Goal: Task Accomplishment & Management: Use online tool/utility

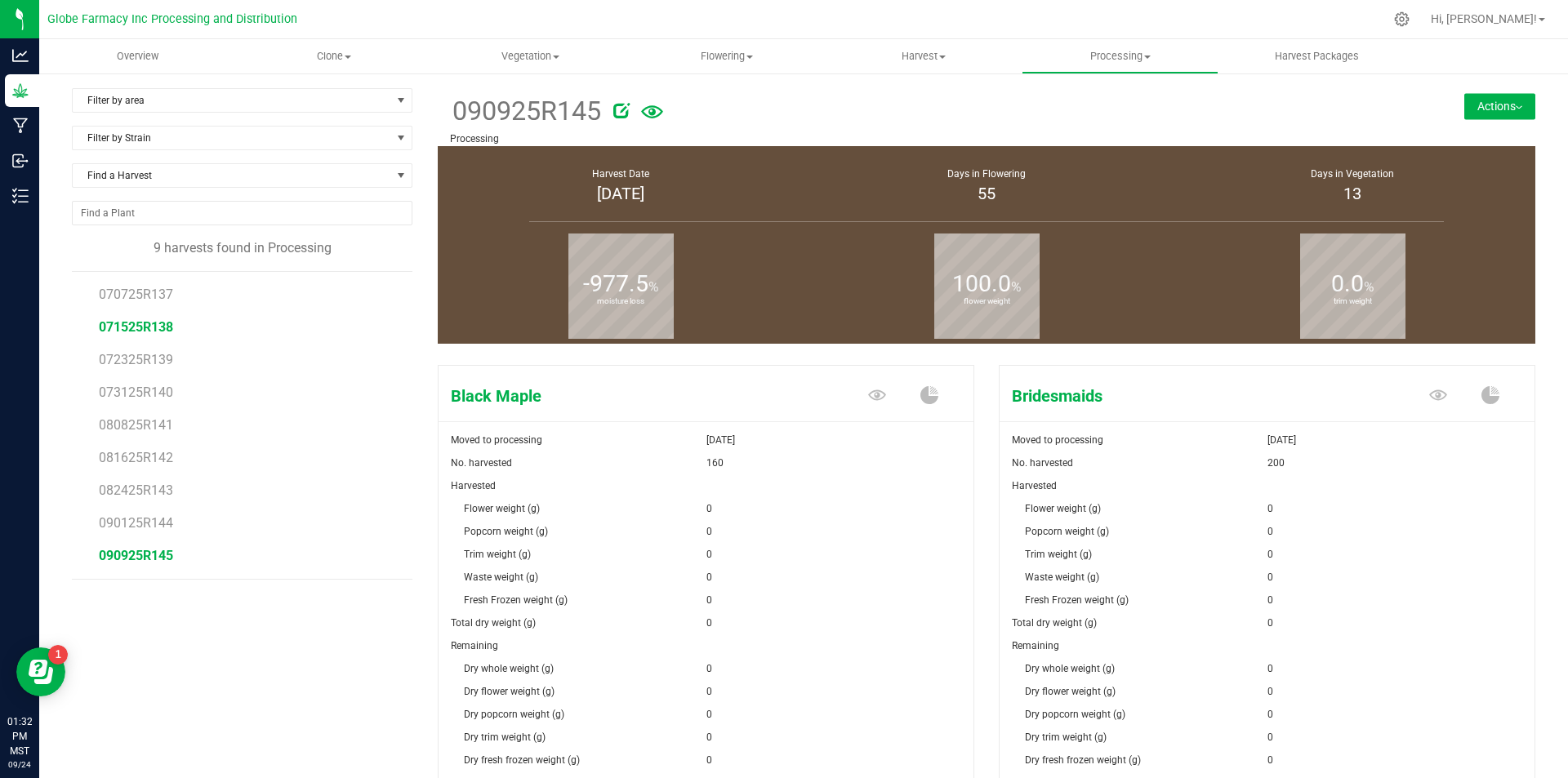
click at [150, 327] on span "071525R138" at bounding box center [135, 327] width 74 height 15
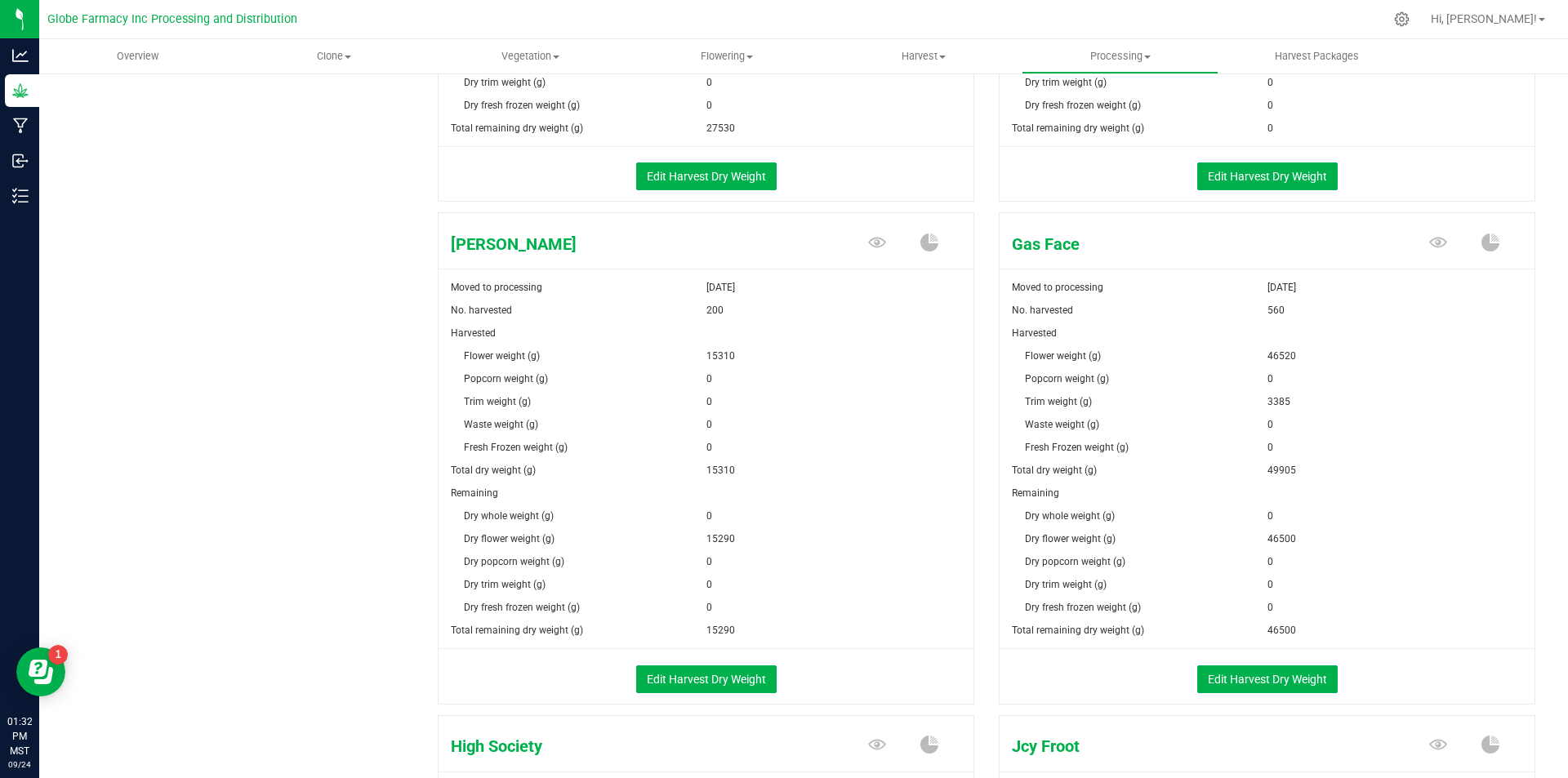
scroll to position [735, 0]
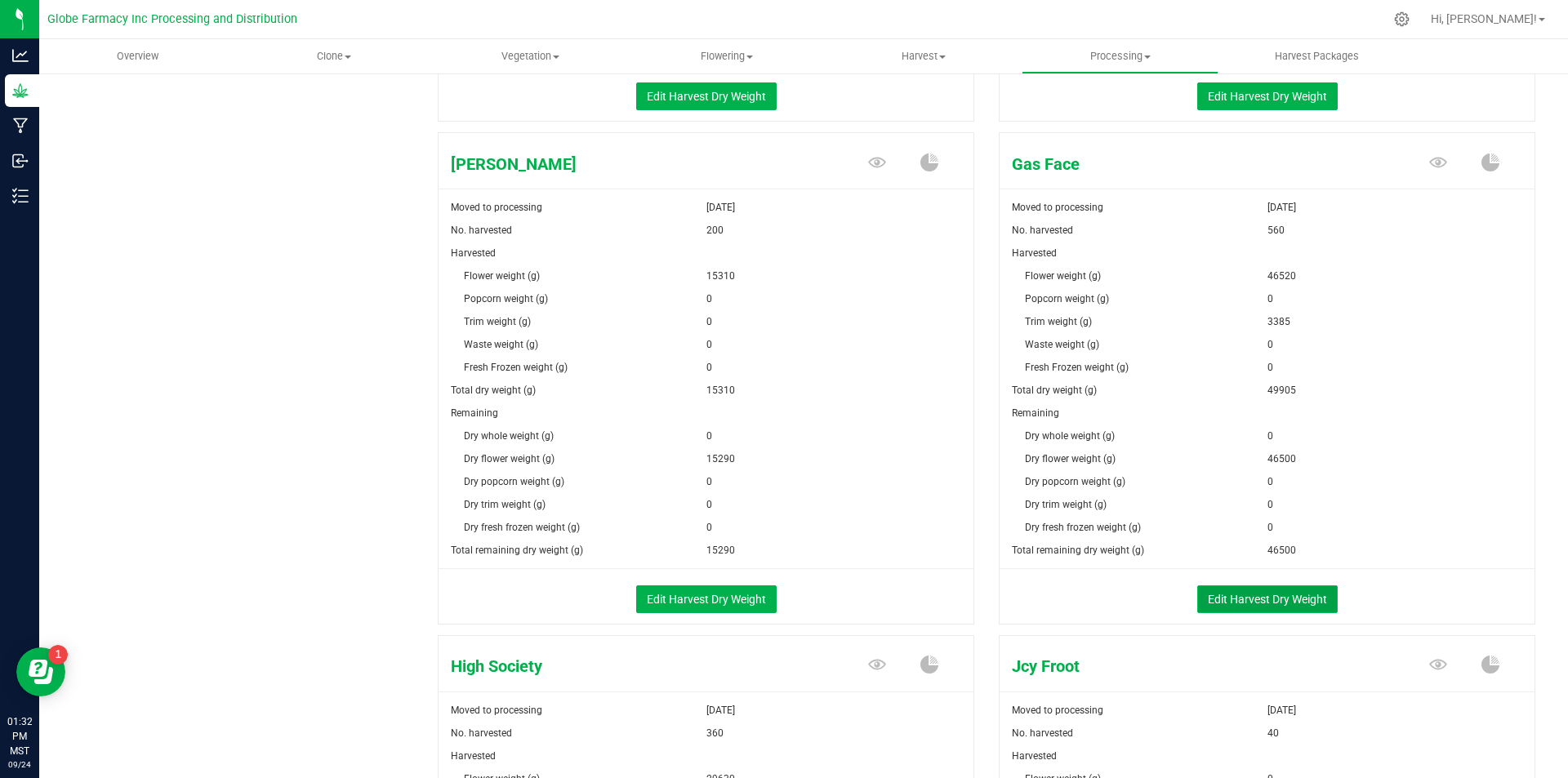
click at [1231, 611] on button "Edit Harvest Dry Weight" at bounding box center [1267, 598] width 140 height 28
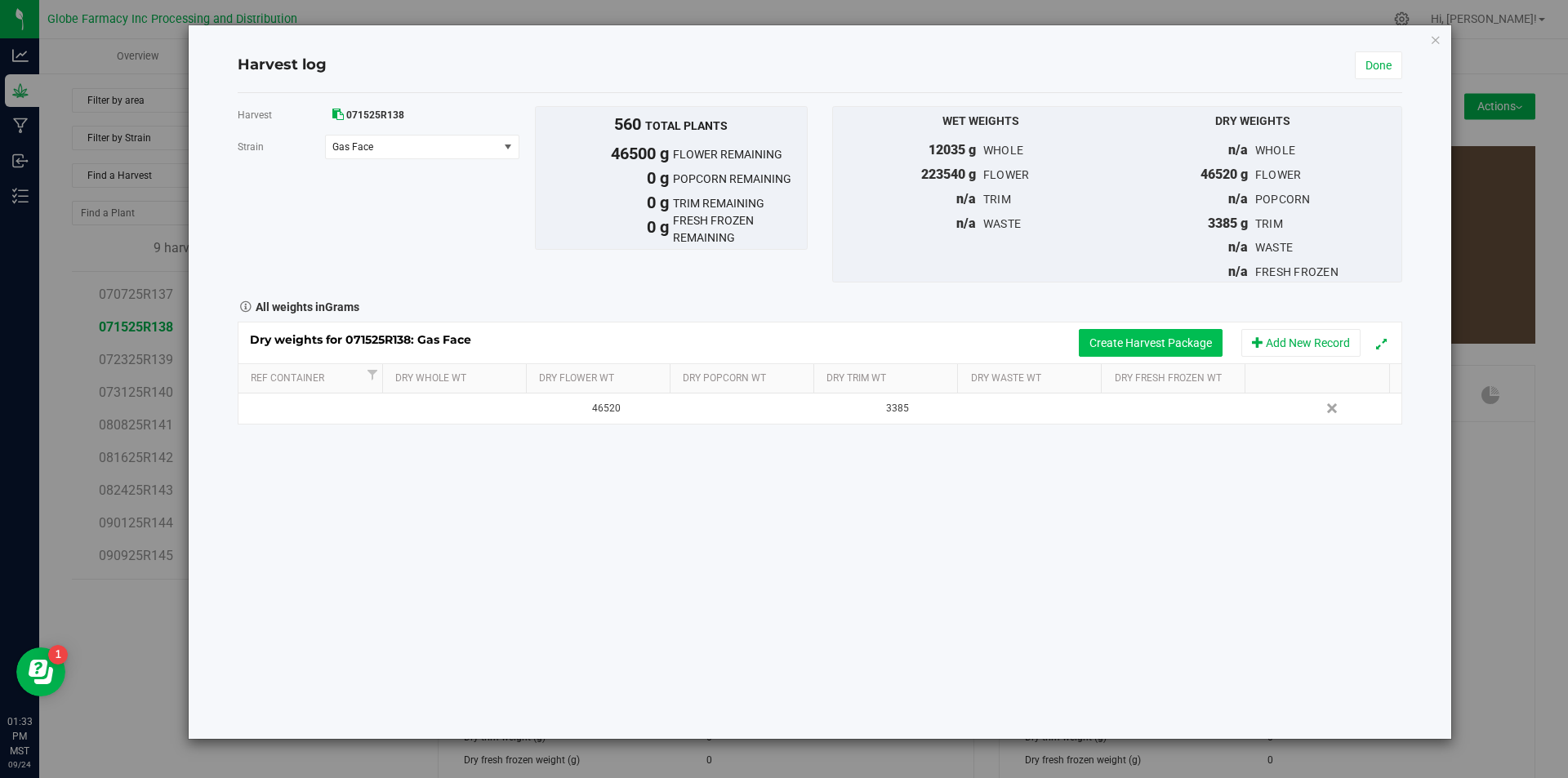
click at [1122, 344] on button "Create Harvest Package" at bounding box center [1151, 342] width 144 height 28
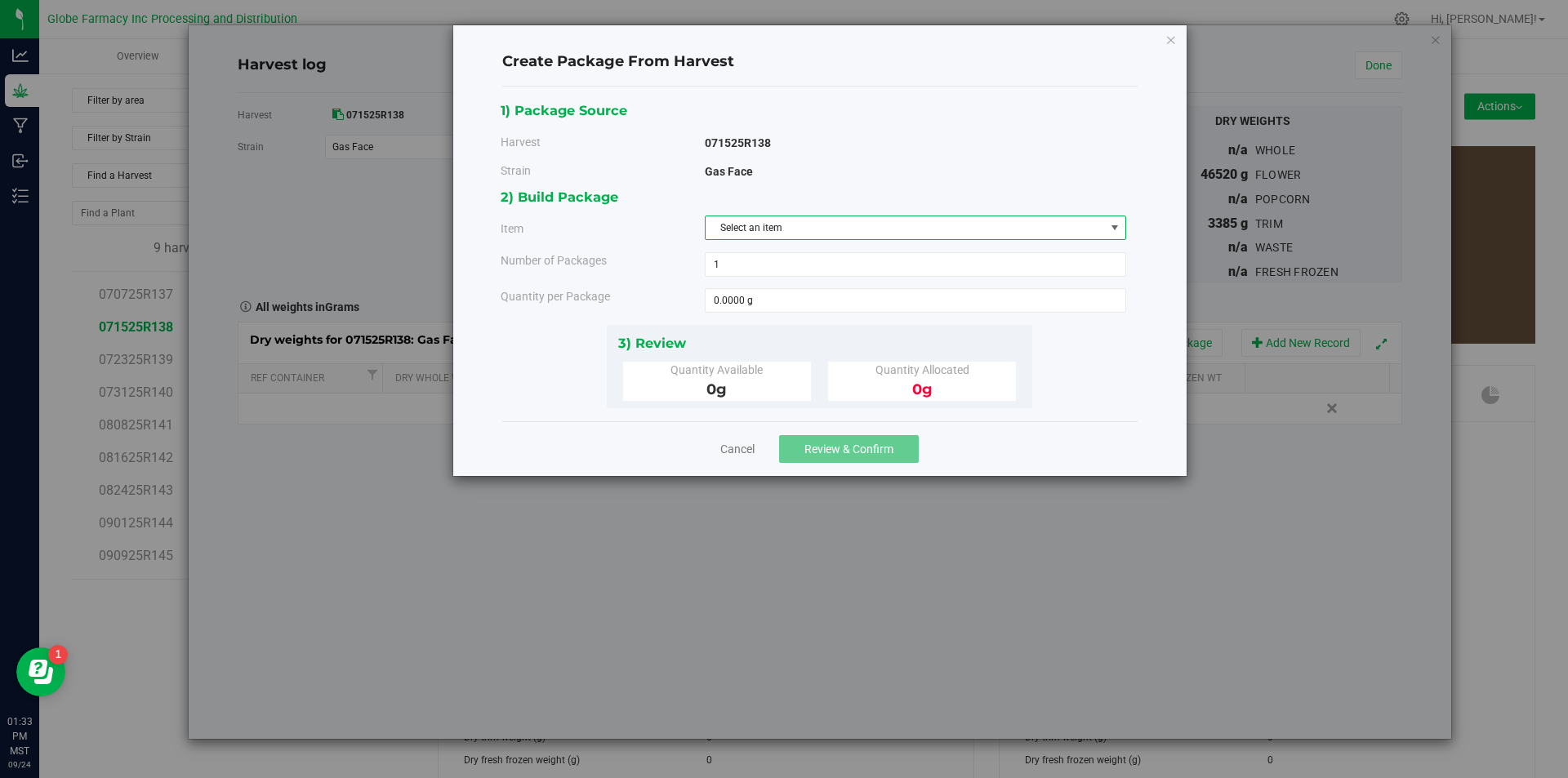
click at [829, 229] on span "Select an item" at bounding box center [905, 228] width 400 height 23
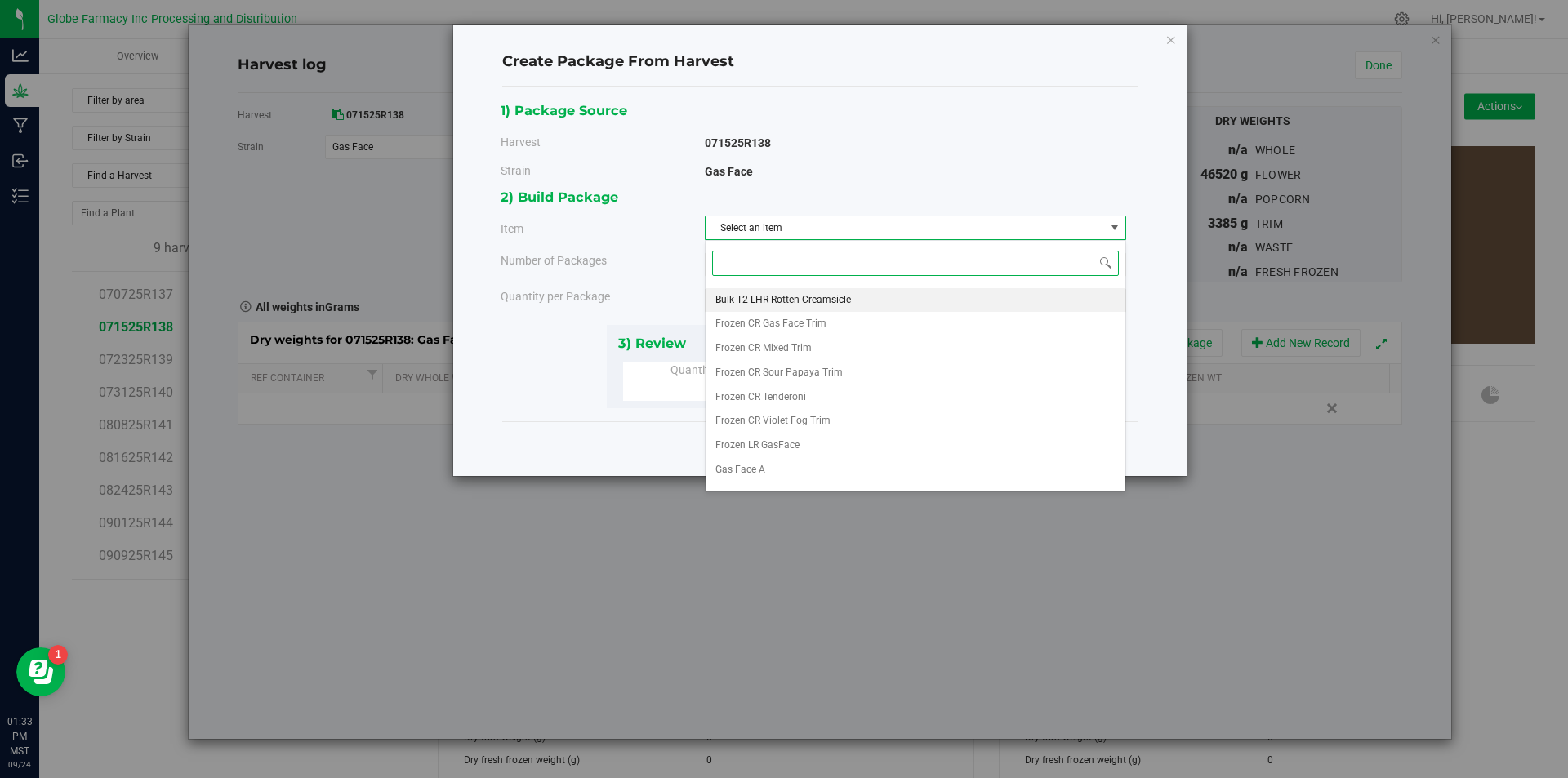
scroll to position [304, 0]
click at [765, 443] on li "Gas Face A" at bounding box center [915, 452] width 420 height 24
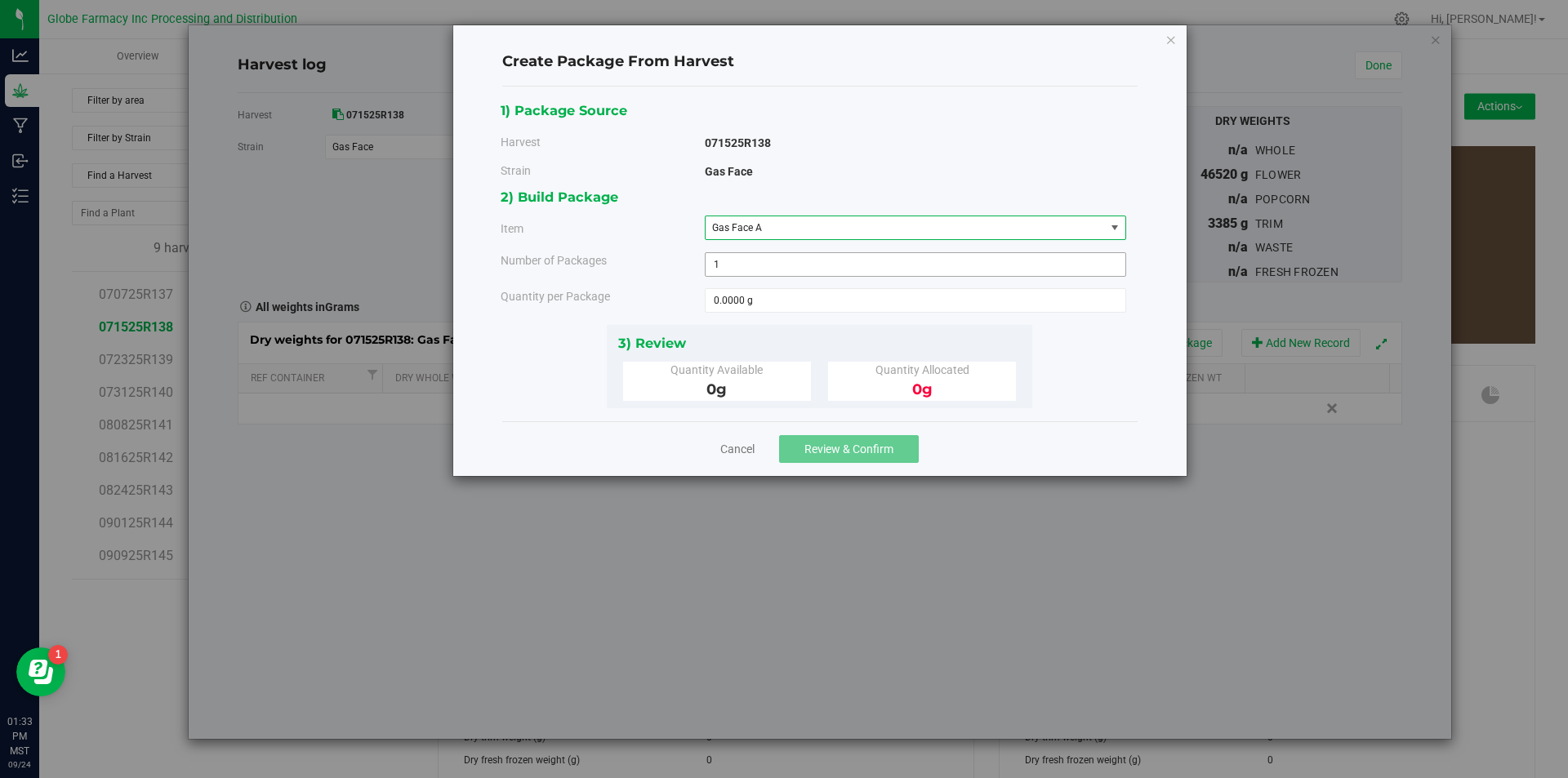
click at [747, 270] on span "1 1" at bounding box center [915, 264] width 422 height 24
type input "3"
click at [800, 294] on span at bounding box center [915, 300] width 422 height 24
type input "0.0000 g"
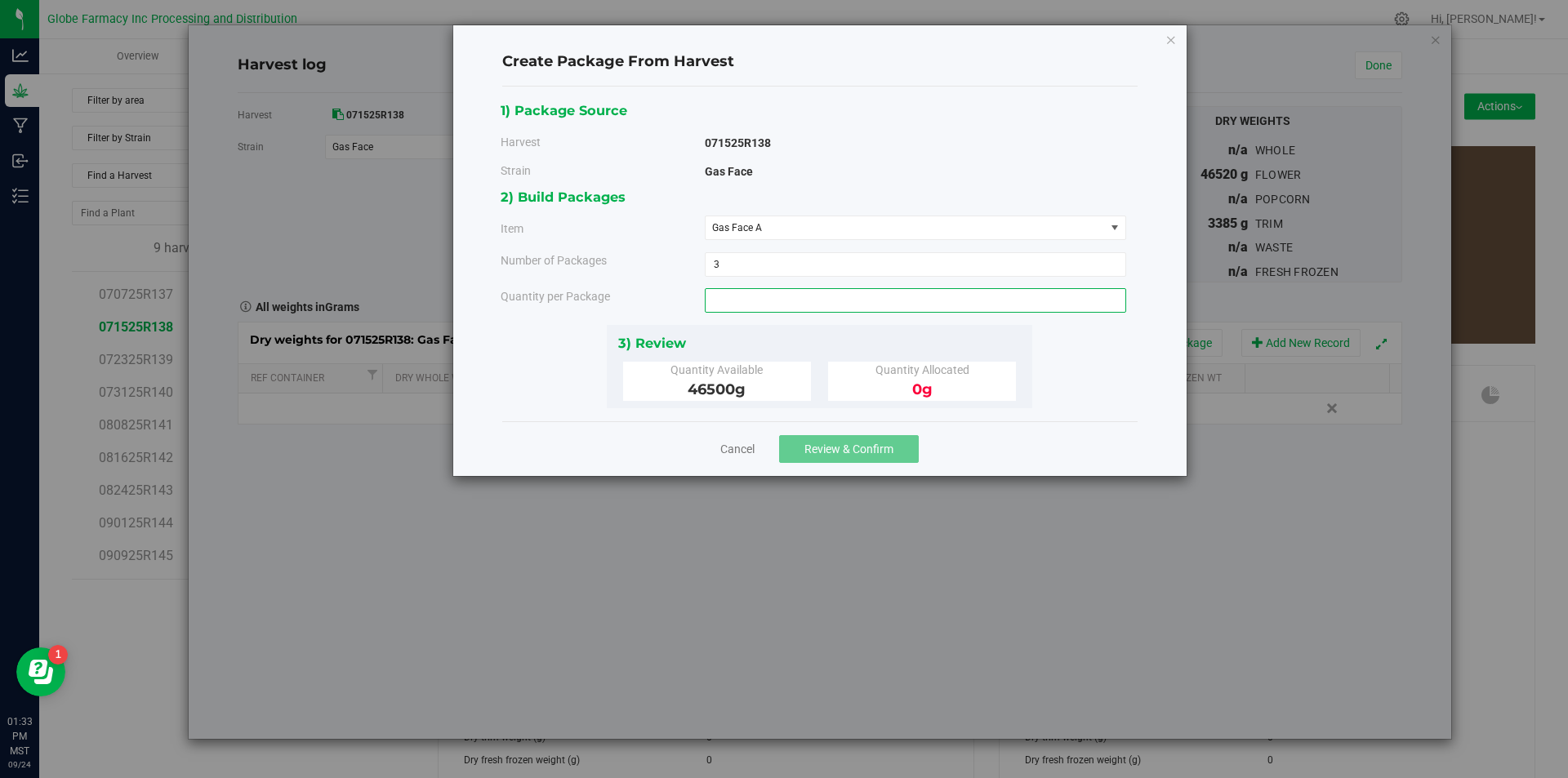
click at [764, 303] on span at bounding box center [915, 300] width 422 height 24
type input "3000"
type input "3000.0000 g"
click at [798, 448] on button "Review & Confirm" at bounding box center [848, 449] width 139 height 28
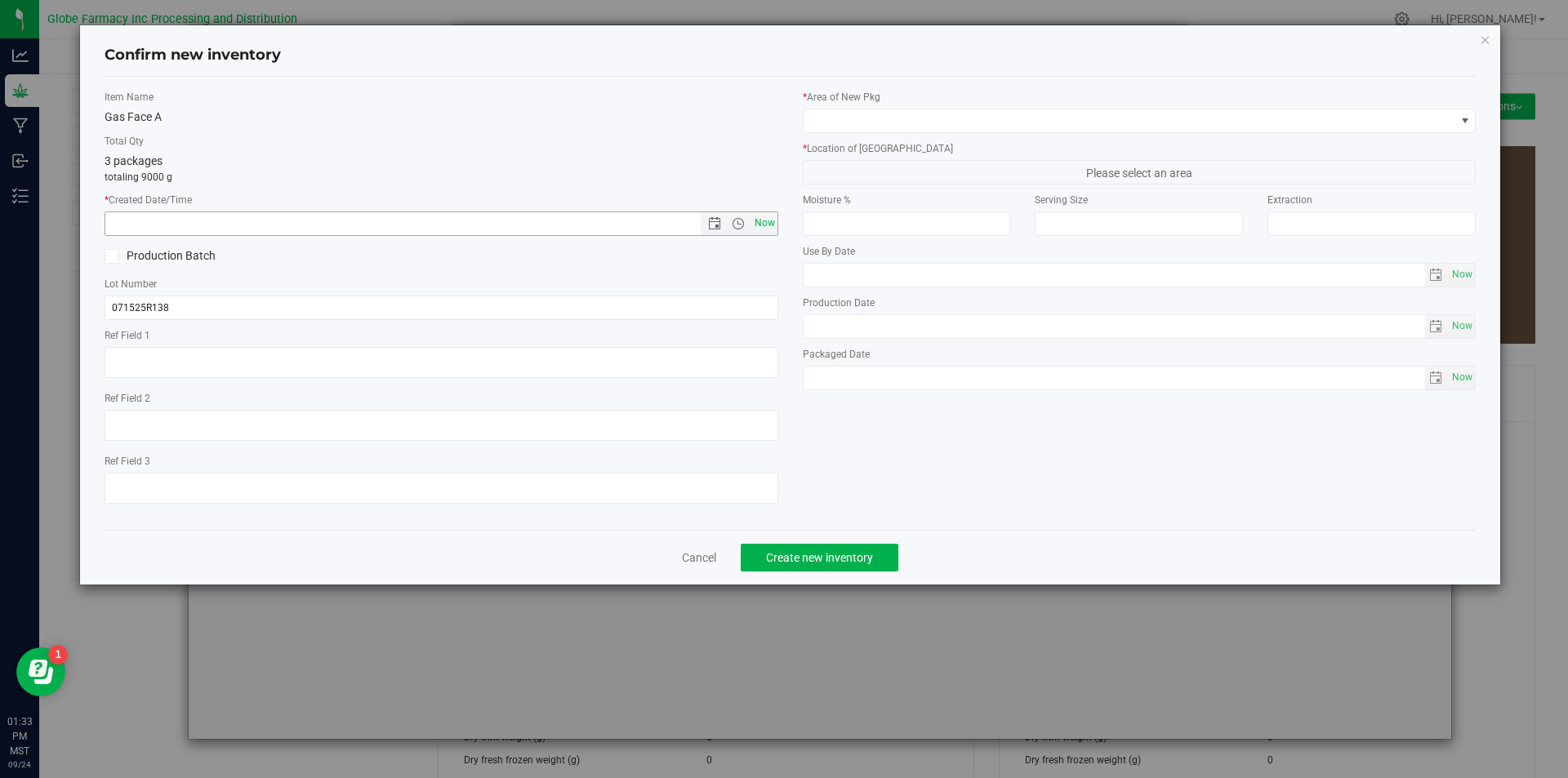
click at [755, 231] on span "Now" at bounding box center [764, 223] width 28 height 24
type input "[DATE] 1:33 PM"
drag, startPoint x: 226, startPoint y: 291, endPoint x: 210, endPoint y: 304, distance: 20.6
click at [210, 304] on div "Lot Number 071525R138" at bounding box center [441, 298] width 674 height 43
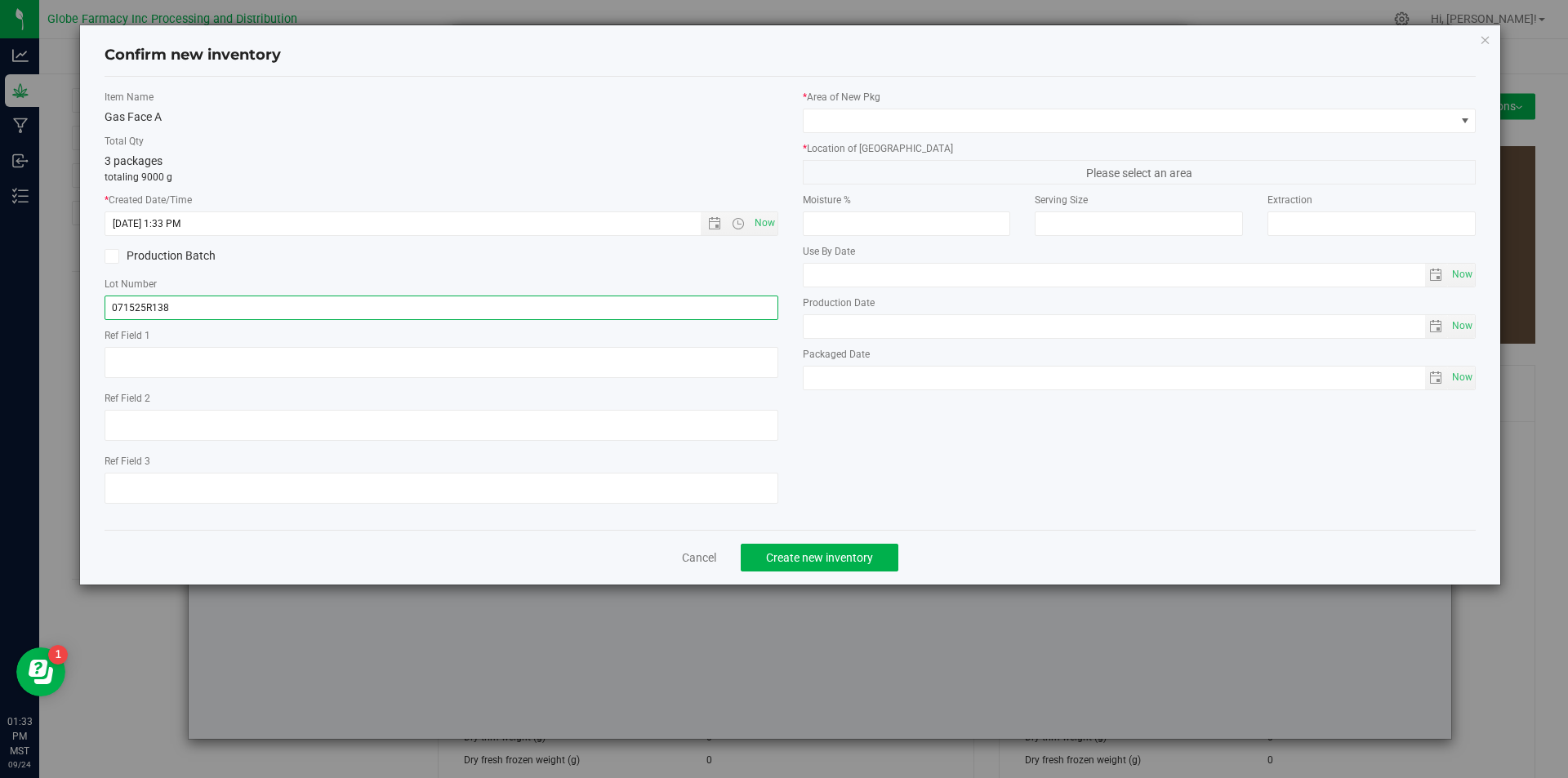
click at [210, 304] on input "071525R138" at bounding box center [441, 307] width 674 height 24
type input "071525R138-GF"
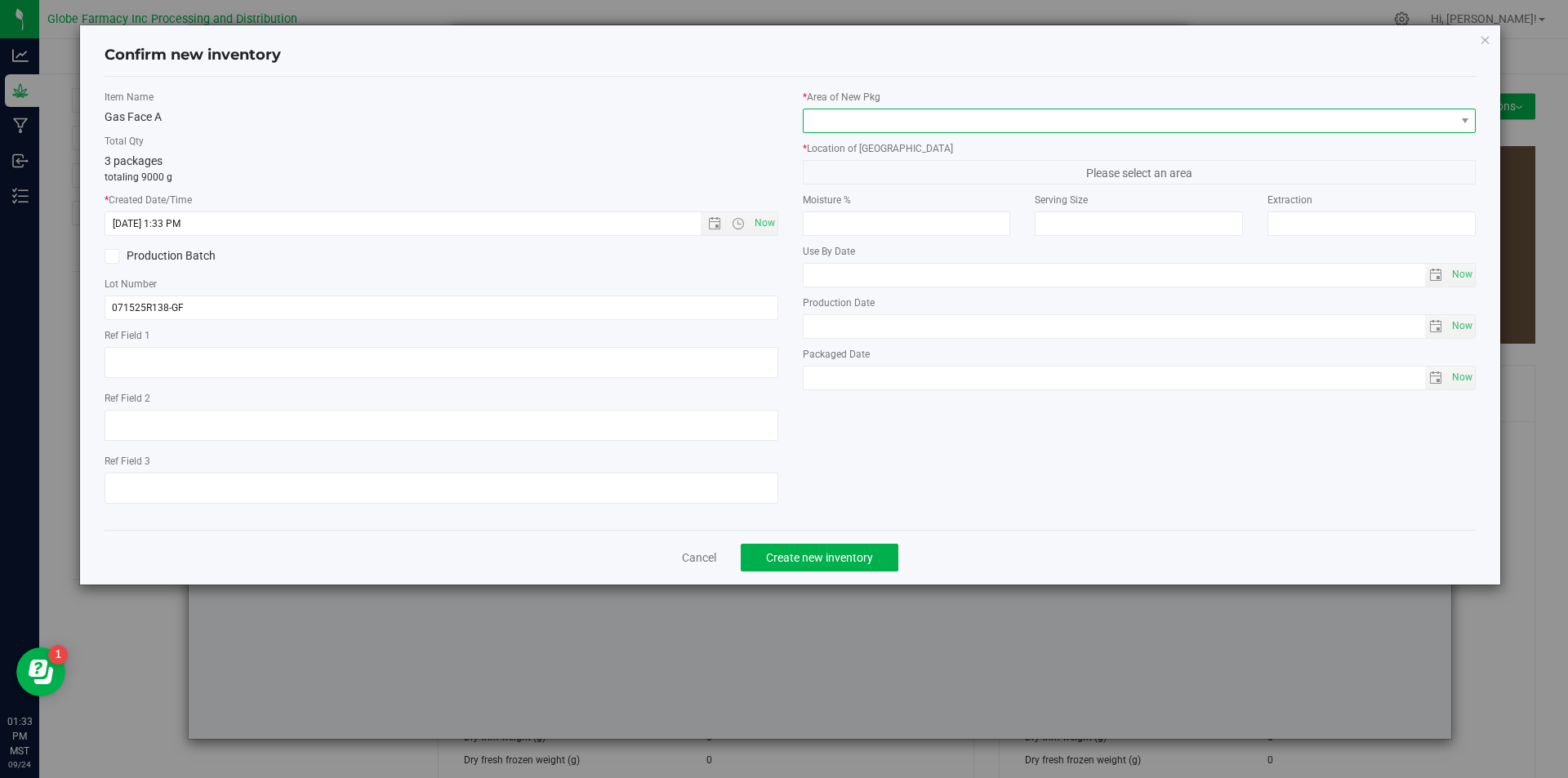
click at [868, 122] on span at bounding box center [1129, 121] width 651 height 23
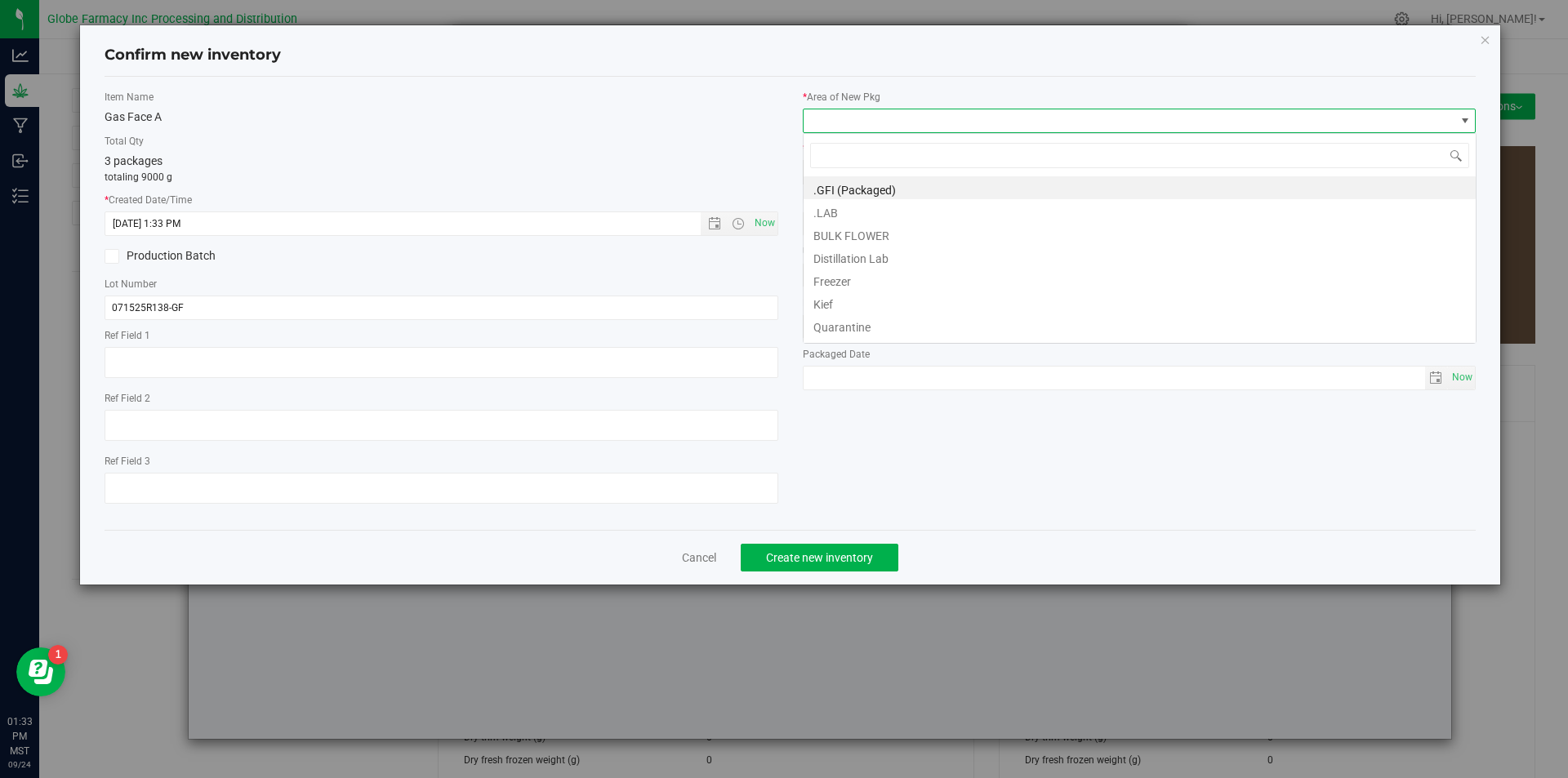
scroll to position [24, 674]
click at [875, 236] on li "BULK FLOWER" at bounding box center [1139, 233] width 672 height 23
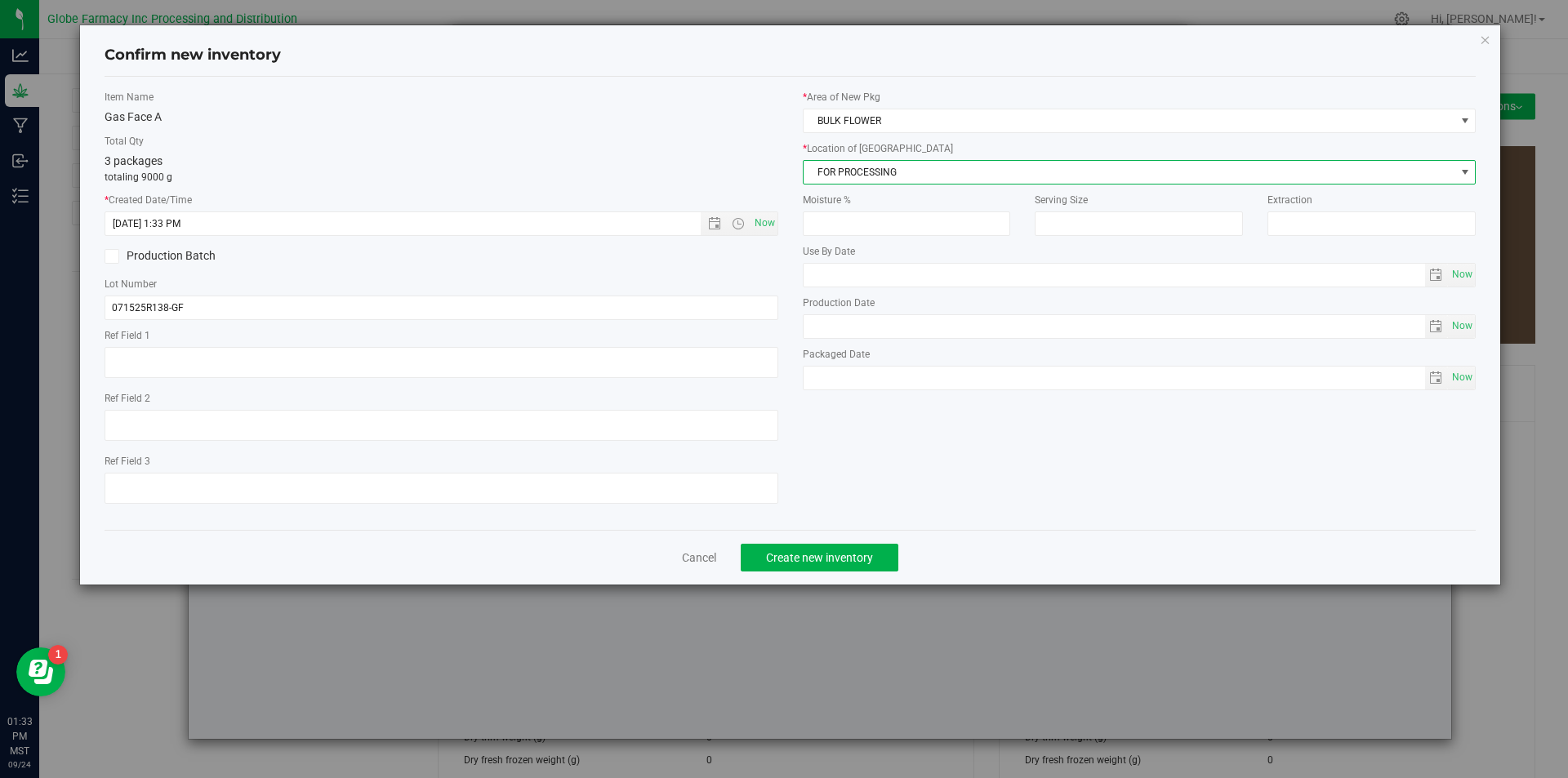
click at [882, 181] on span "FOR PROCESSING" at bounding box center [1129, 172] width 651 height 23
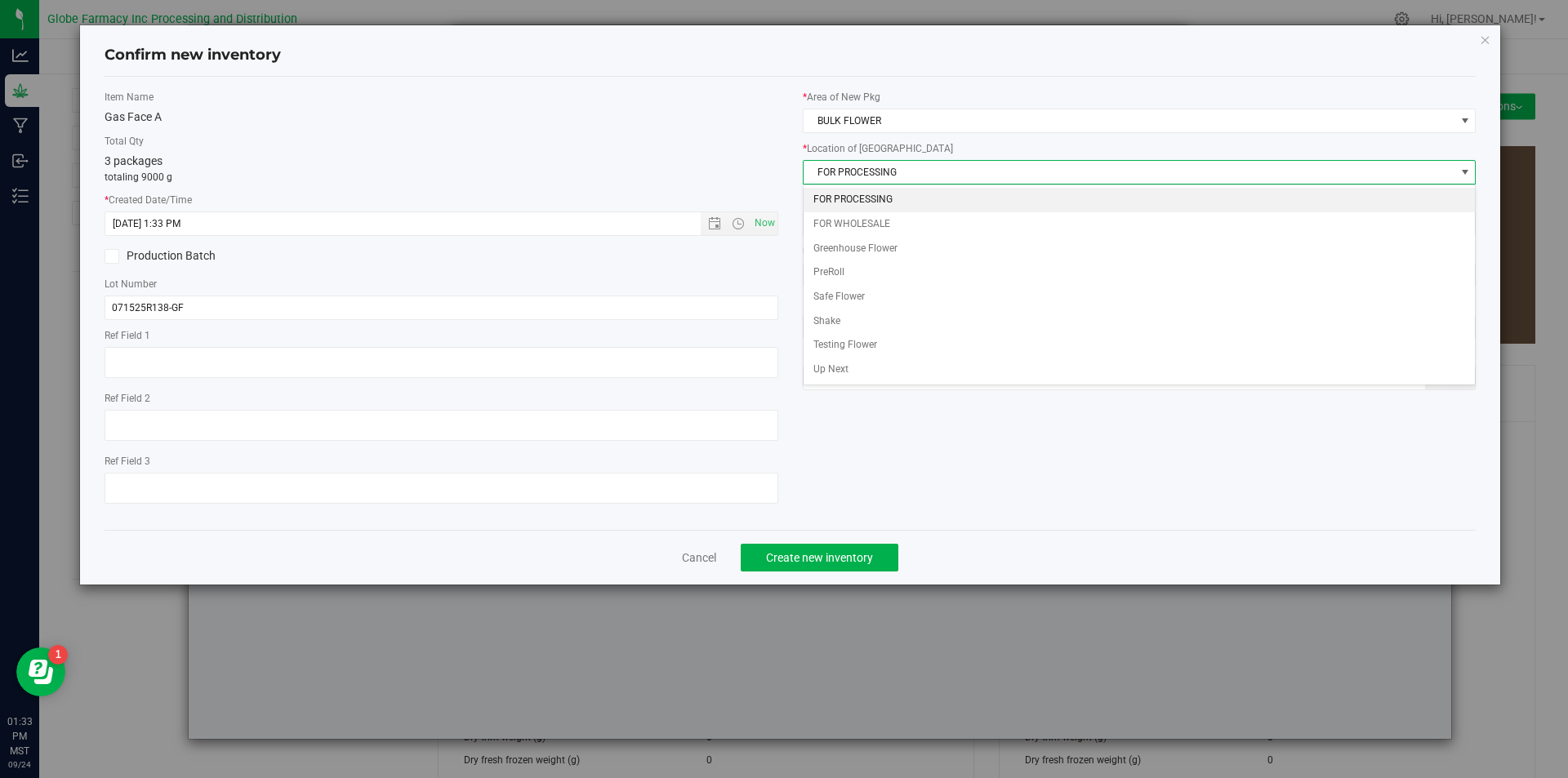
click at [868, 195] on li "FOR PROCESSING" at bounding box center [1139, 199] width 672 height 24
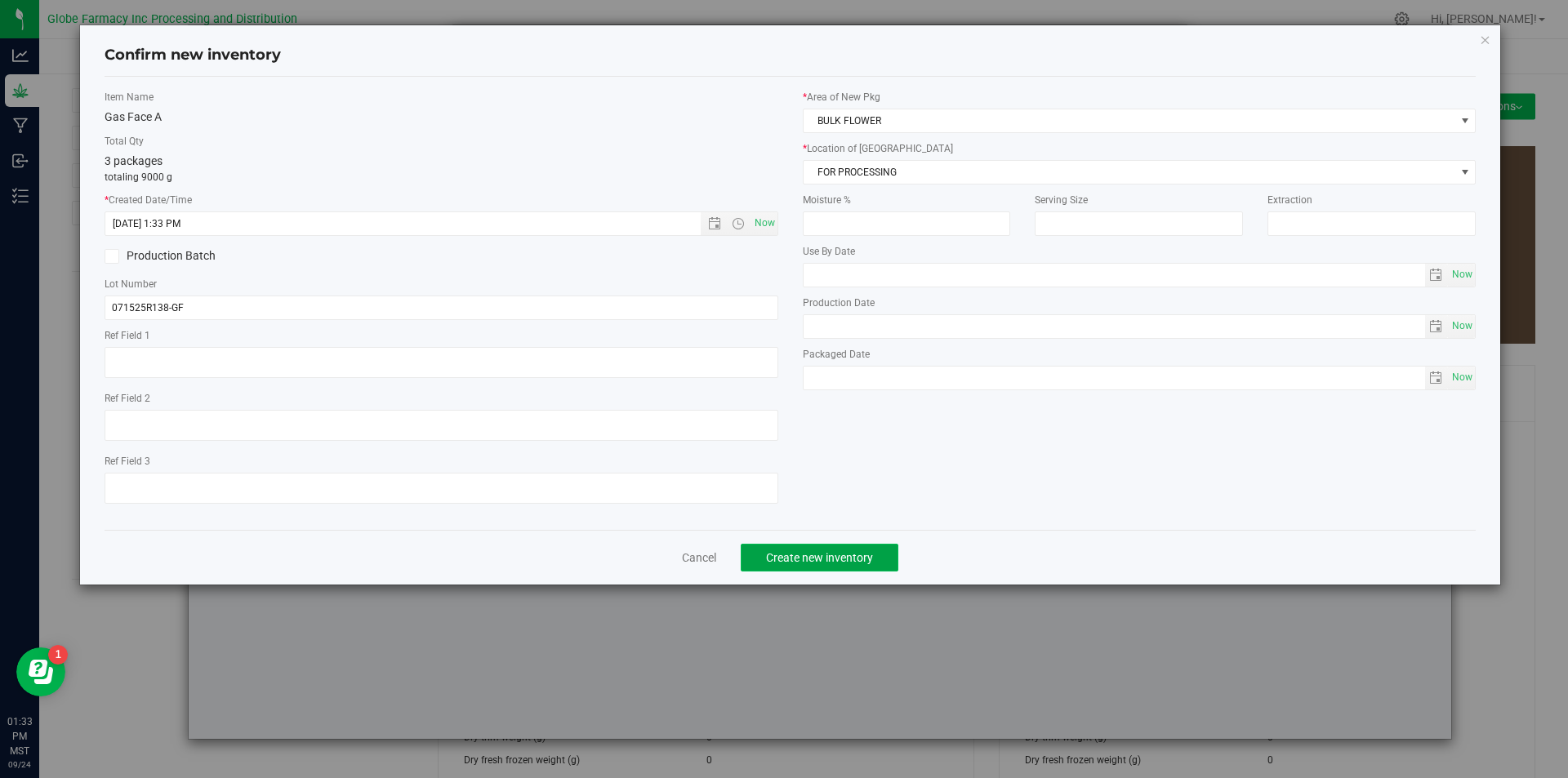
click at [854, 558] on span "Create new inventory" at bounding box center [819, 558] width 107 height 13
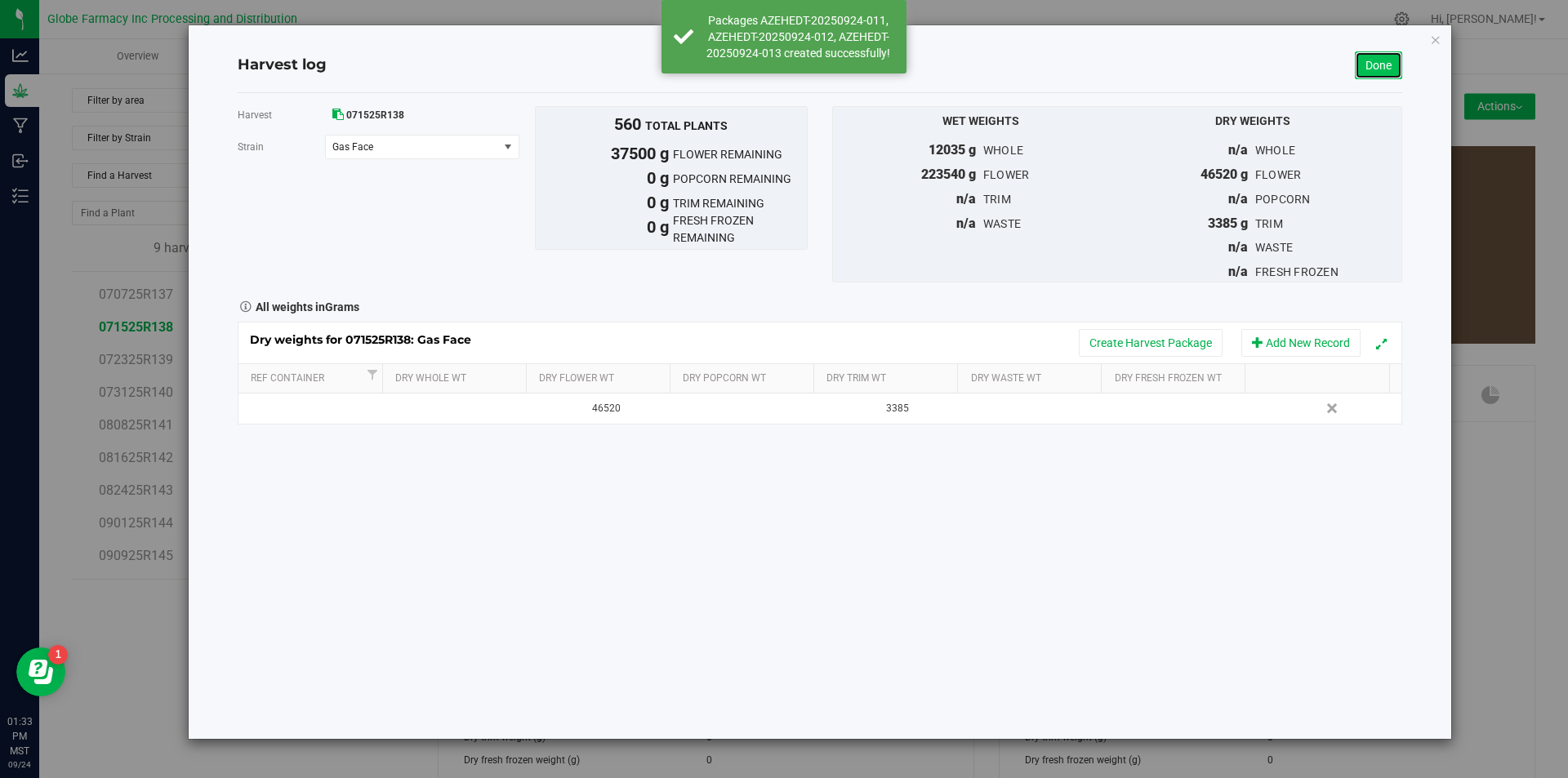
click at [1382, 68] on link "Done" at bounding box center [1378, 65] width 47 height 28
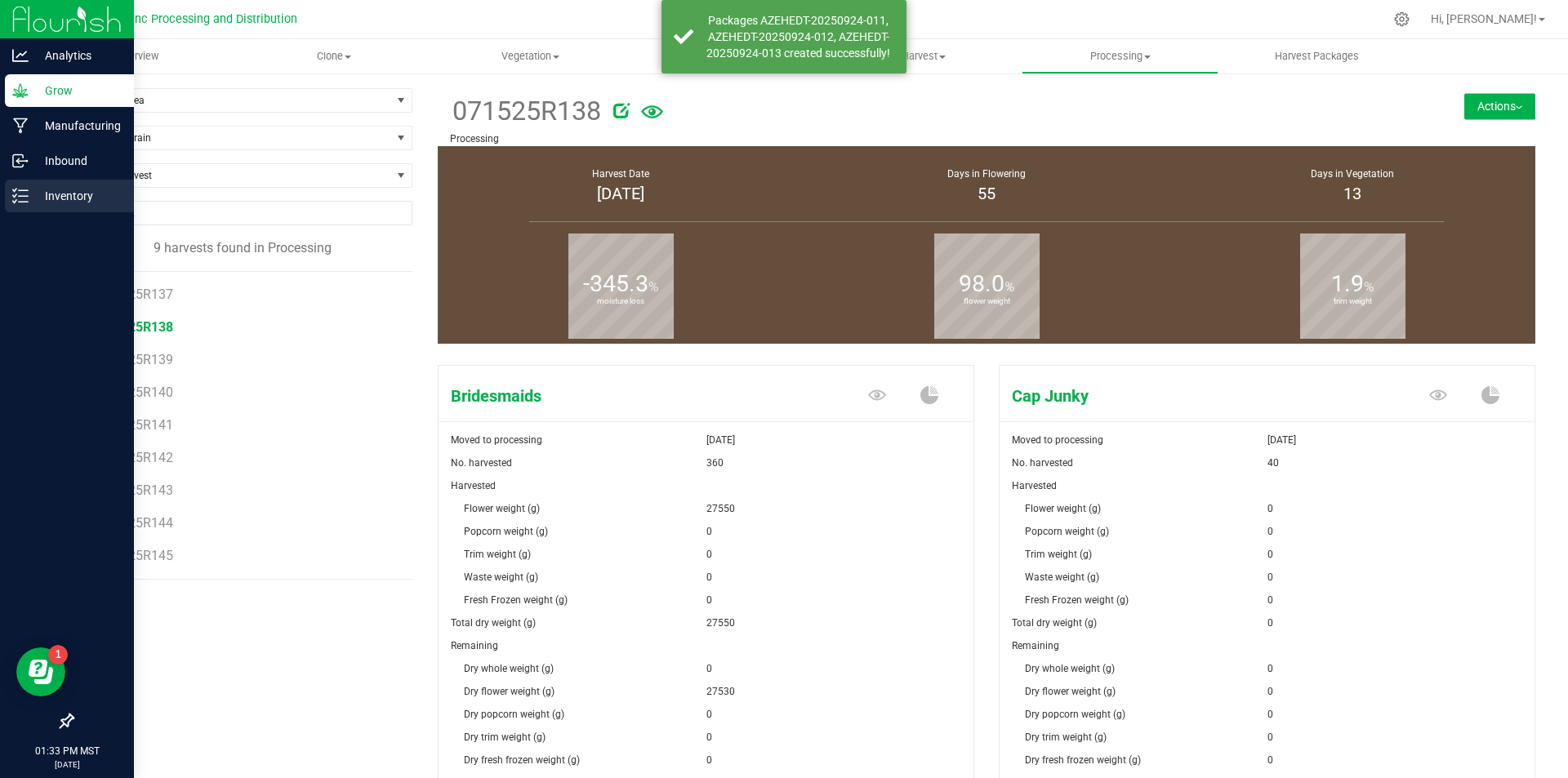
click at [45, 198] on p "Inventory" at bounding box center [78, 196] width 98 height 19
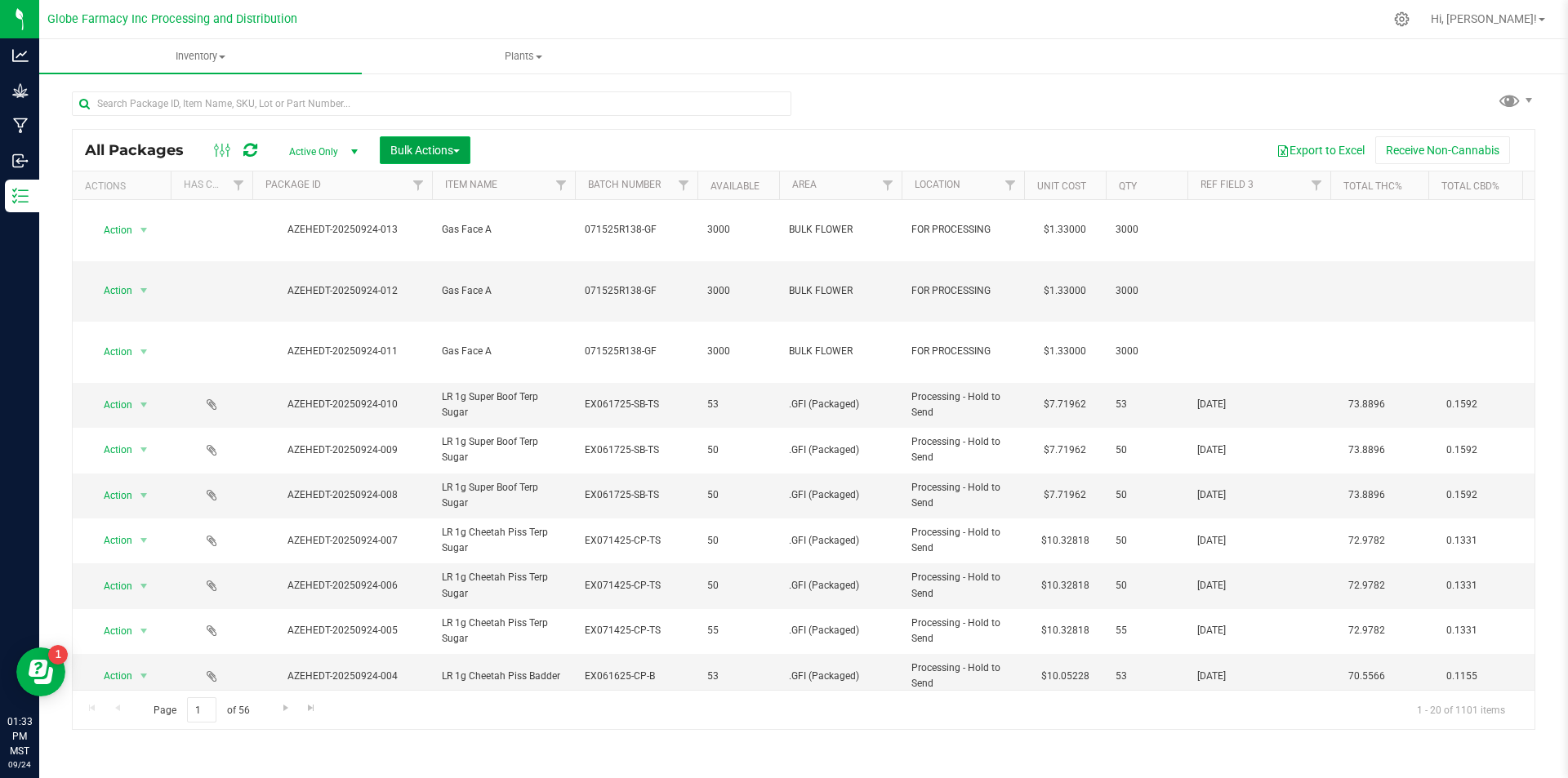
click at [434, 151] on span "Bulk Actions" at bounding box center [425, 151] width 69 height 13
click at [464, 277] on span "Print package labels" at bounding box center [438, 277] width 98 height 13
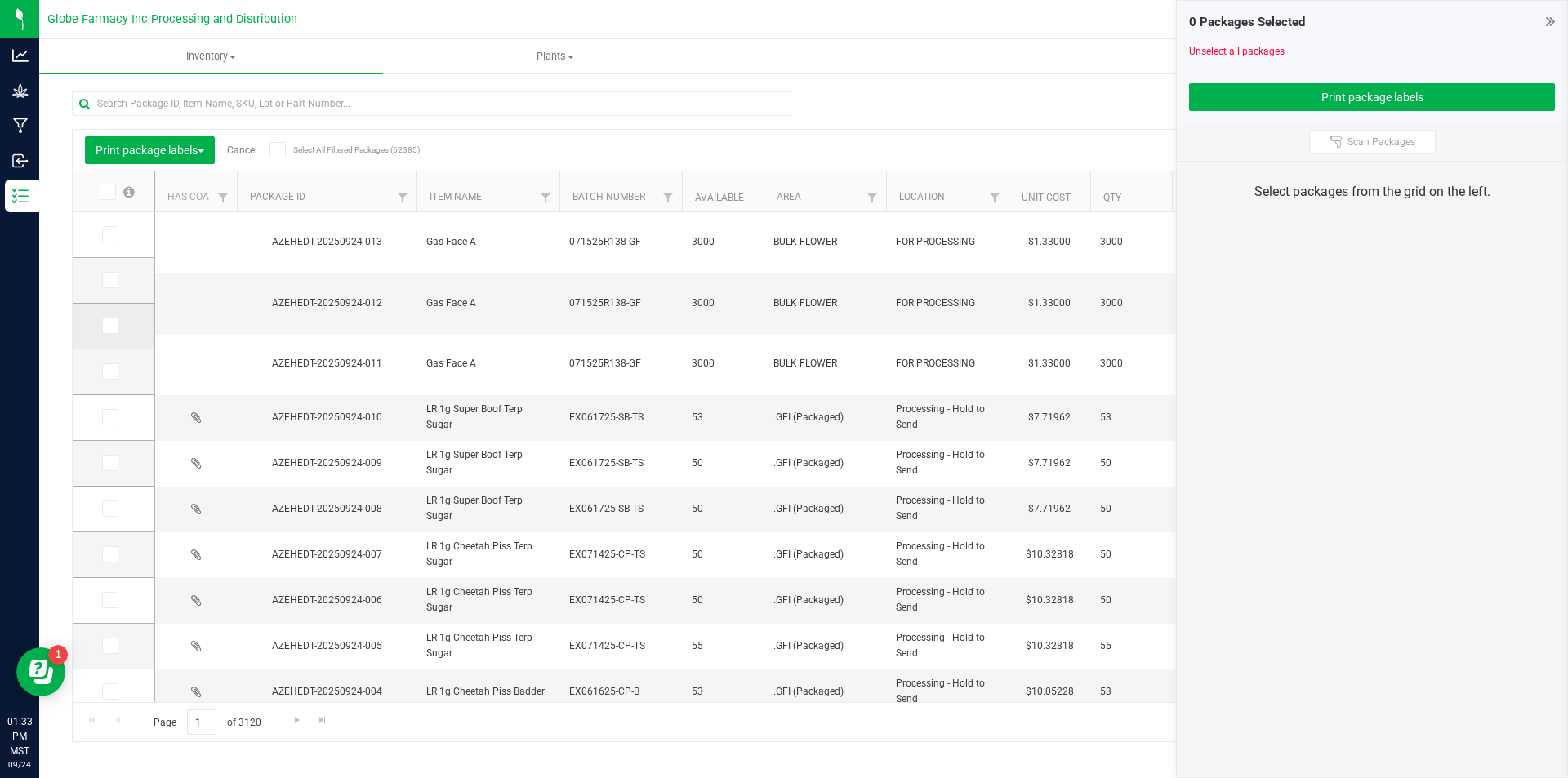
click at [110, 326] on icon at bounding box center [109, 326] width 11 height 0
click at [0, 0] on input "checkbox" at bounding box center [0, 0] width 0 height 0
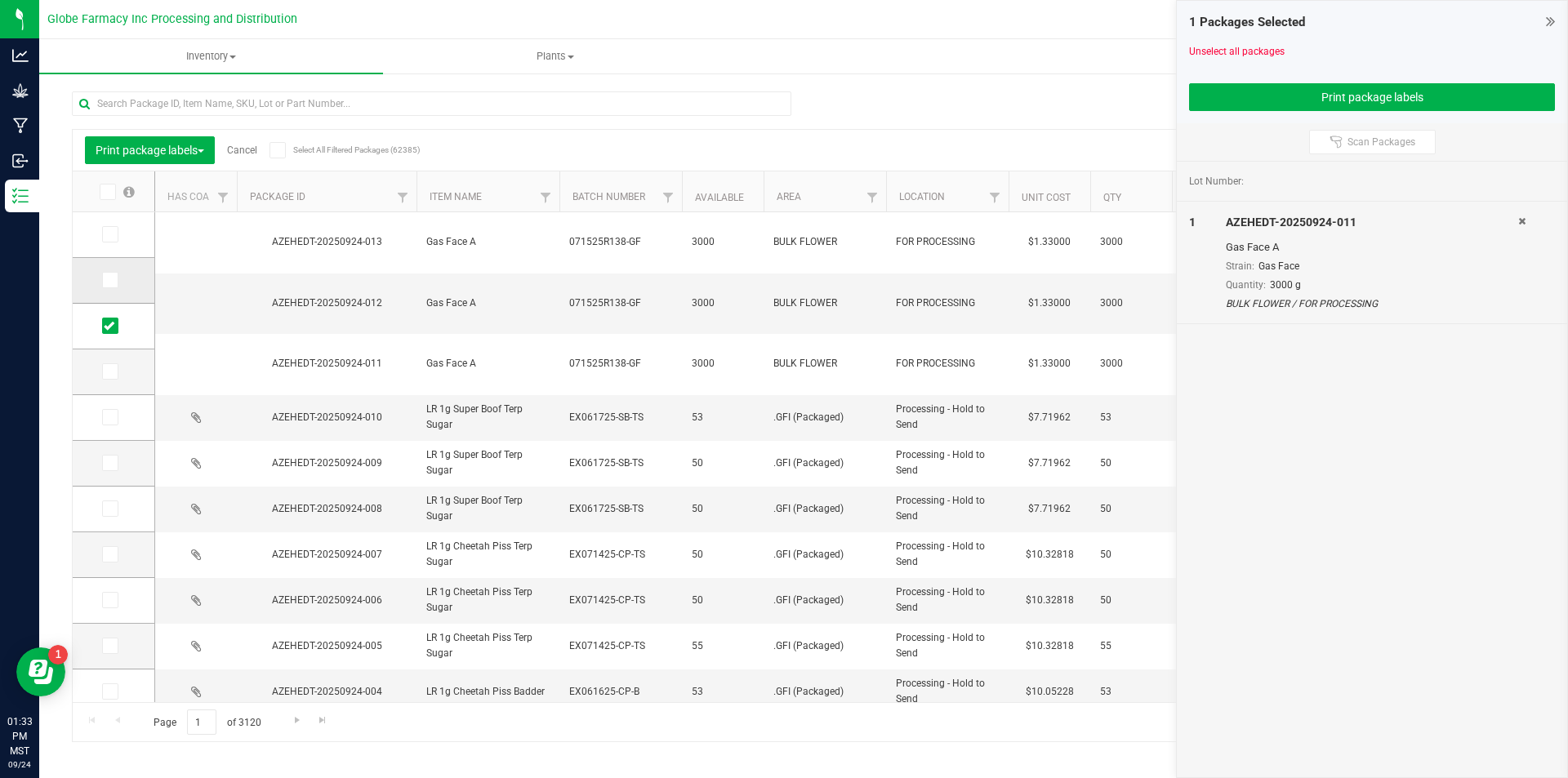
click at [122, 274] on label at bounding box center [113, 280] width 24 height 16
click at [0, 0] on input "checkbox" at bounding box center [0, 0] width 0 height 0
click at [123, 231] on label at bounding box center [113, 233] width 24 height 16
click at [0, 0] on input "checkbox" at bounding box center [0, 0] width 0 height 0
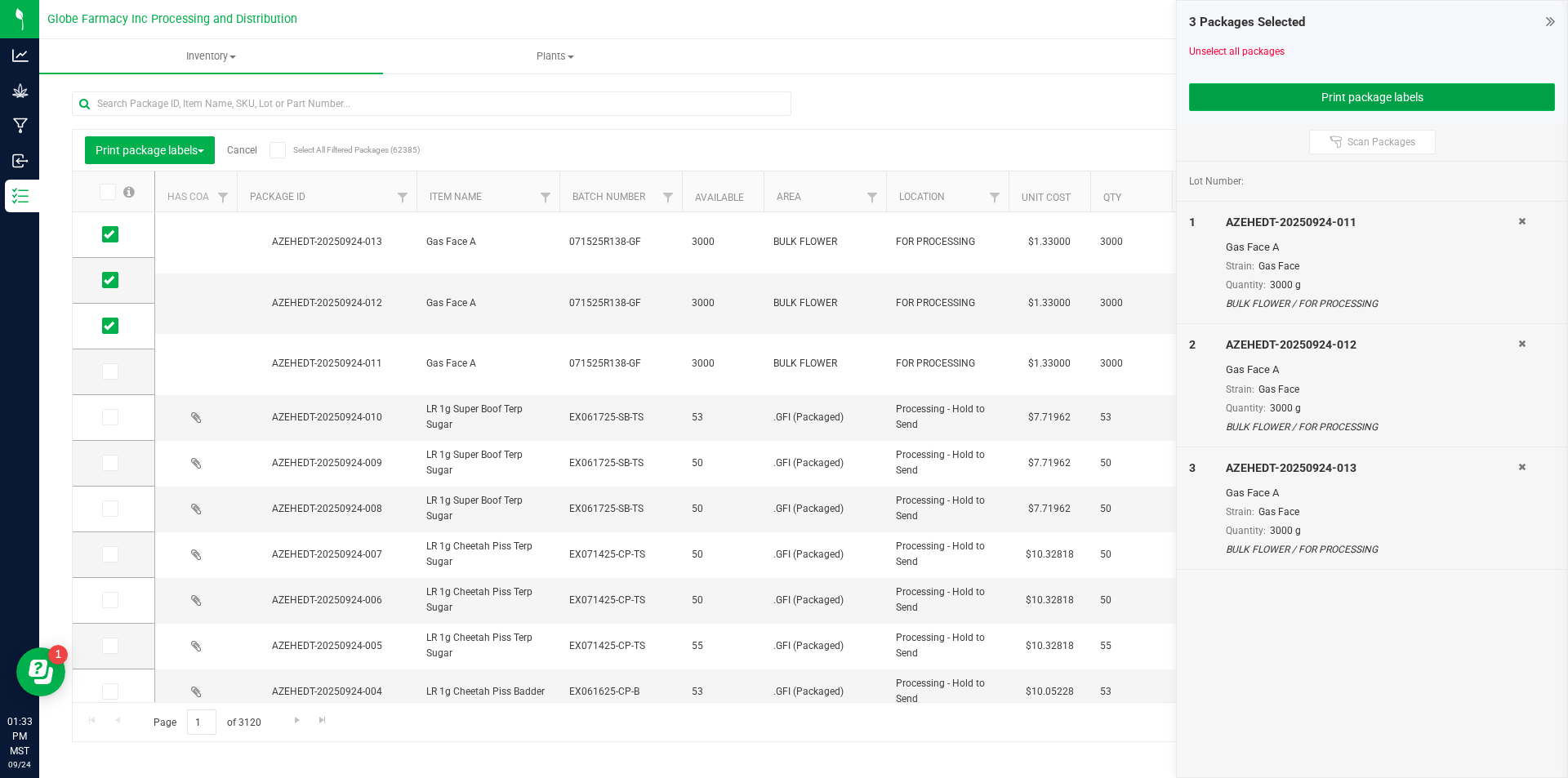
click at [1237, 98] on button "Print package labels" at bounding box center [1371, 97] width 366 height 28
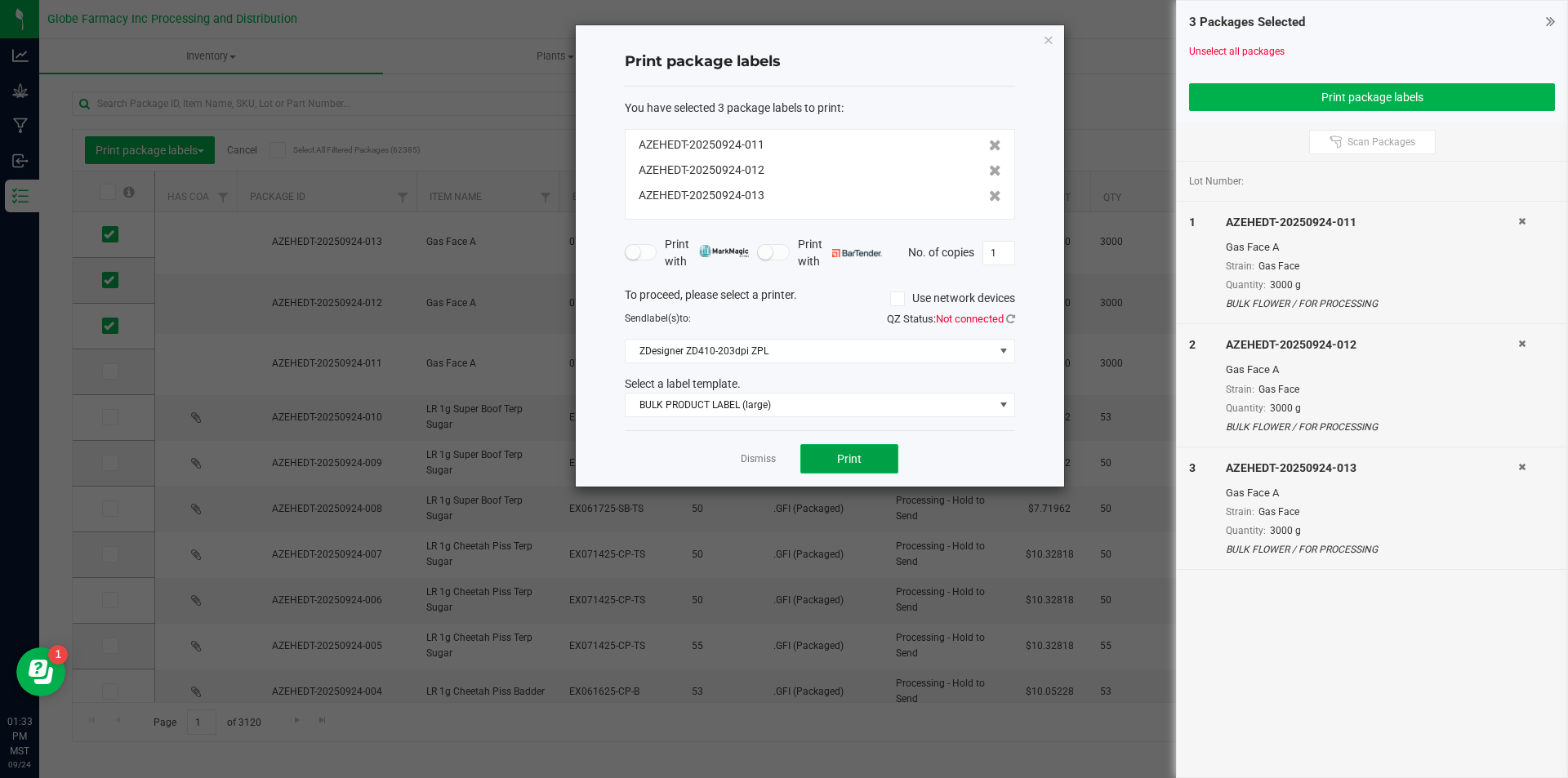
click at [862, 453] on button "Print" at bounding box center [849, 458] width 98 height 30
click at [747, 461] on link "Dismiss" at bounding box center [758, 459] width 36 height 13
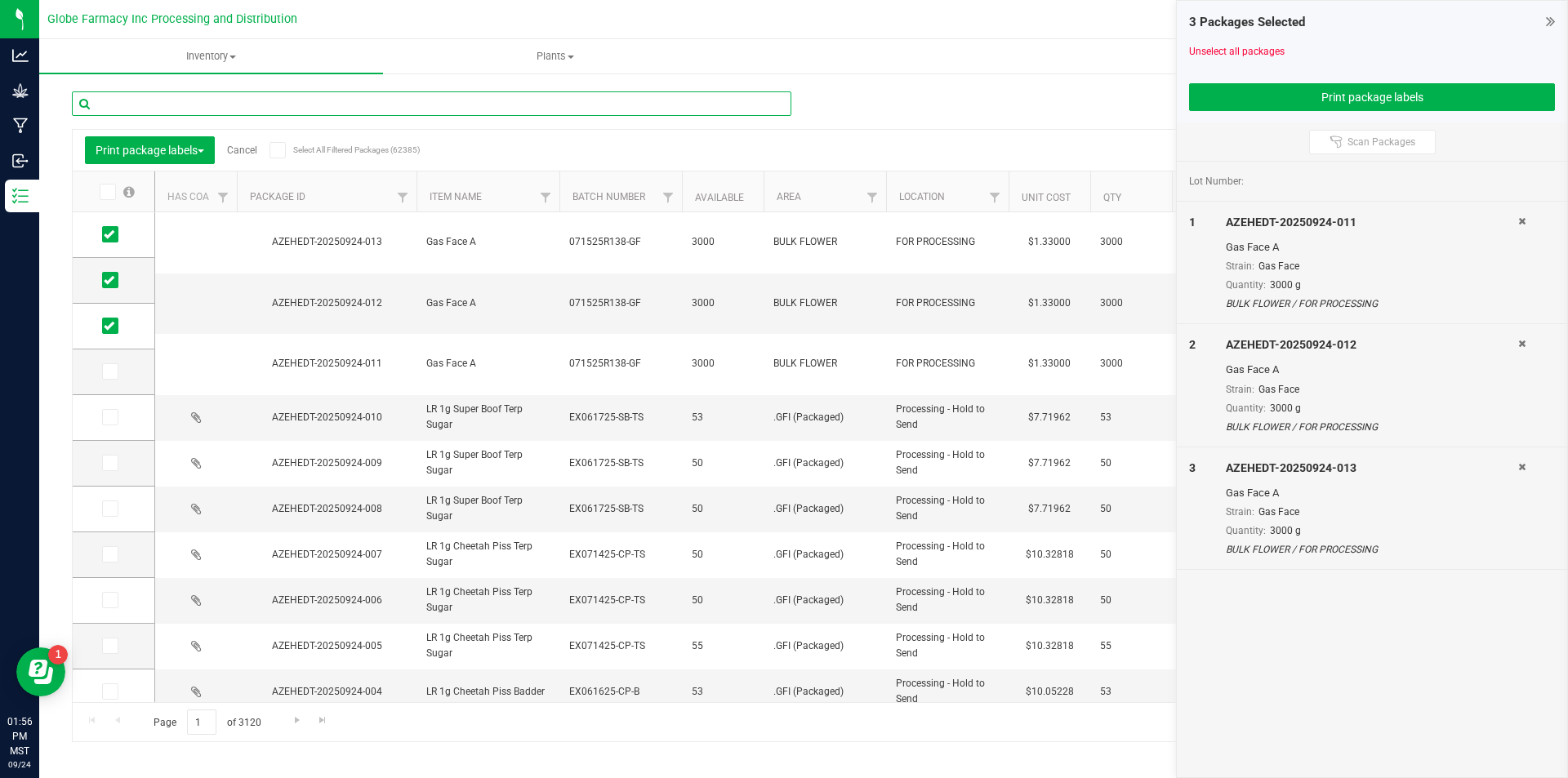
click at [351, 100] on input "text" at bounding box center [431, 103] width 720 height 24
click at [447, 91] on input "text" at bounding box center [431, 103] width 720 height 24
click at [487, 101] on input "text" at bounding box center [431, 103] width 720 height 24
paste input "AZEHEDT-20250922-049"
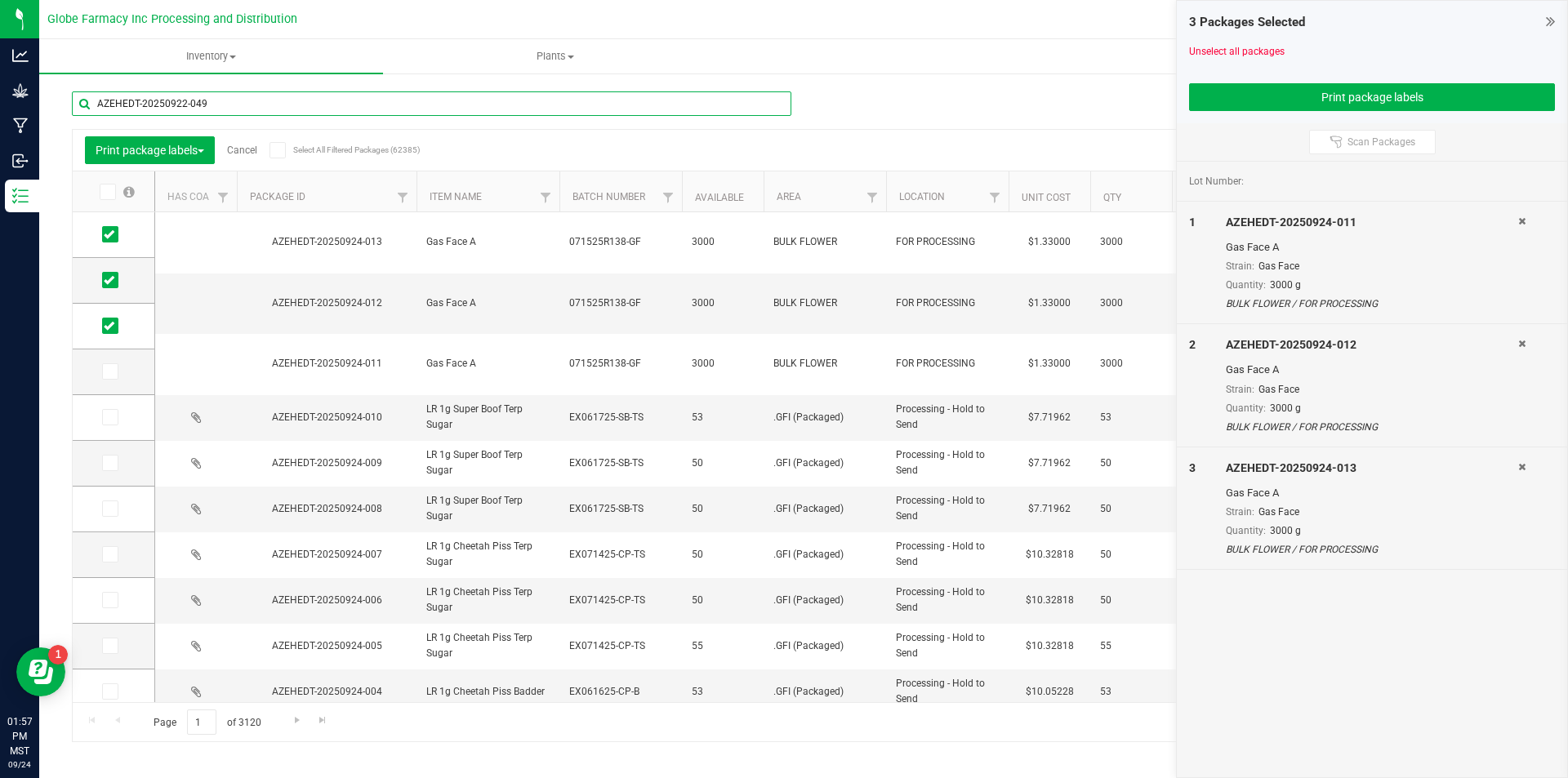
click at [142, 97] on div "Inventory All packages All inventory Waste log Create inventory Plants All plan…" at bounding box center [803, 408] width 1529 height 739
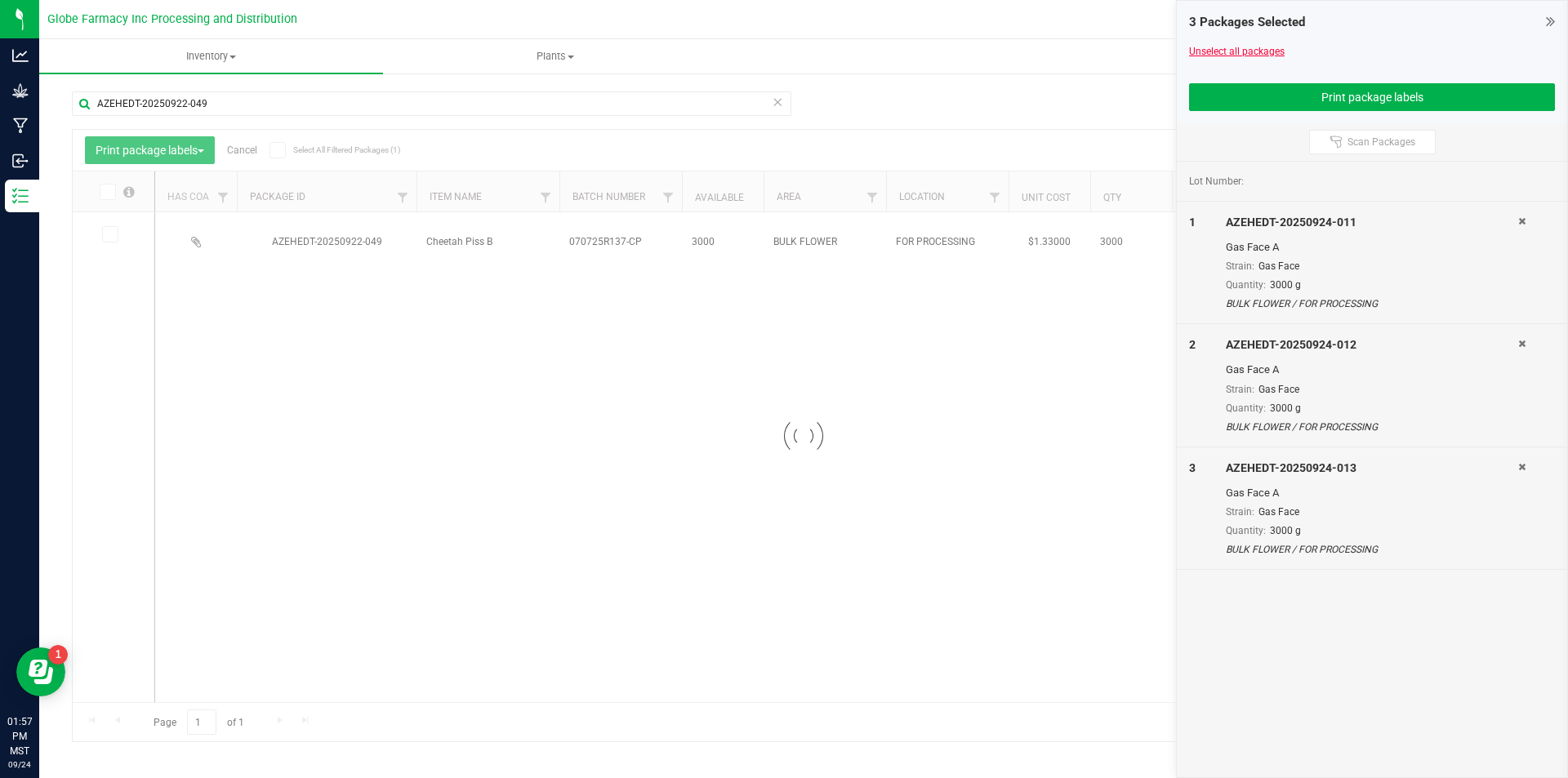
click at [1199, 52] on link "Unselect all packages" at bounding box center [1236, 52] width 95 height 12
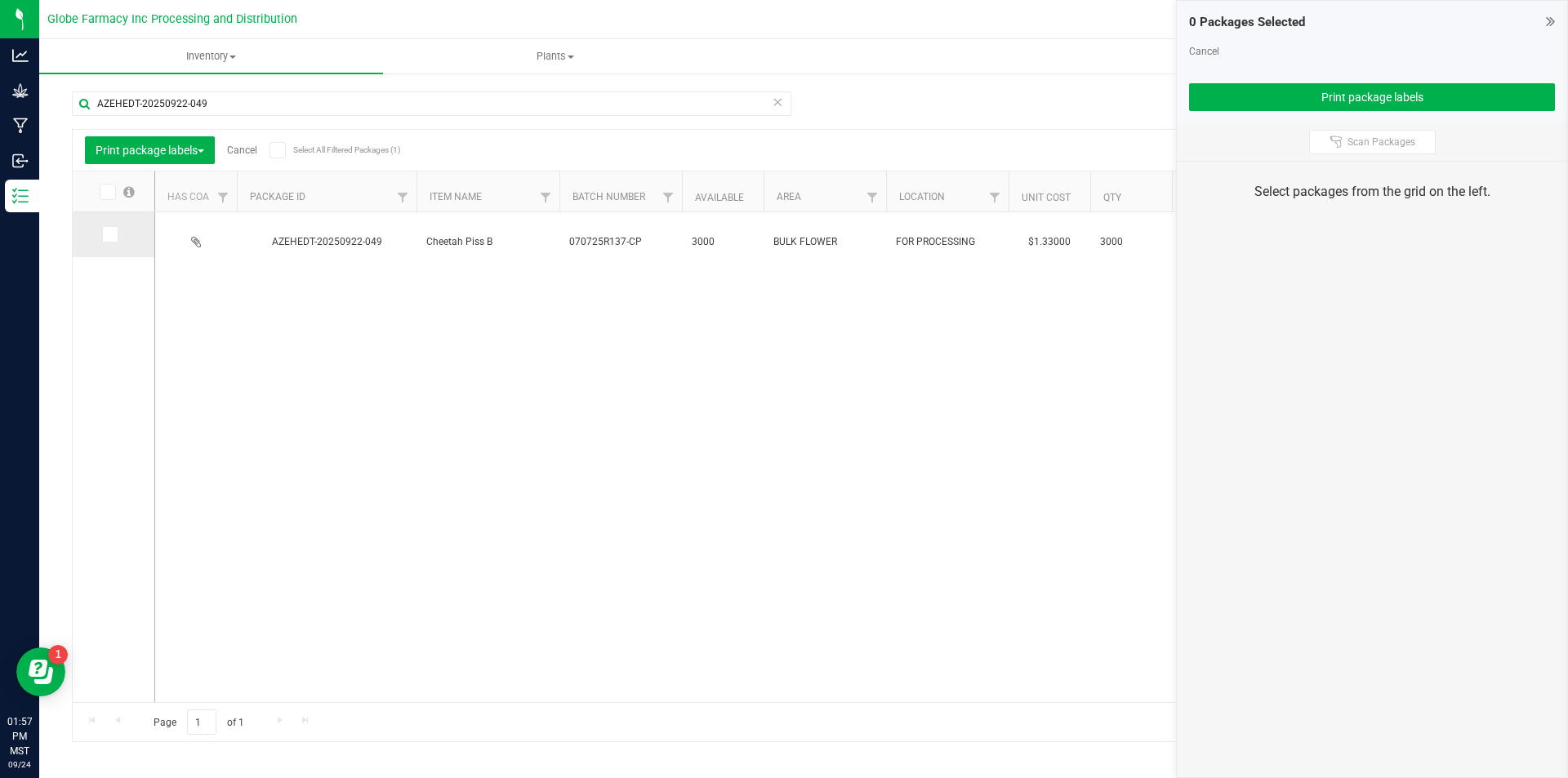
click at [105, 234] on icon at bounding box center [109, 234] width 11 height 0
click at [0, 0] on input "checkbox" at bounding box center [0, 0] width 0 height 0
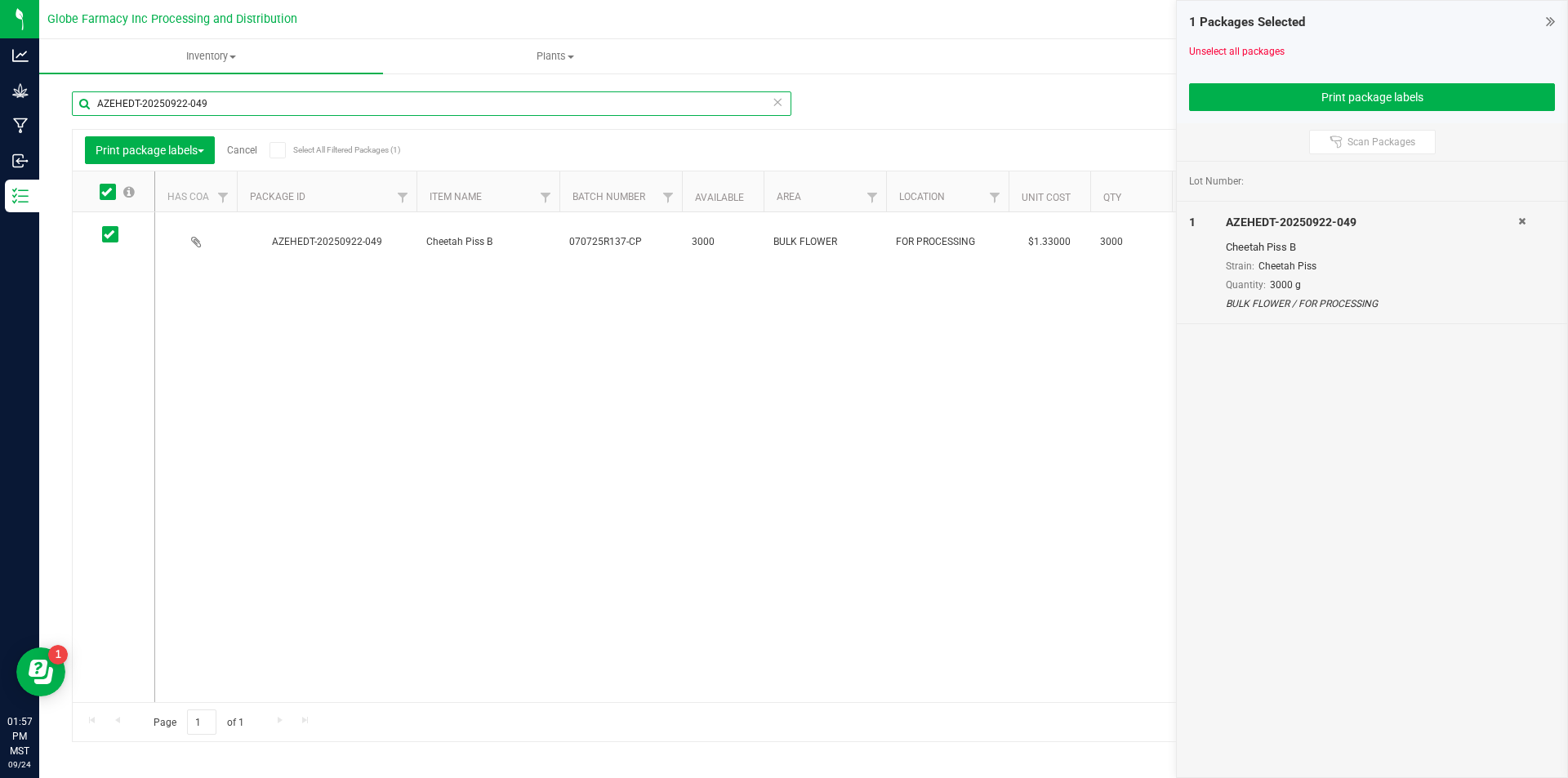
click at [225, 106] on input "AZEHEDT-20250922-049" at bounding box center [431, 103] width 720 height 24
type input "AZEHEDT-20250922-050"
click at [110, 234] on icon at bounding box center [109, 234] width 11 height 0
click at [0, 0] on input "checkbox" at bounding box center [0, 0] width 0 height 0
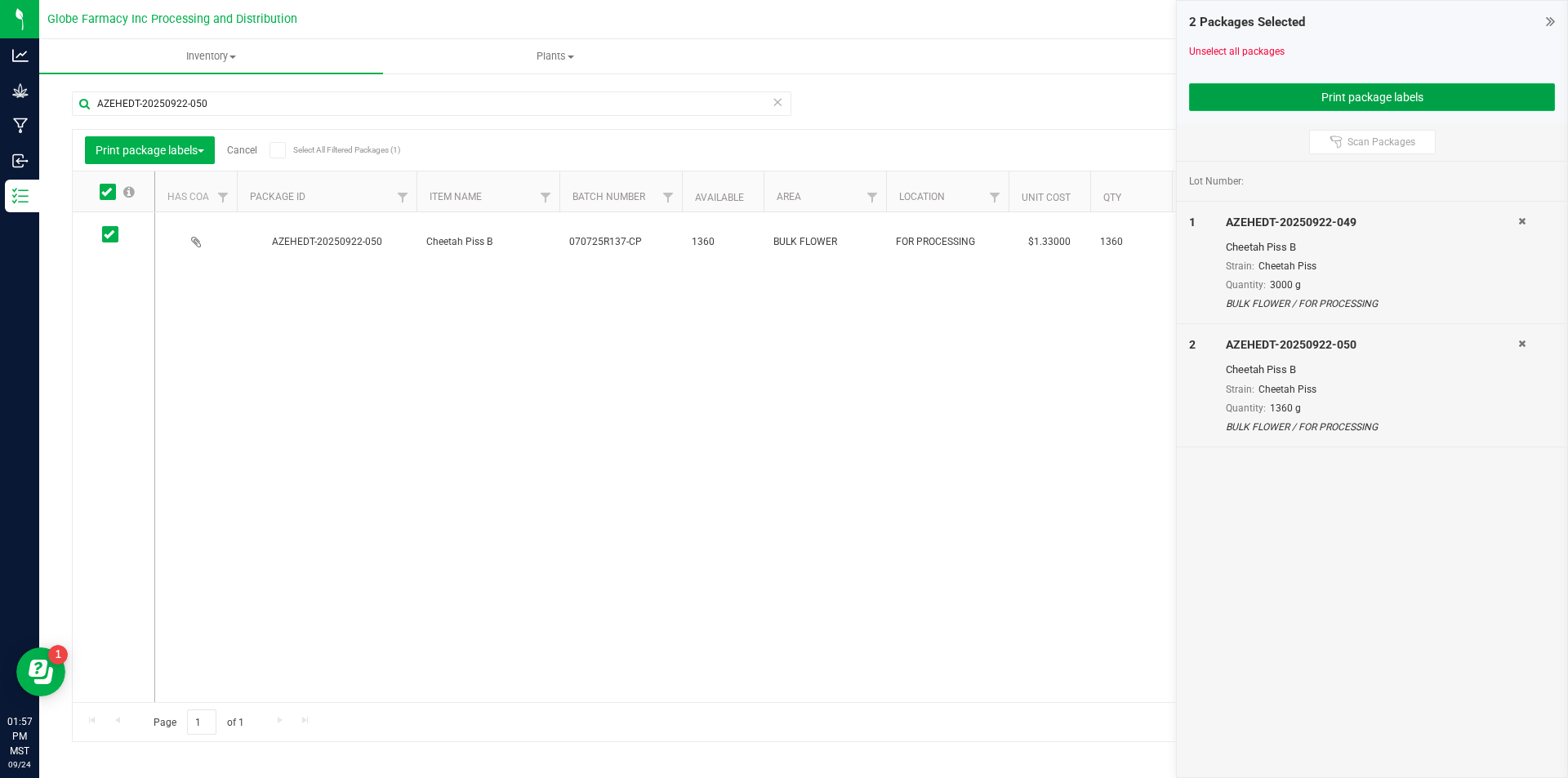
click at [1244, 86] on button "Print package labels" at bounding box center [1371, 97] width 366 height 28
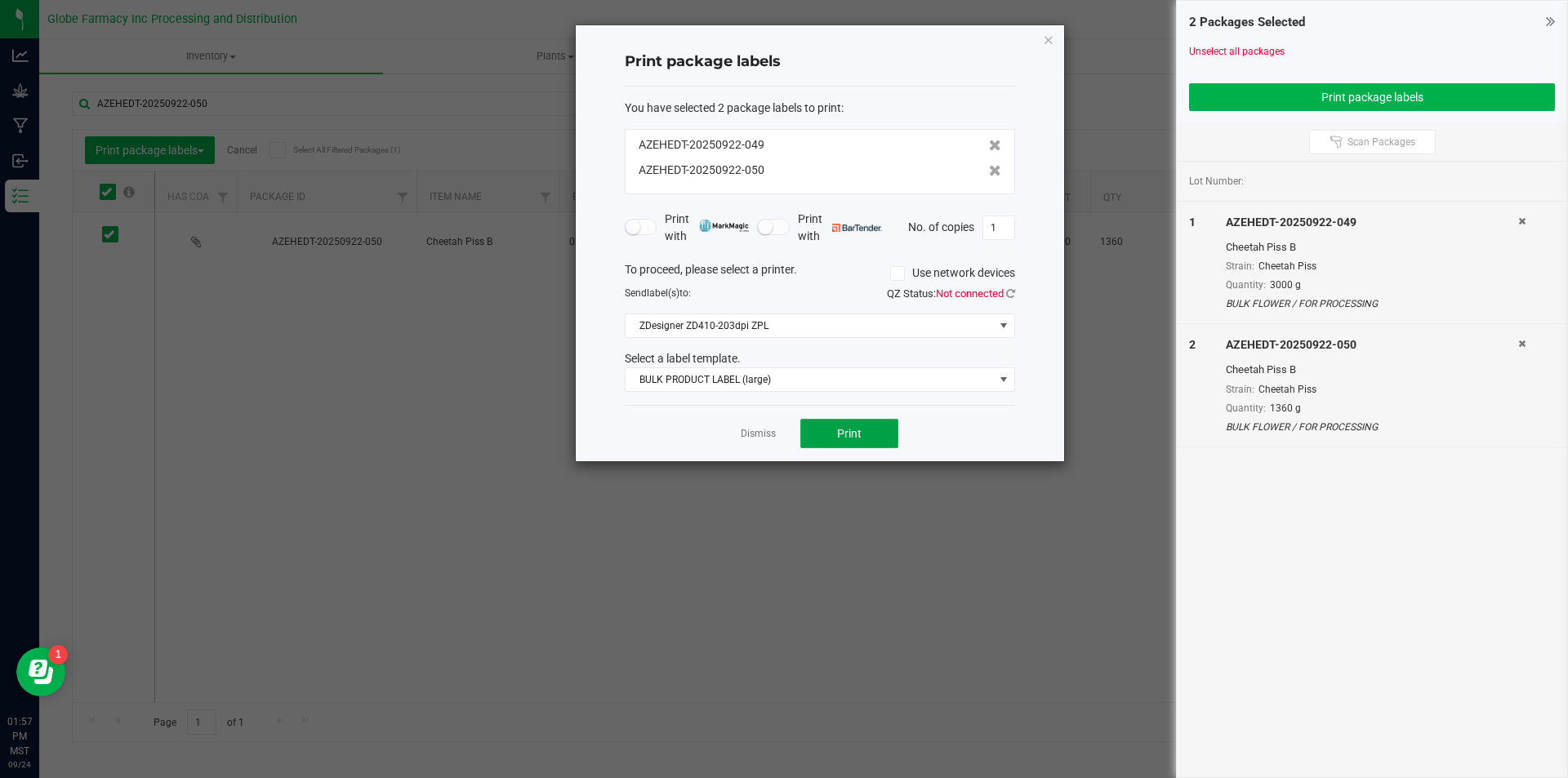
click at [838, 429] on span "Print" at bounding box center [848, 433] width 24 height 13
click at [759, 430] on link "Dismiss" at bounding box center [758, 433] width 36 height 13
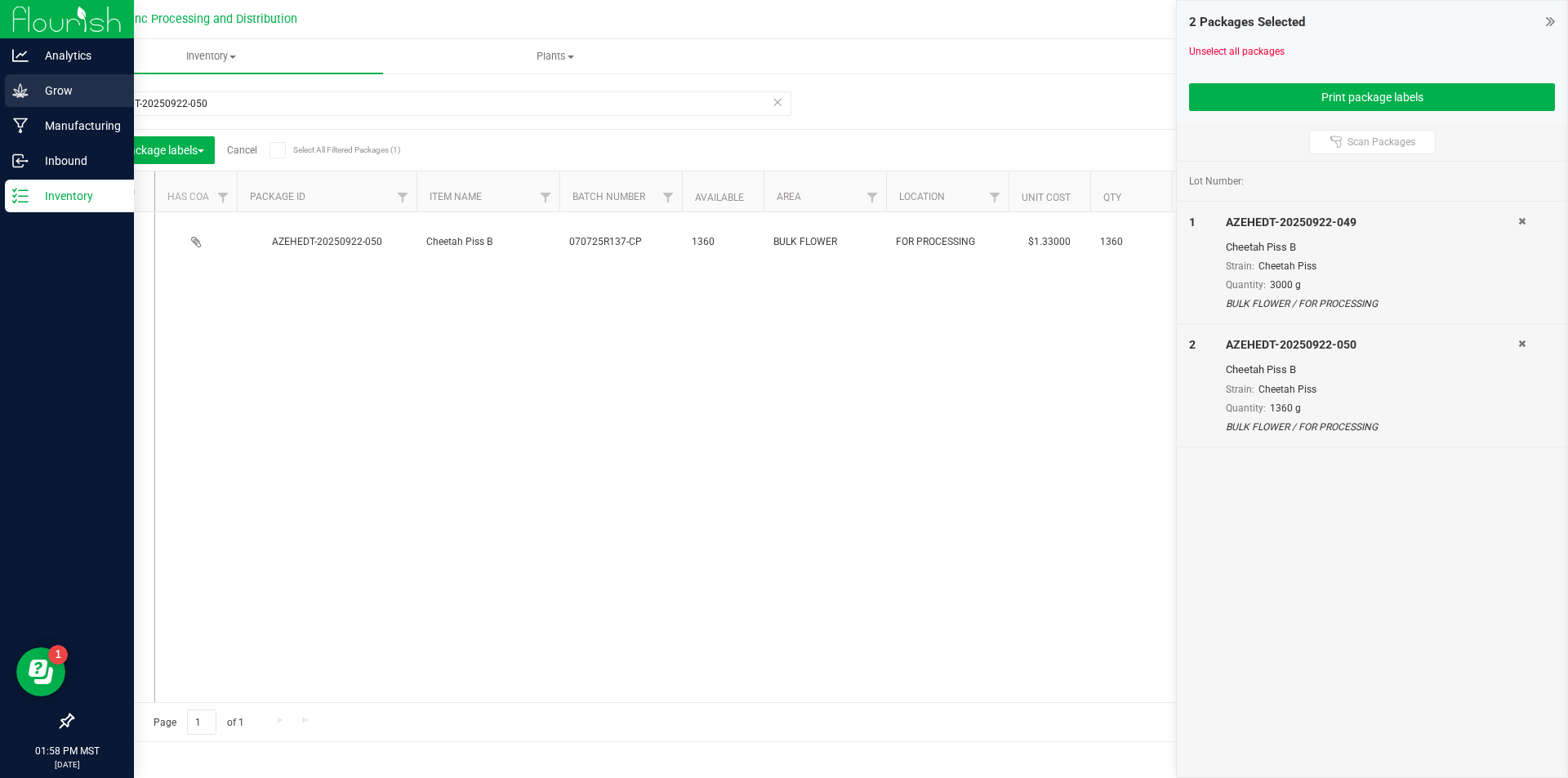
click at [18, 89] on icon at bounding box center [20, 90] width 16 height 16
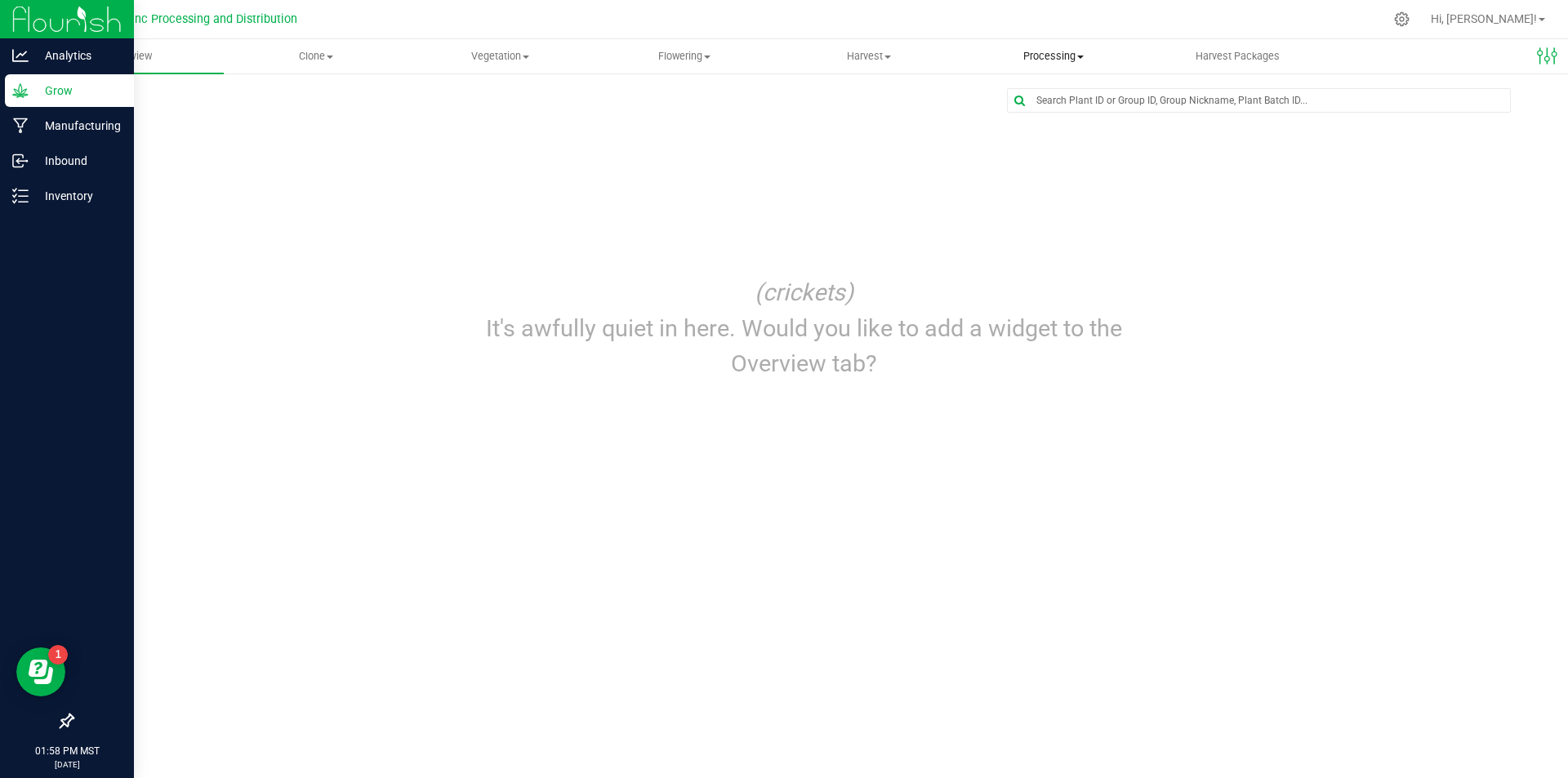
click at [1046, 59] on span "Processing" at bounding box center [1053, 56] width 183 height 14
click at [1043, 117] on span "Processing harvests" at bounding box center [1036, 118] width 151 height 13
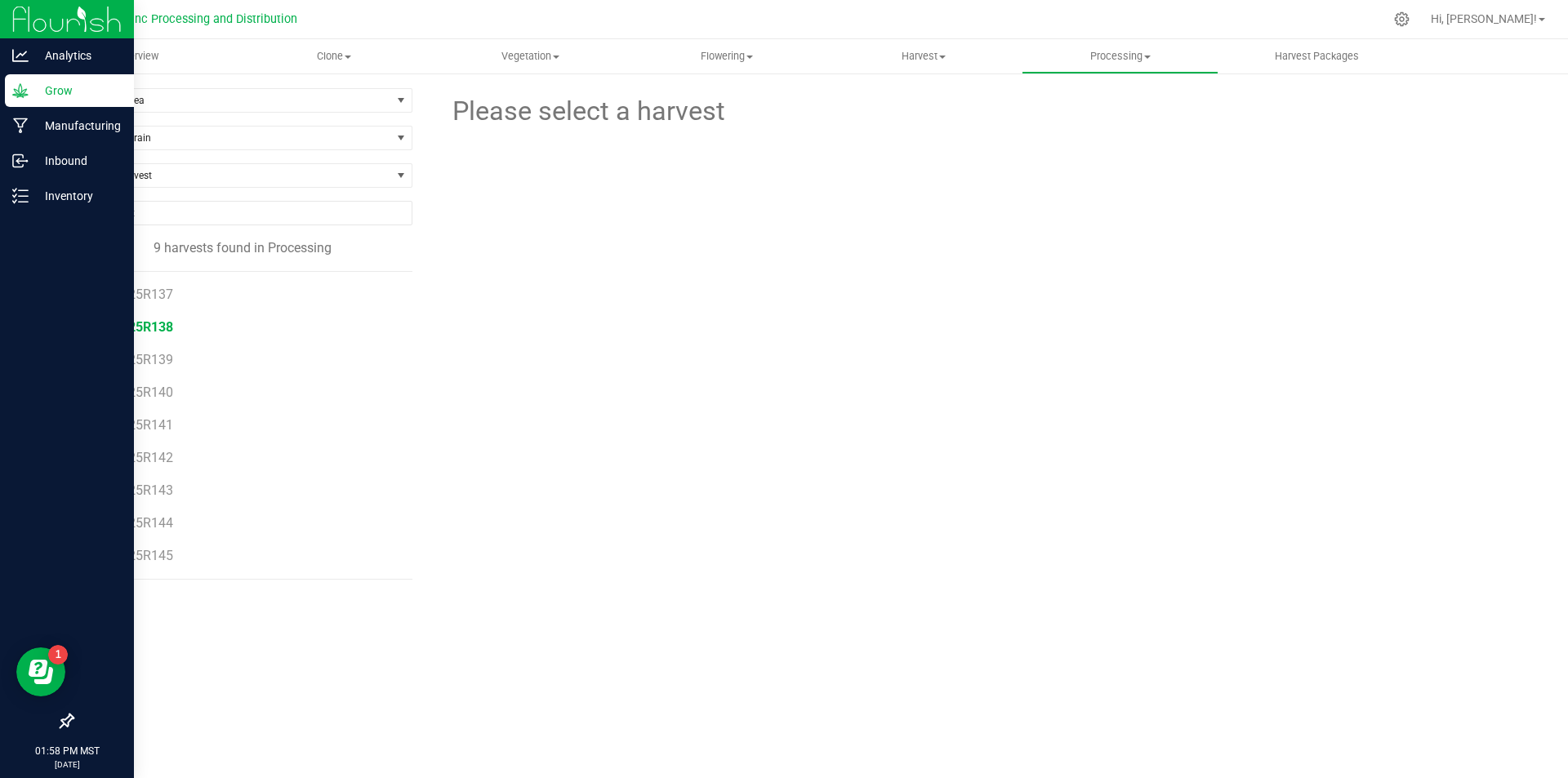
click at [159, 328] on span "071525R138" at bounding box center [135, 327] width 74 height 15
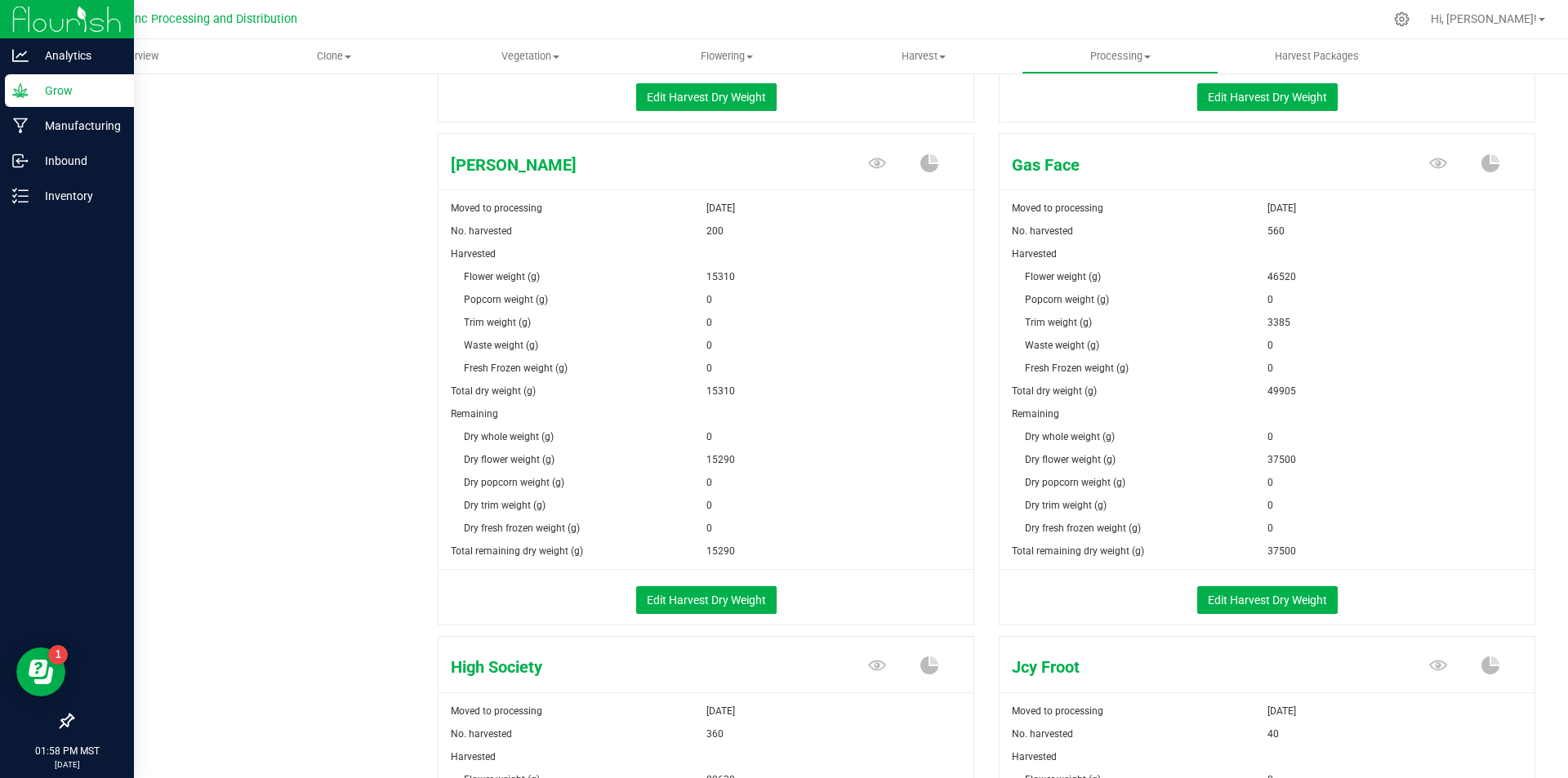
scroll to position [735, 0]
click at [1211, 595] on button "Edit Harvest Dry Weight" at bounding box center [1267, 598] width 140 height 28
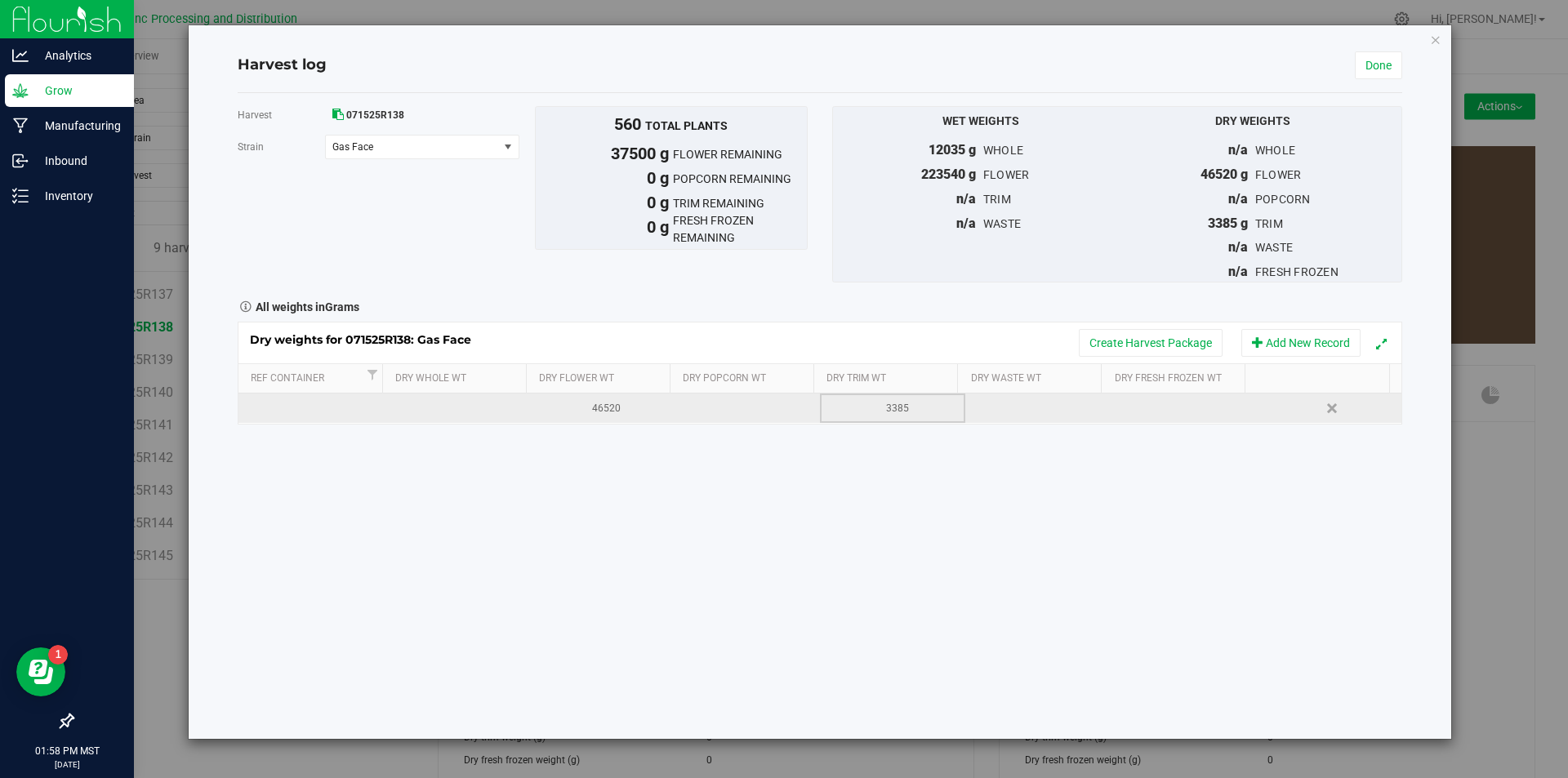
click at [871, 422] on td "3385" at bounding box center [892, 408] width 145 height 30
type input "3"
type input "13239"
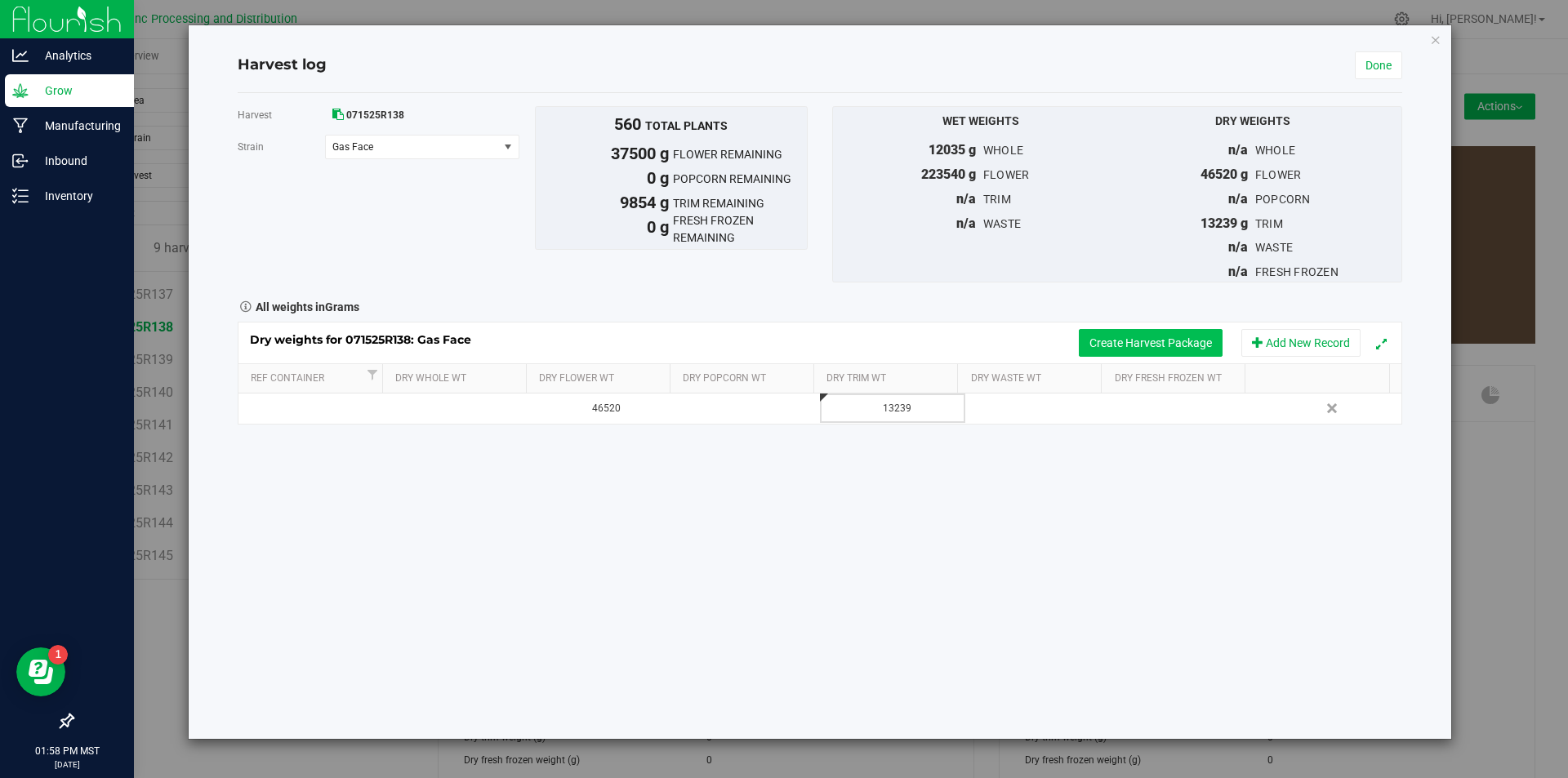
click at [1121, 345] on button "Create Harvest Package" at bounding box center [1151, 342] width 144 height 28
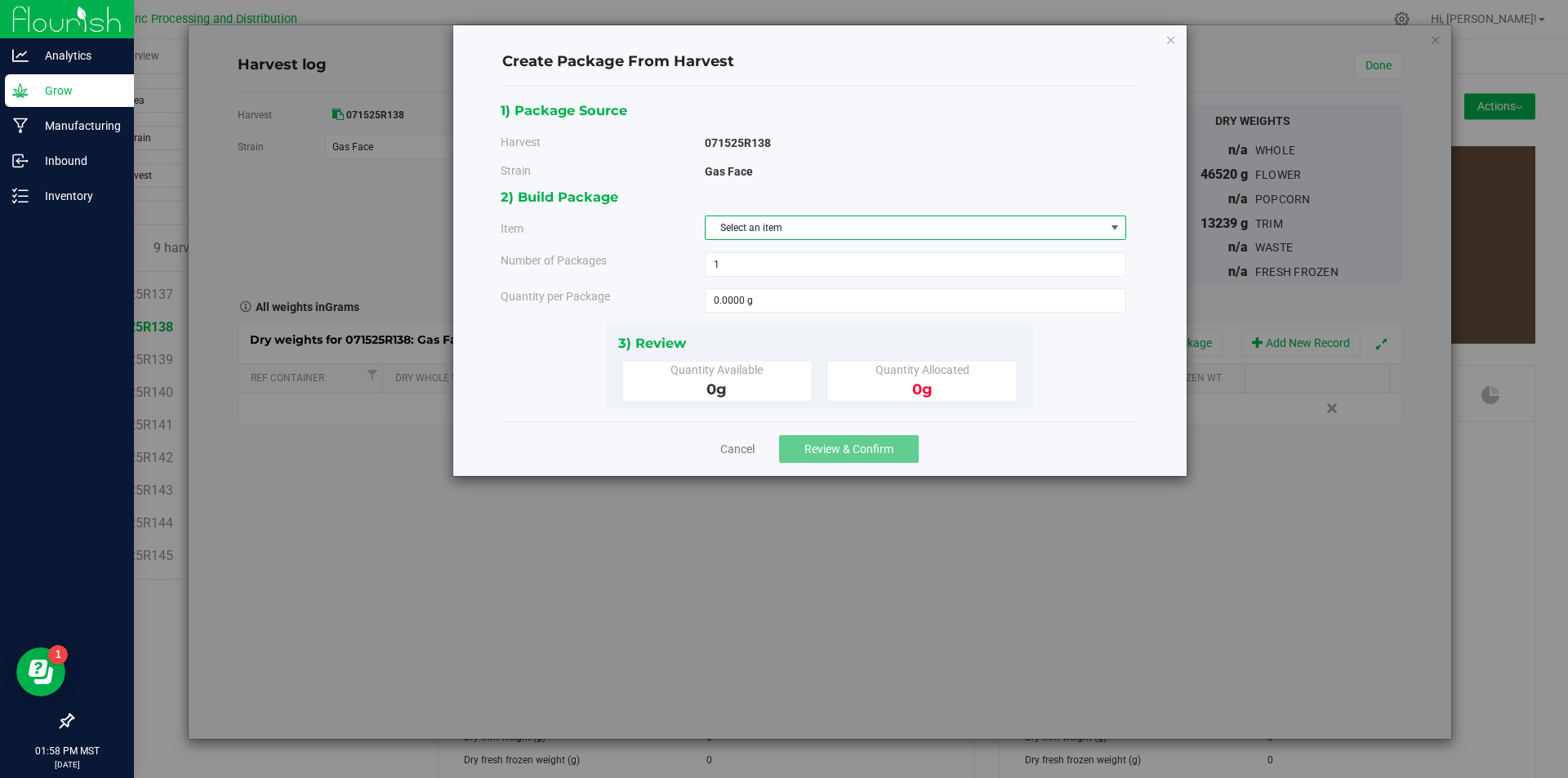
click at [910, 224] on span "Select an item" at bounding box center [905, 228] width 400 height 23
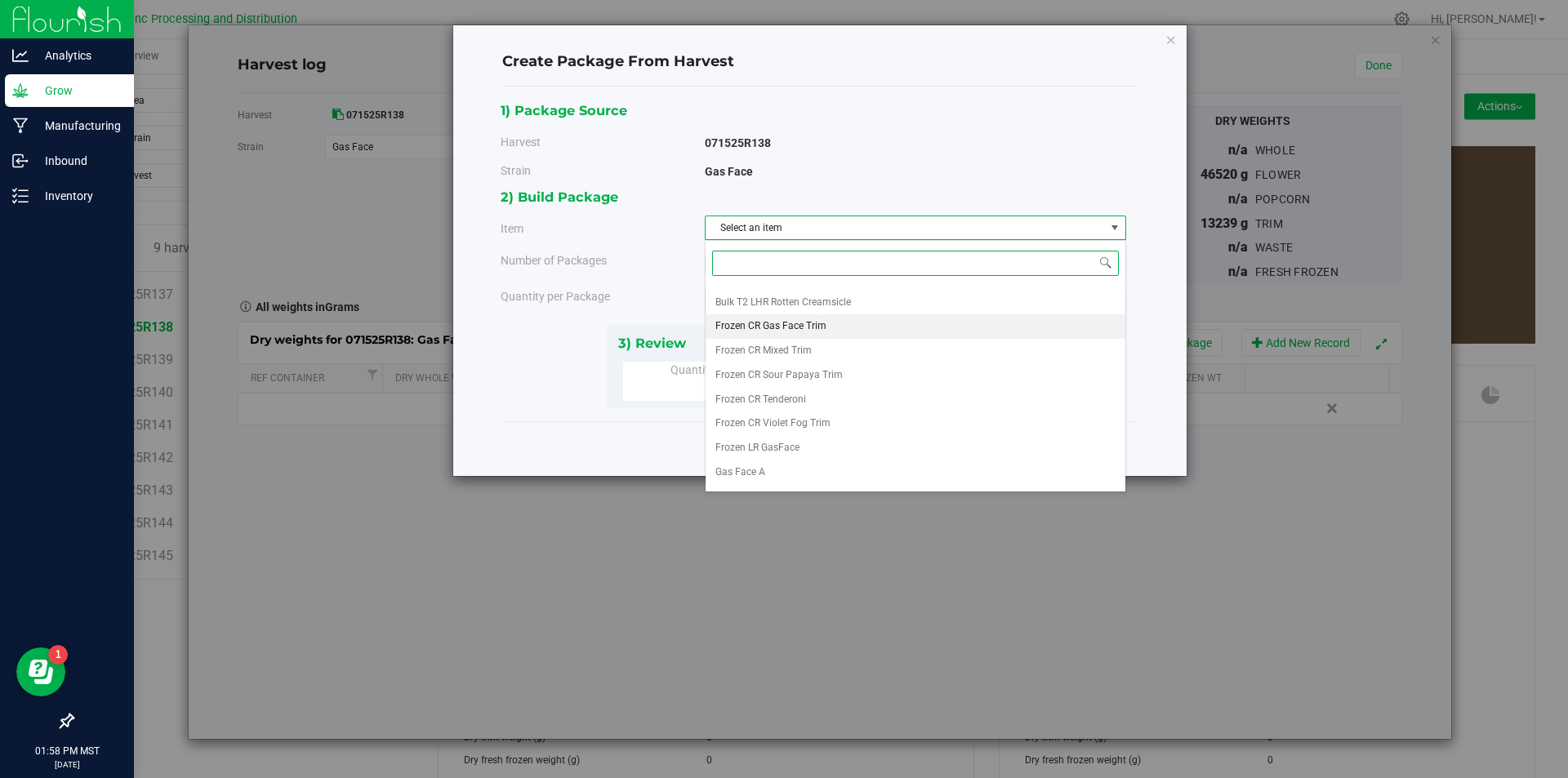
scroll to position [304, 0]
click at [838, 311] on li "Frozen CR Gas Face Trim" at bounding box center [915, 306] width 420 height 24
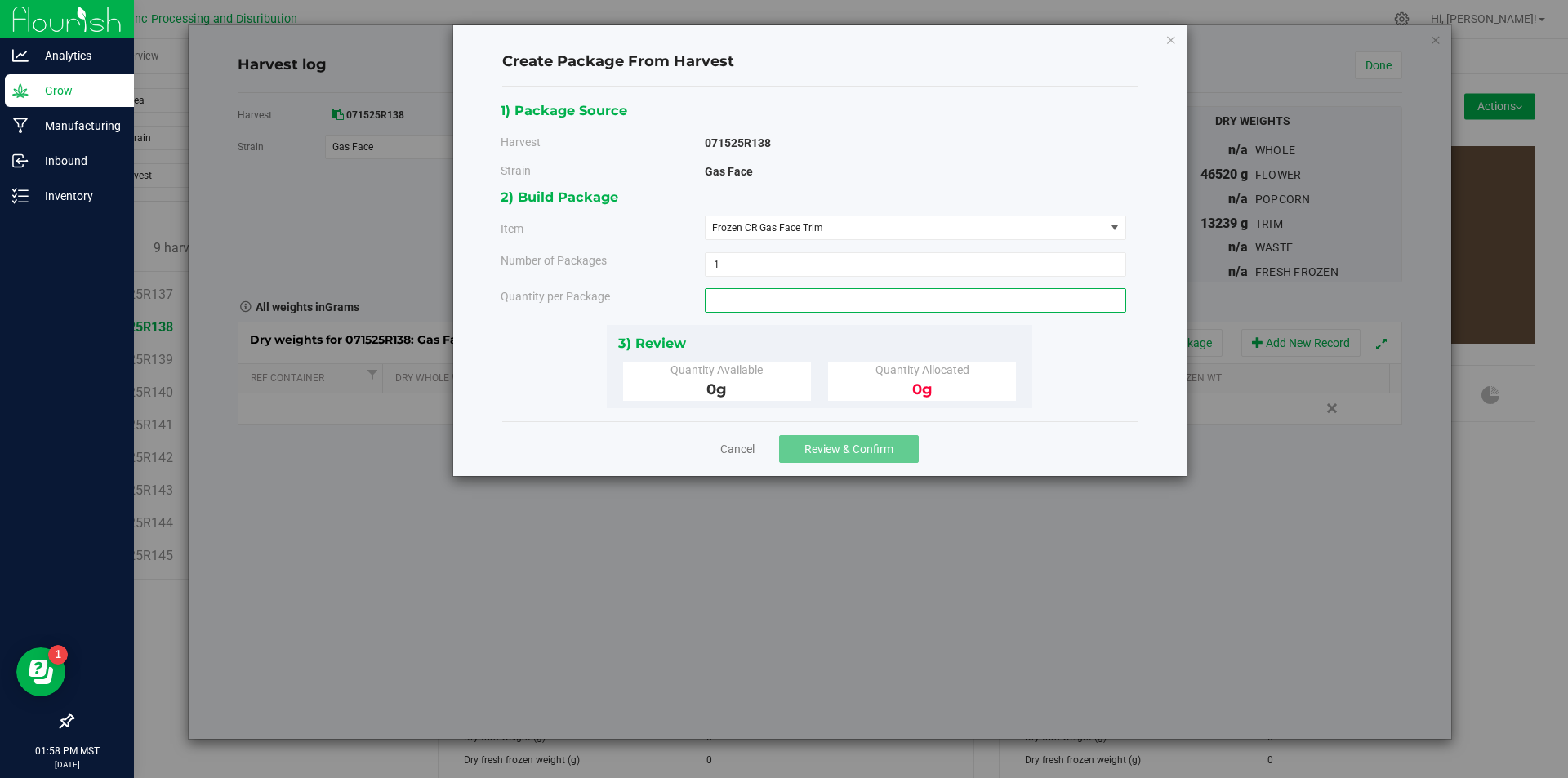
click at [823, 304] on span at bounding box center [915, 300] width 422 height 24
type input "4220"
type input "4220.0000 g"
click at [844, 443] on span "Review & Confirm" at bounding box center [848, 450] width 89 height 13
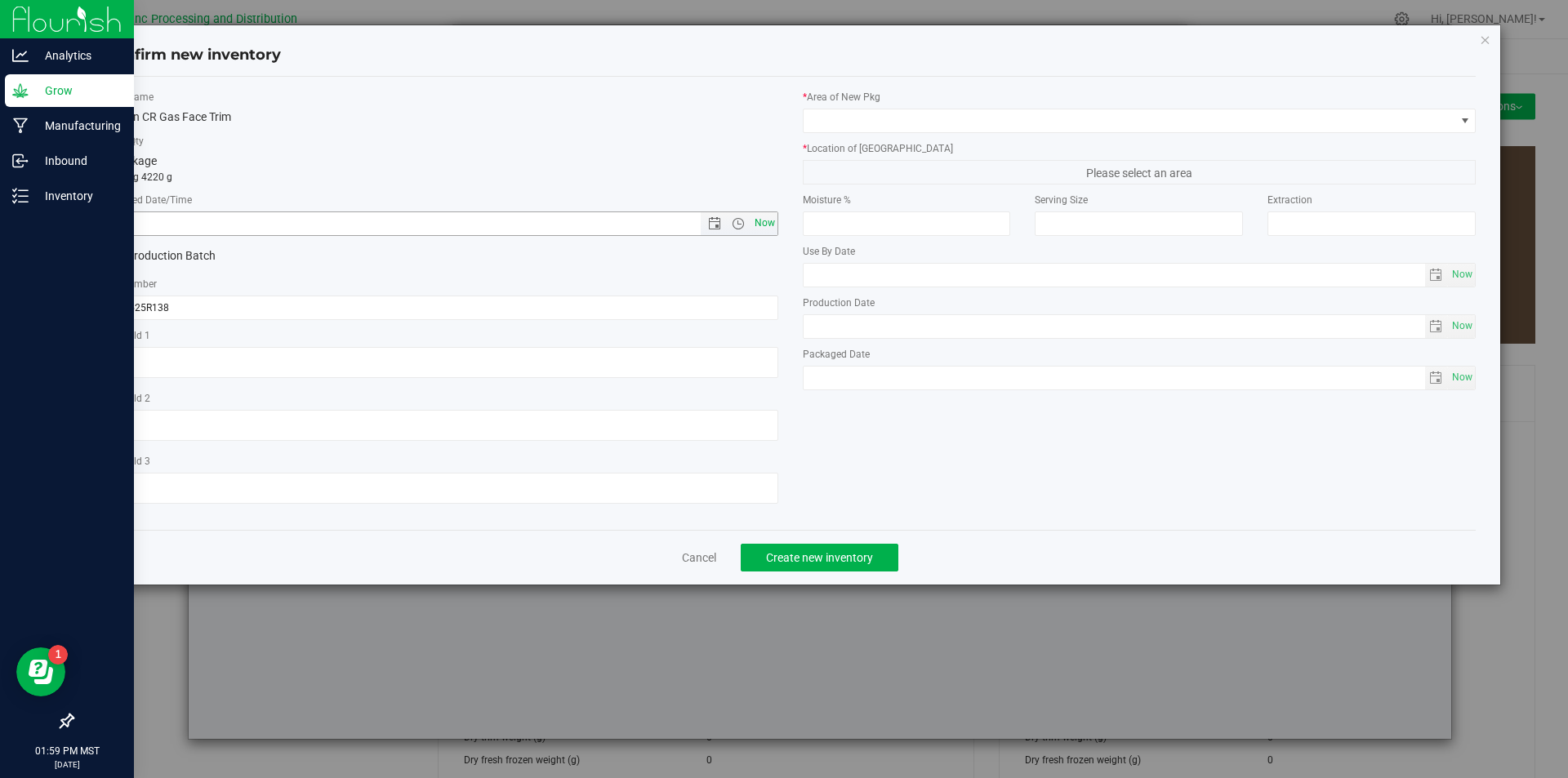
click at [760, 219] on span "Now" at bounding box center [764, 223] width 28 height 24
type input "[DATE] 1:59 PM"
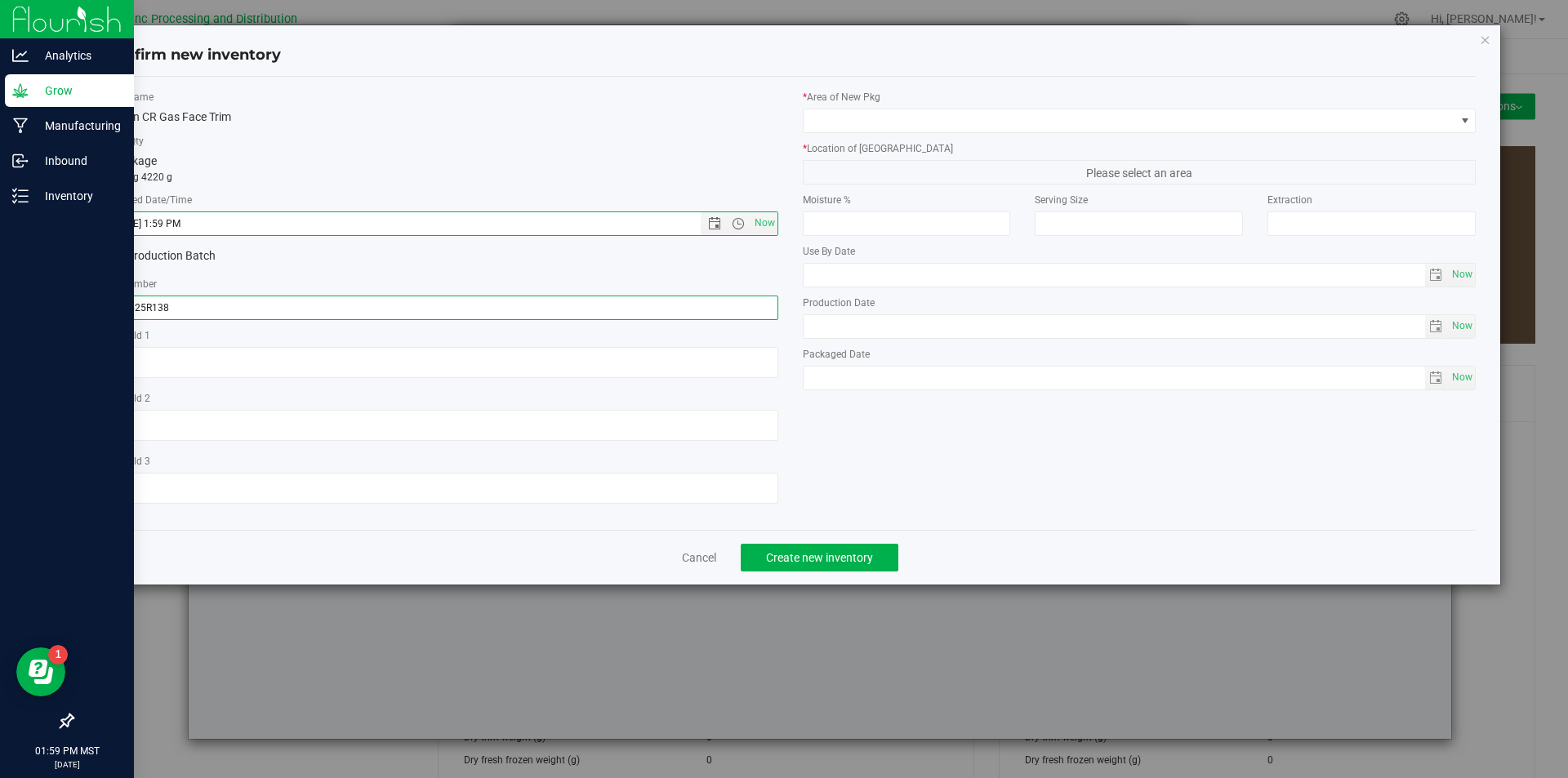
click at [260, 317] on input "071525R138" at bounding box center [441, 307] width 674 height 24
type input "071525R138-GF"
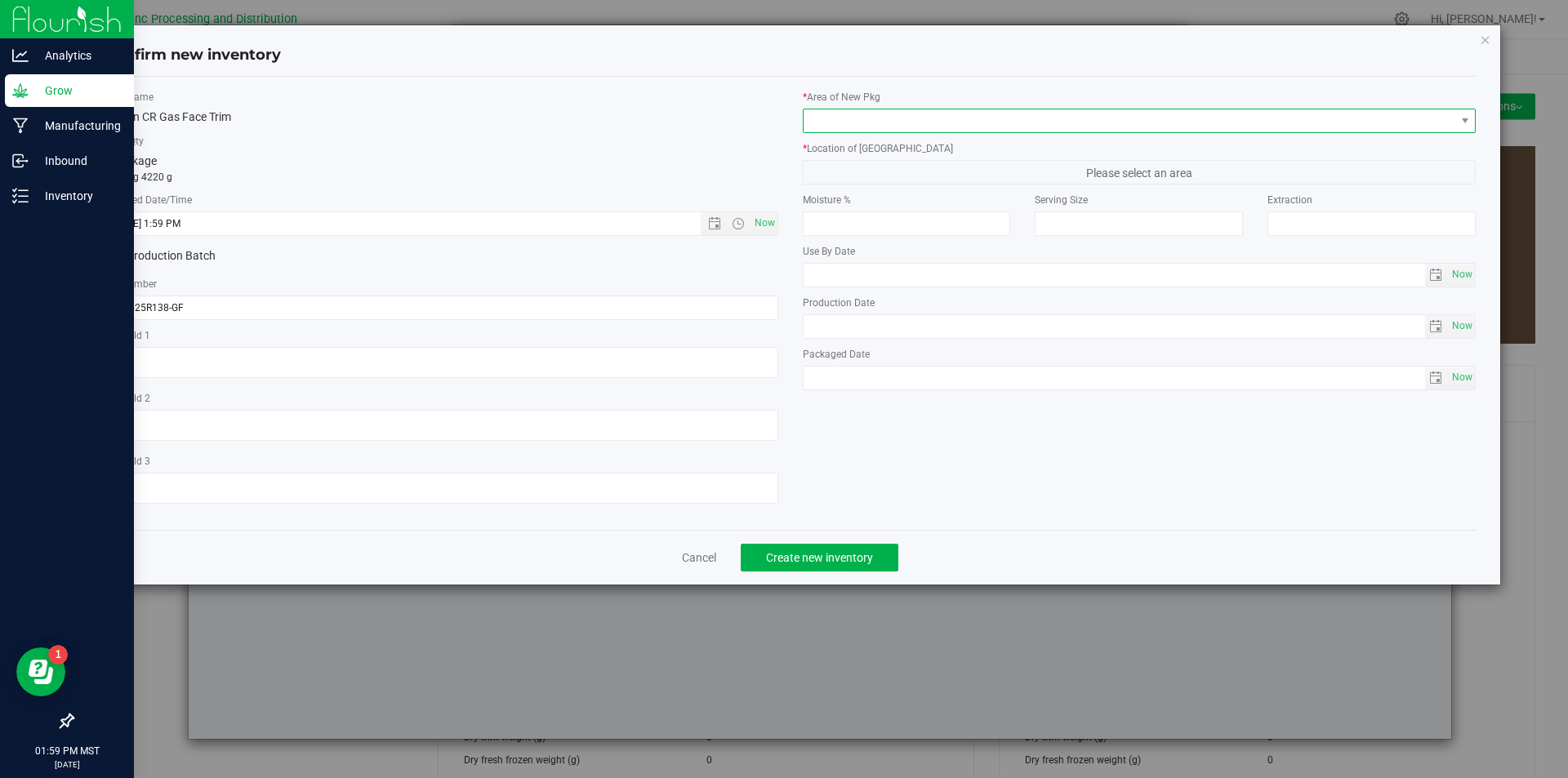
click at [946, 120] on span at bounding box center [1129, 121] width 651 height 23
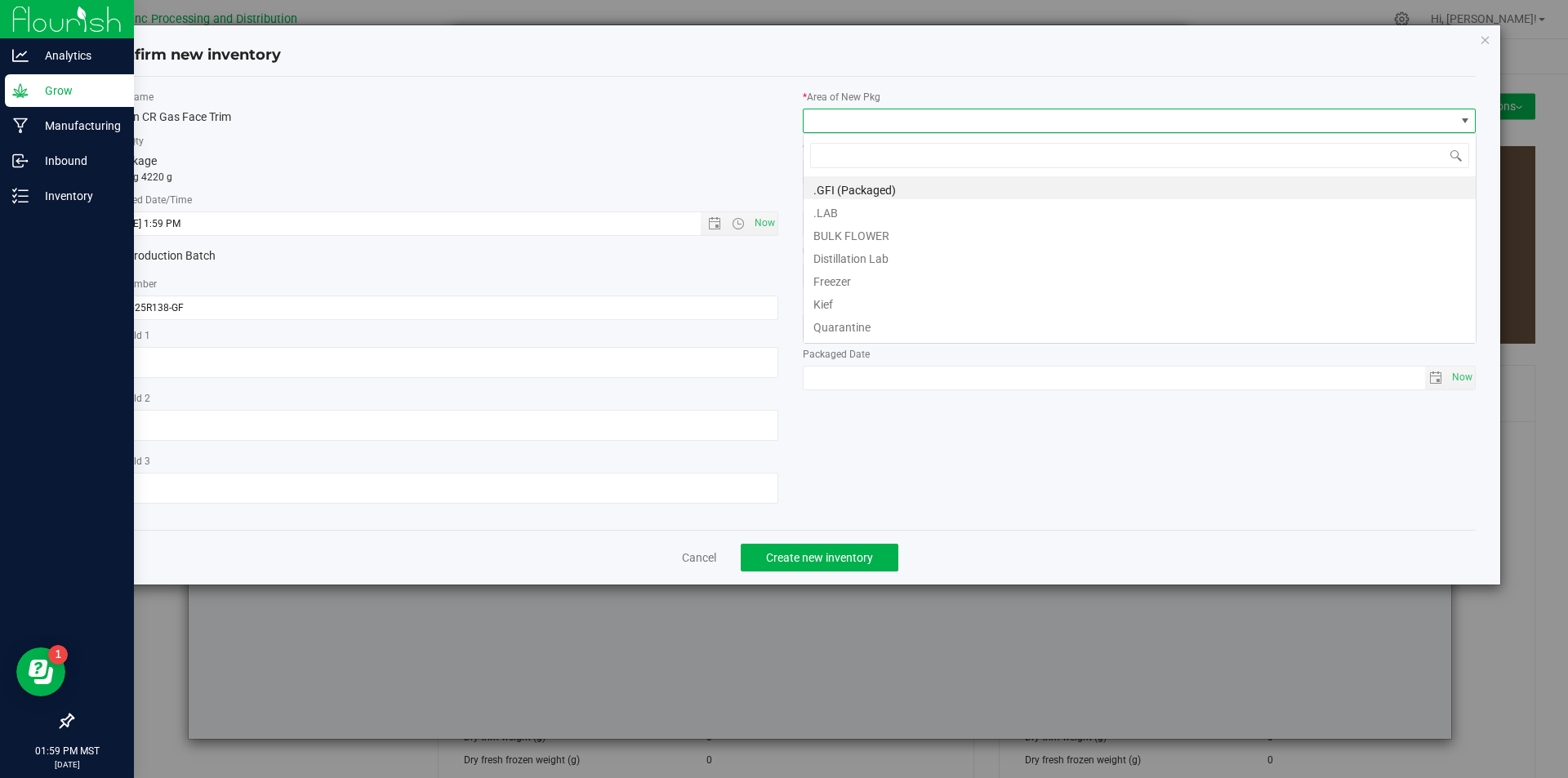
scroll to position [24, 674]
click at [900, 230] on li "BULK FLOWER" at bounding box center [1139, 233] width 672 height 23
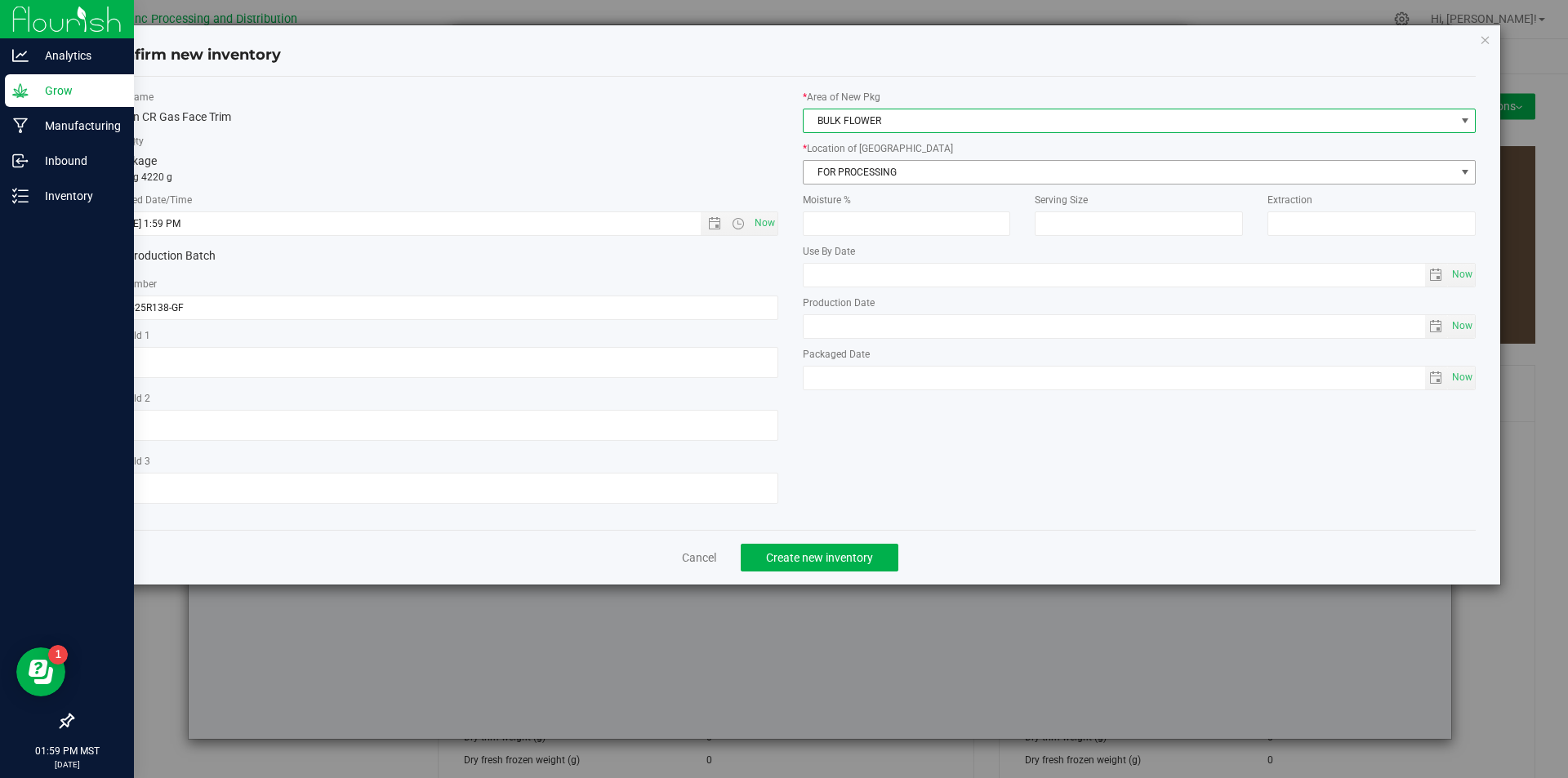
click at [901, 163] on span "FOR PROCESSING" at bounding box center [1129, 172] width 651 height 23
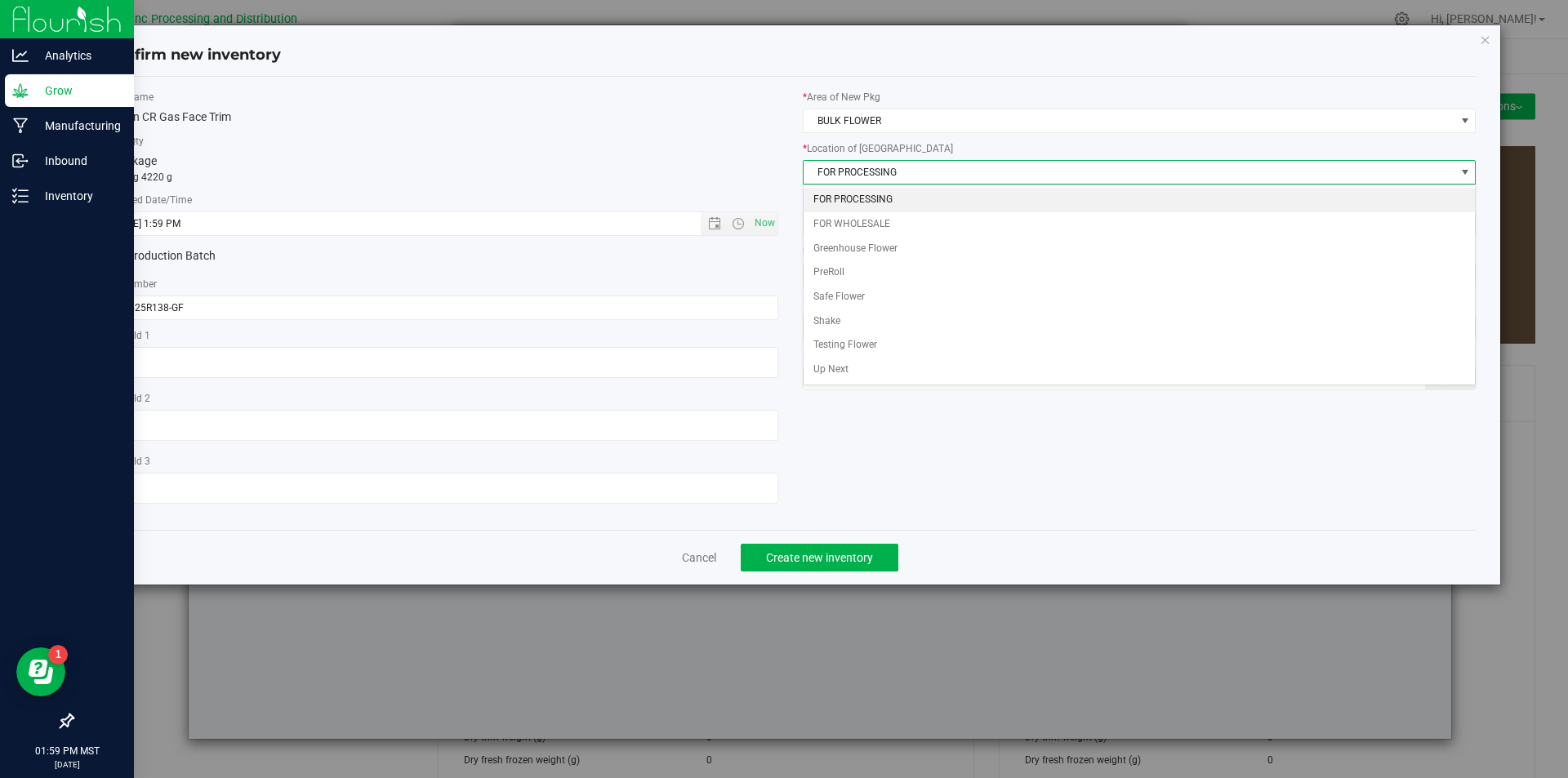
click at [895, 198] on li "FOR PROCESSING" at bounding box center [1139, 199] width 672 height 24
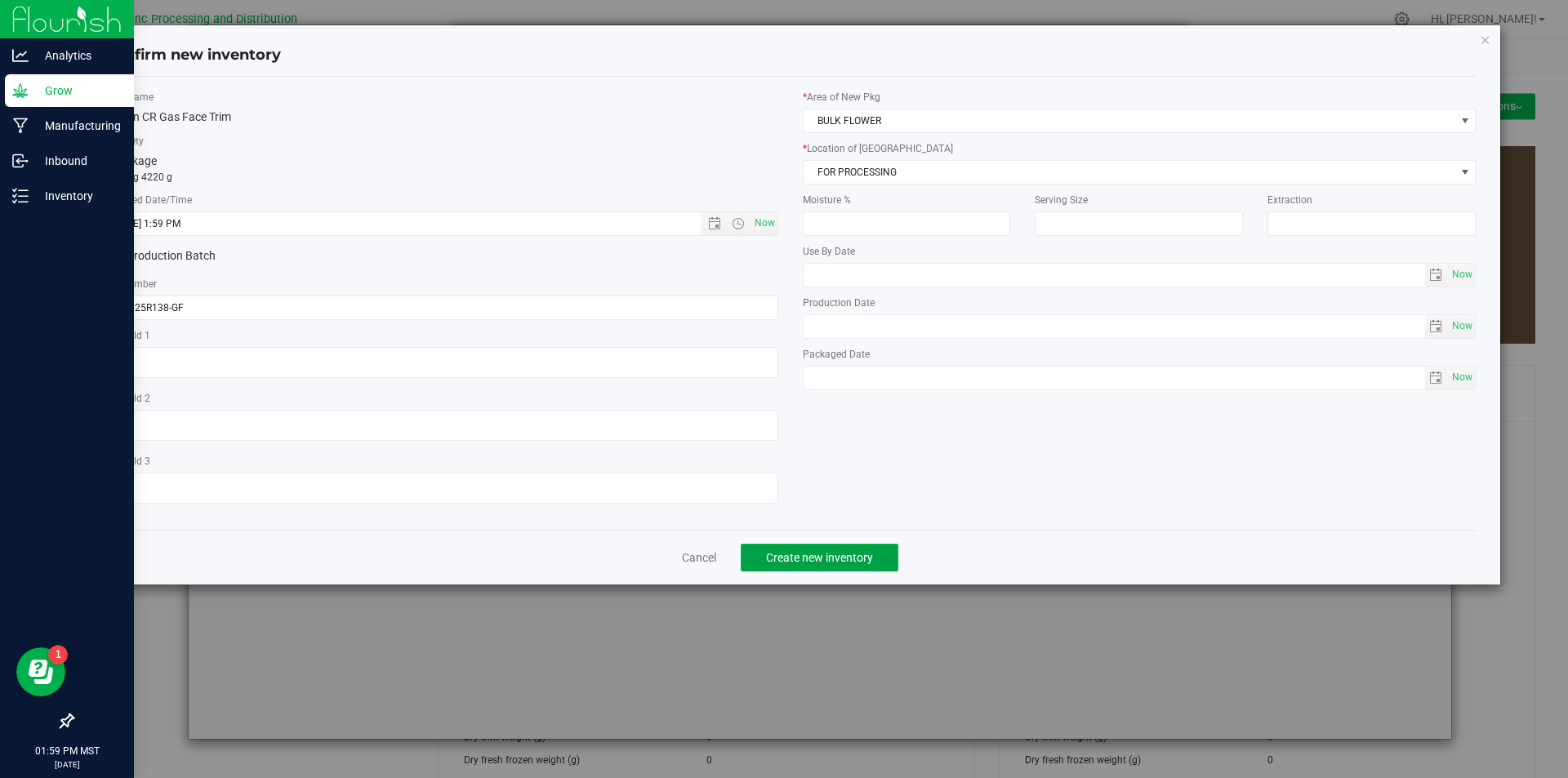
click at [862, 559] on span "Create new inventory" at bounding box center [819, 558] width 107 height 13
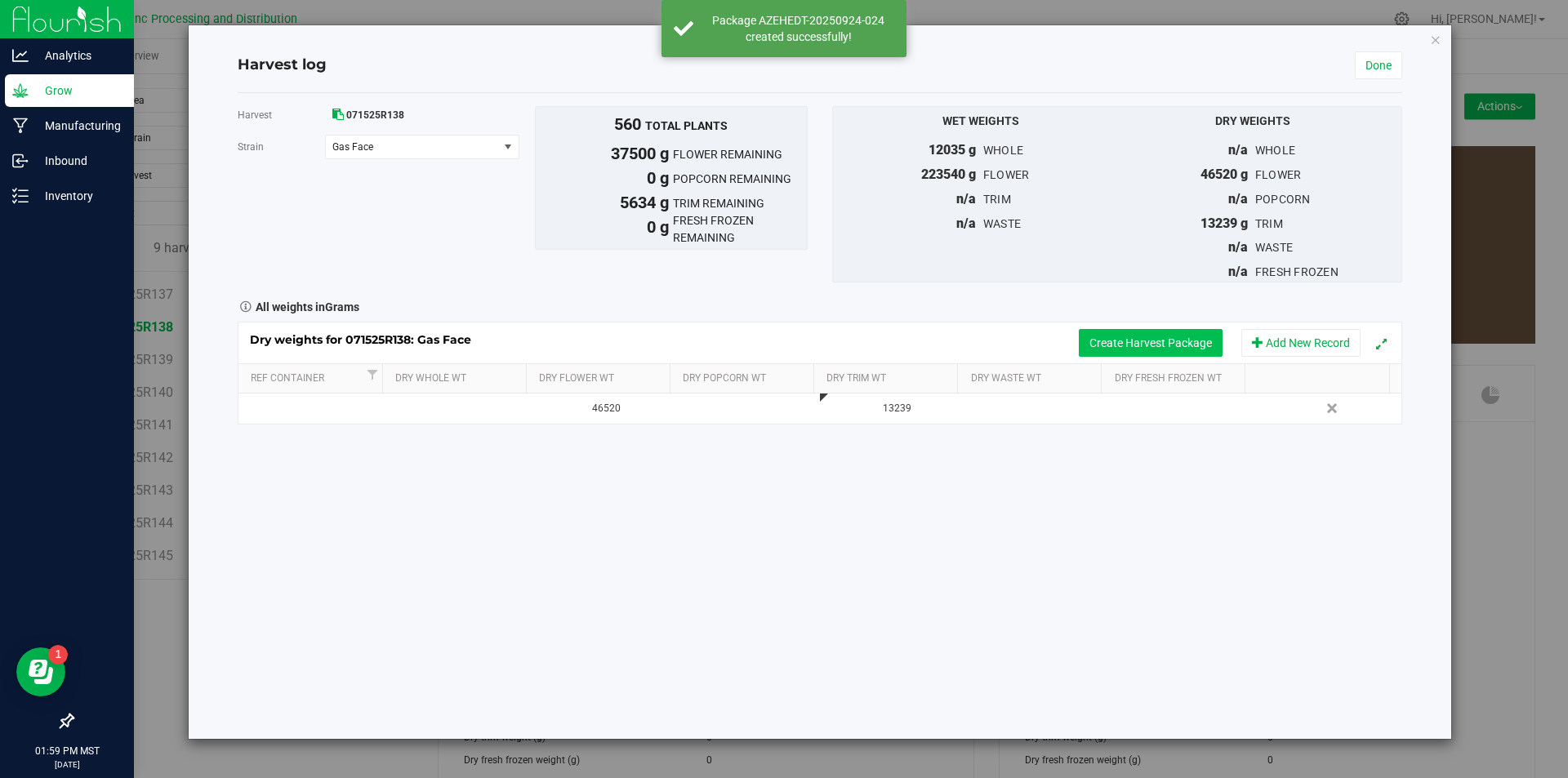
click at [1168, 334] on button "Create Harvest Package" at bounding box center [1151, 342] width 144 height 28
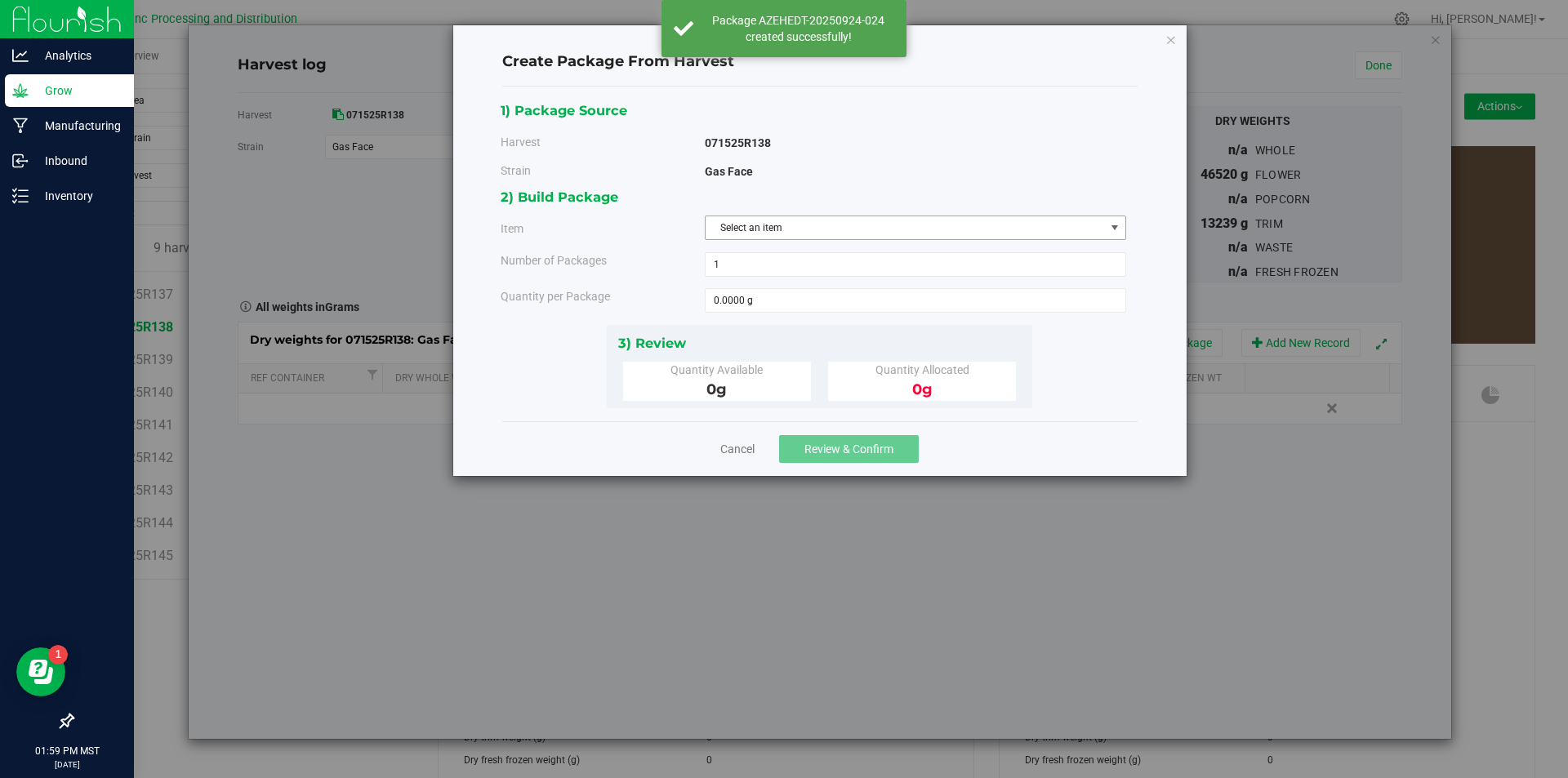
click at [871, 227] on span "Select an item" at bounding box center [905, 228] width 400 height 23
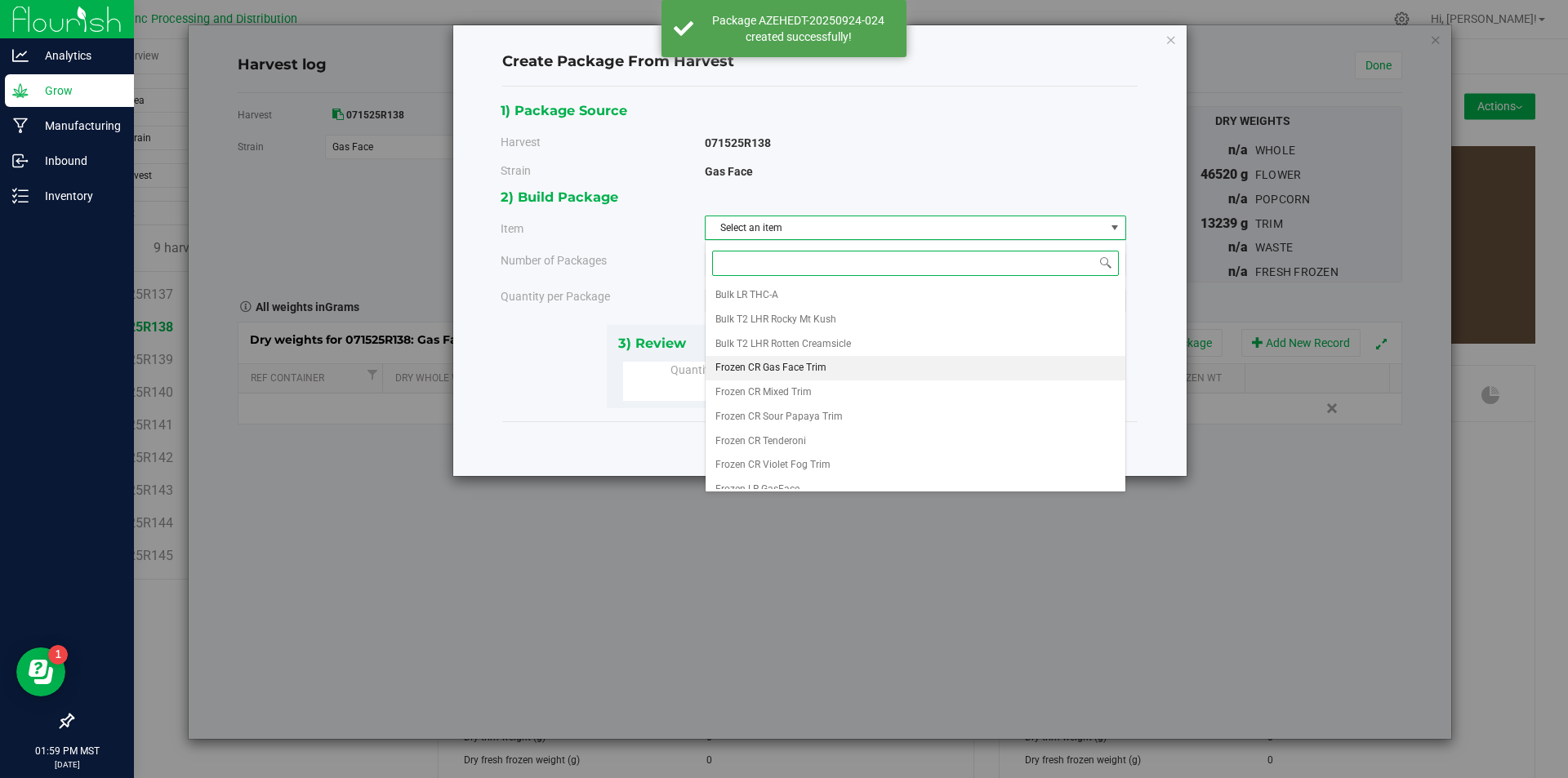
scroll to position [245, 0]
click at [875, 359] on li "Frozen CR Gas Face Trim" at bounding box center [915, 366] width 420 height 24
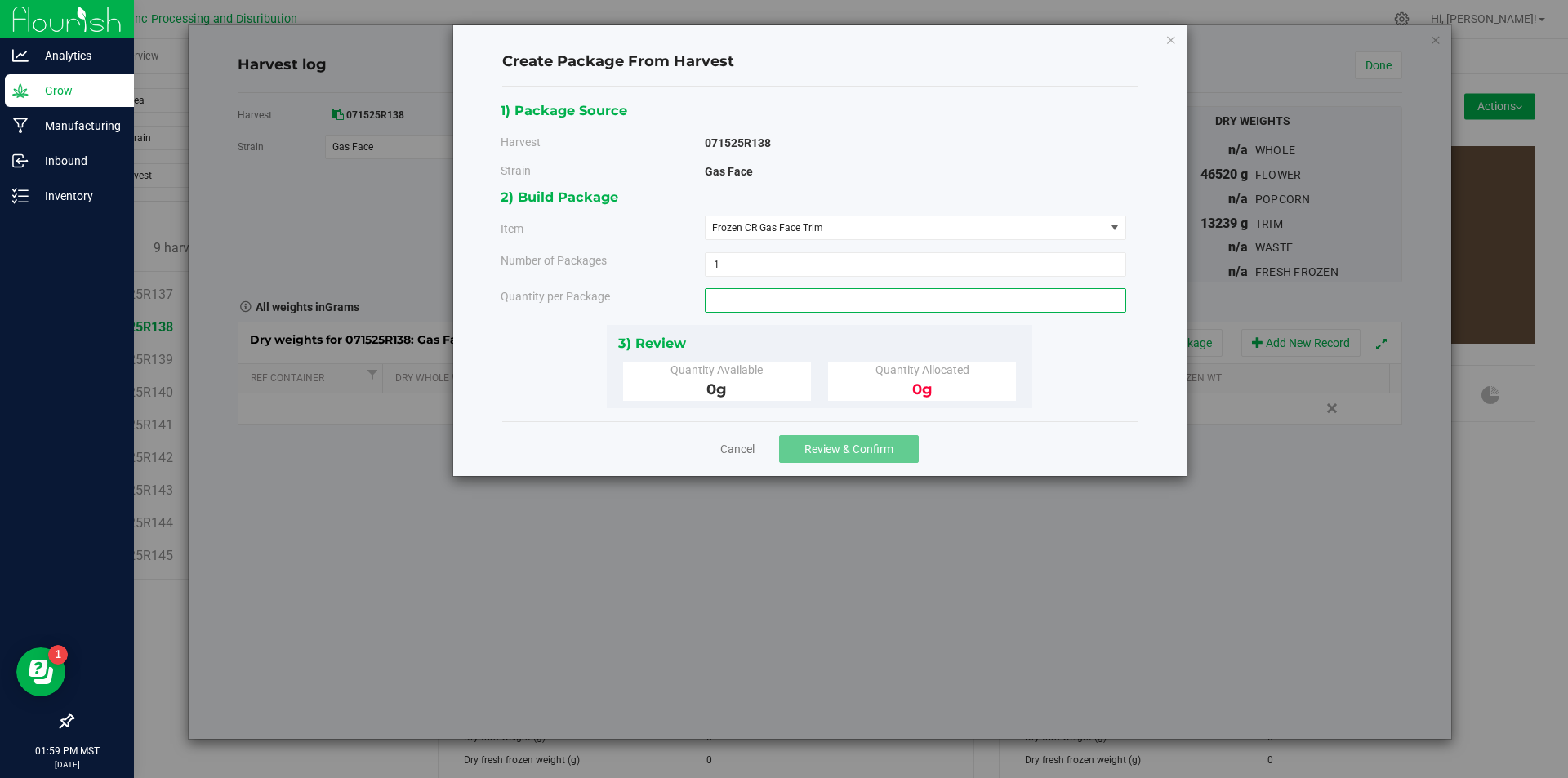
click at [814, 310] on span at bounding box center [915, 300] width 422 height 24
type input "3620"
click at [884, 451] on span "Review & Confirm" at bounding box center [848, 450] width 89 height 13
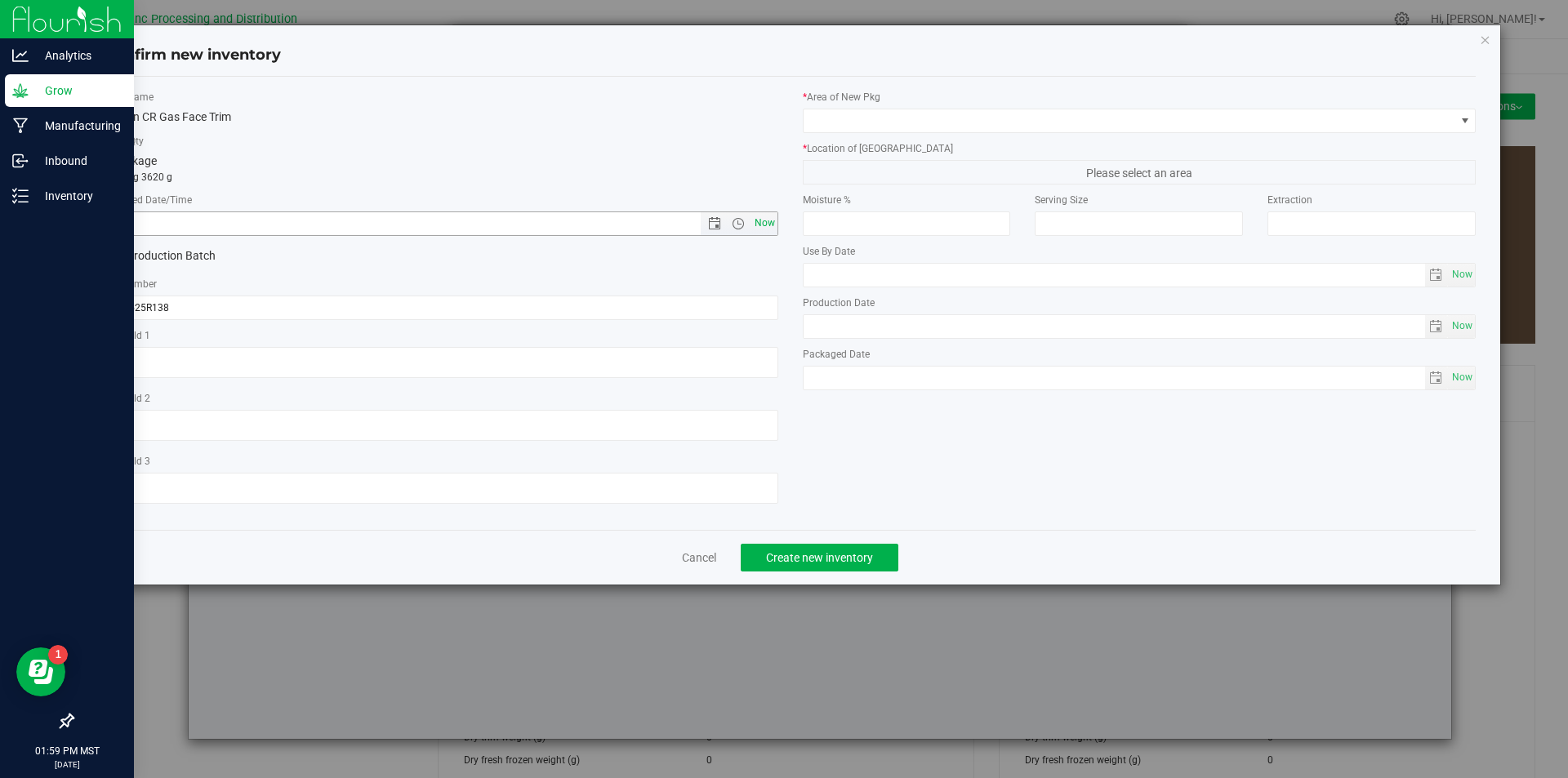
click at [770, 227] on span "Now" at bounding box center [764, 223] width 28 height 24
type input "[DATE] 1:59 PM"
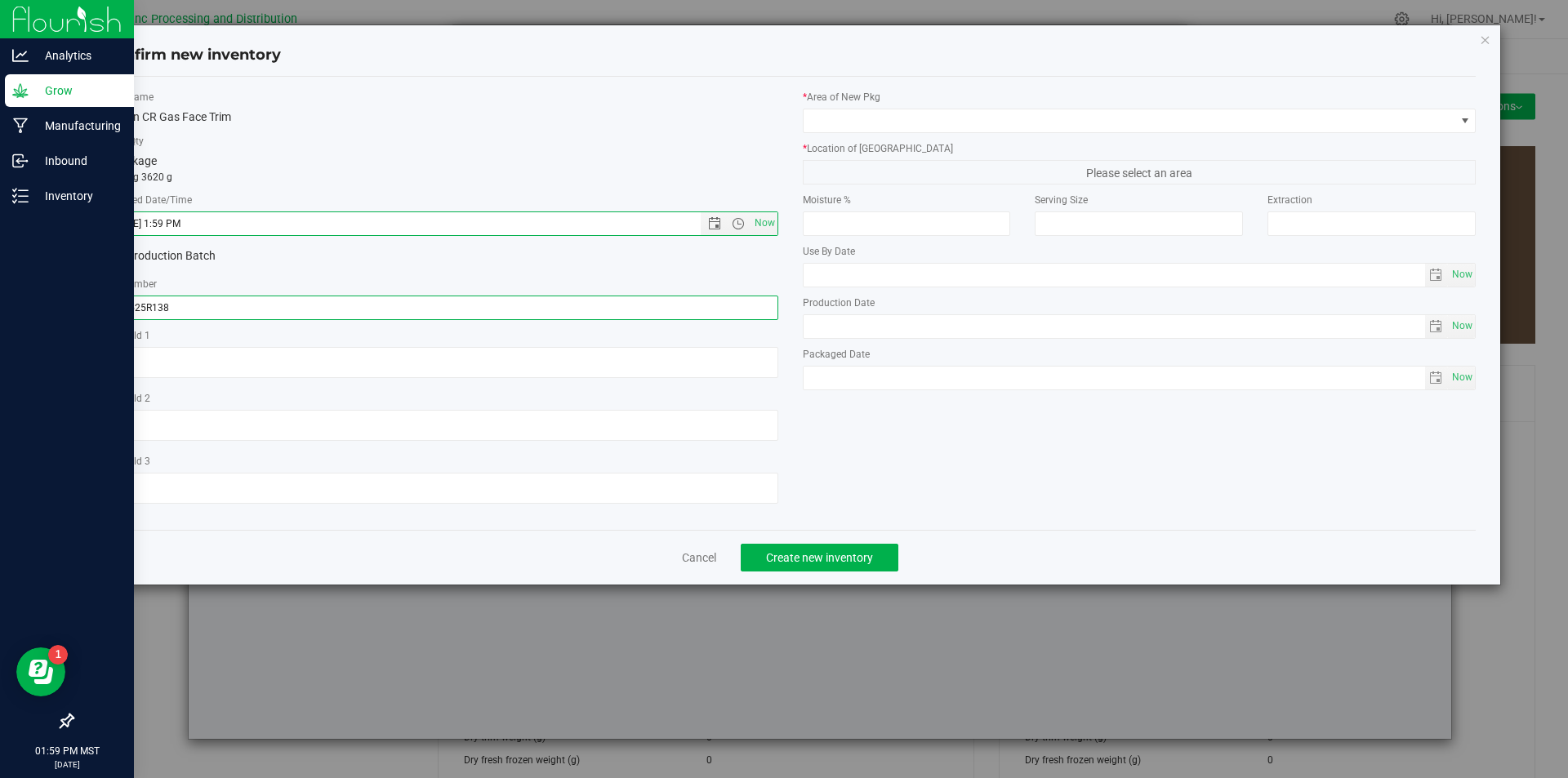
click at [300, 303] on input "071525R138" at bounding box center [441, 307] width 674 height 24
type input "071525R138-GF"
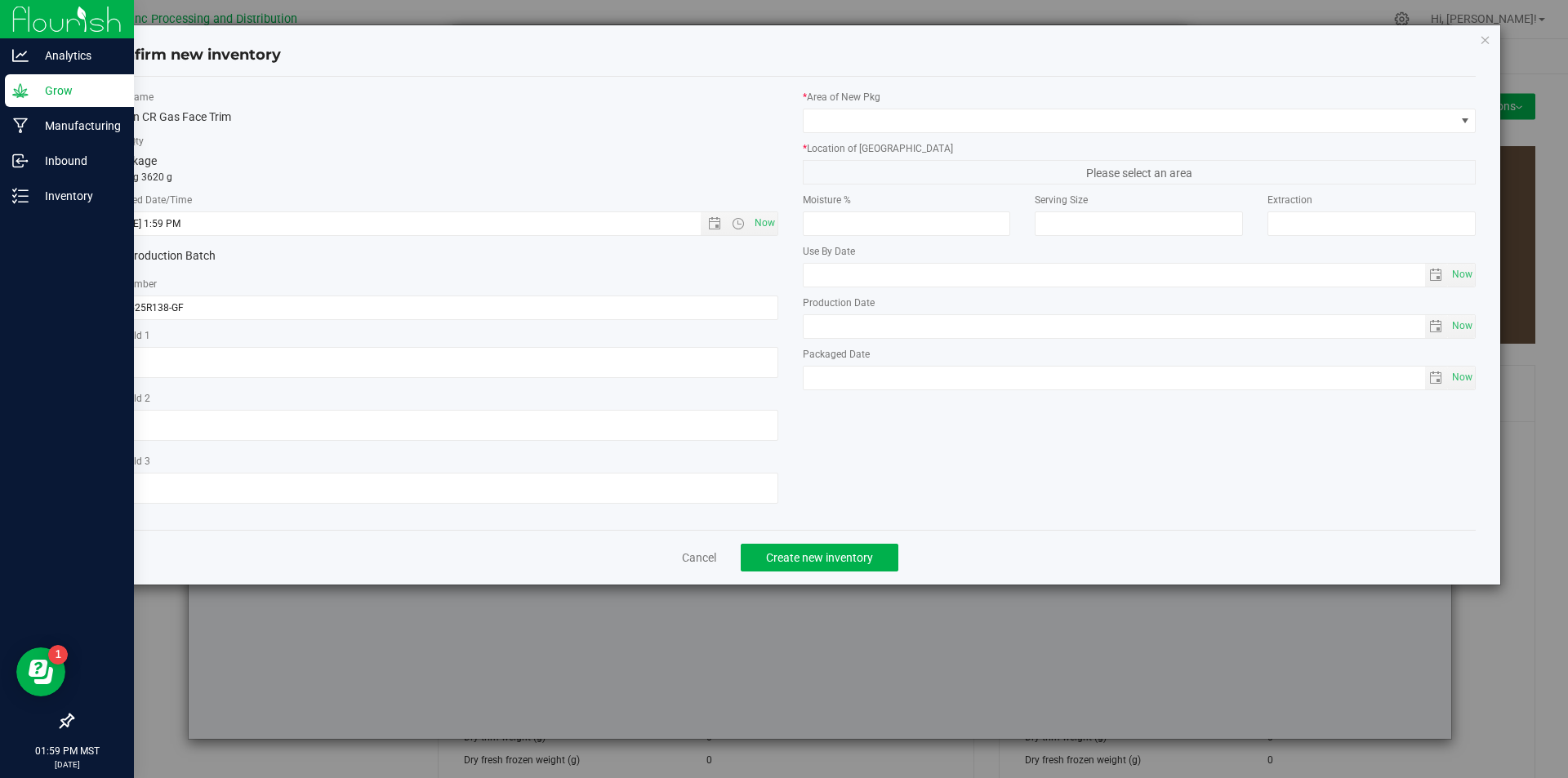
click at [1095, 134] on div "* Area of [GEOGRAPHIC_DATA] * Location of [GEOGRAPHIC_DATA] Please select an ar…" at bounding box center [1139, 243] width 698 height 308
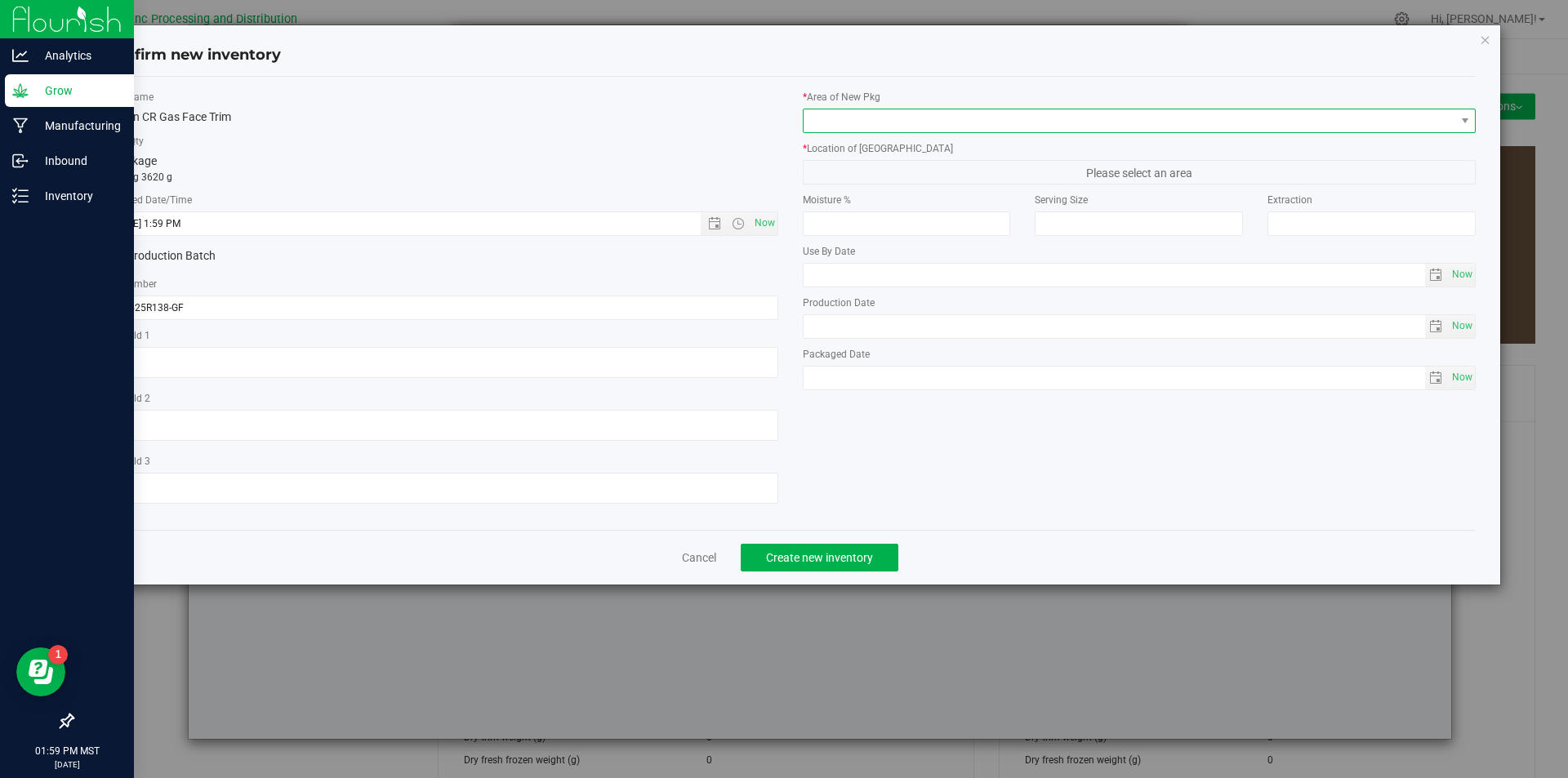
click at [1090, 128] on span at bounding box center [1129, 121] width 651 height 23
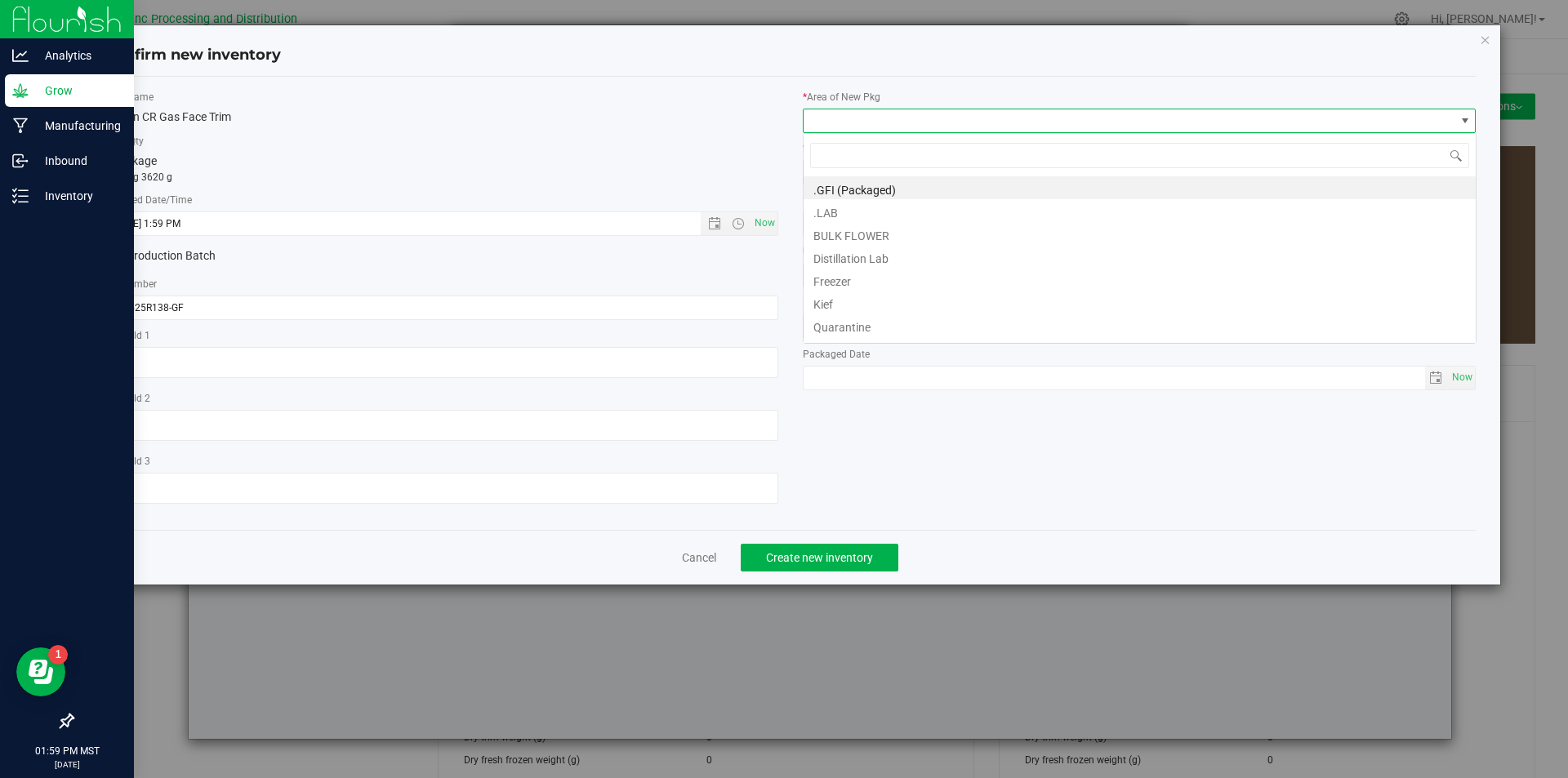
scroll to position [24, 674]
click at [870, 237] on li "BULK FLOWER" at bounding box center [1139, 233] width 672 height 23
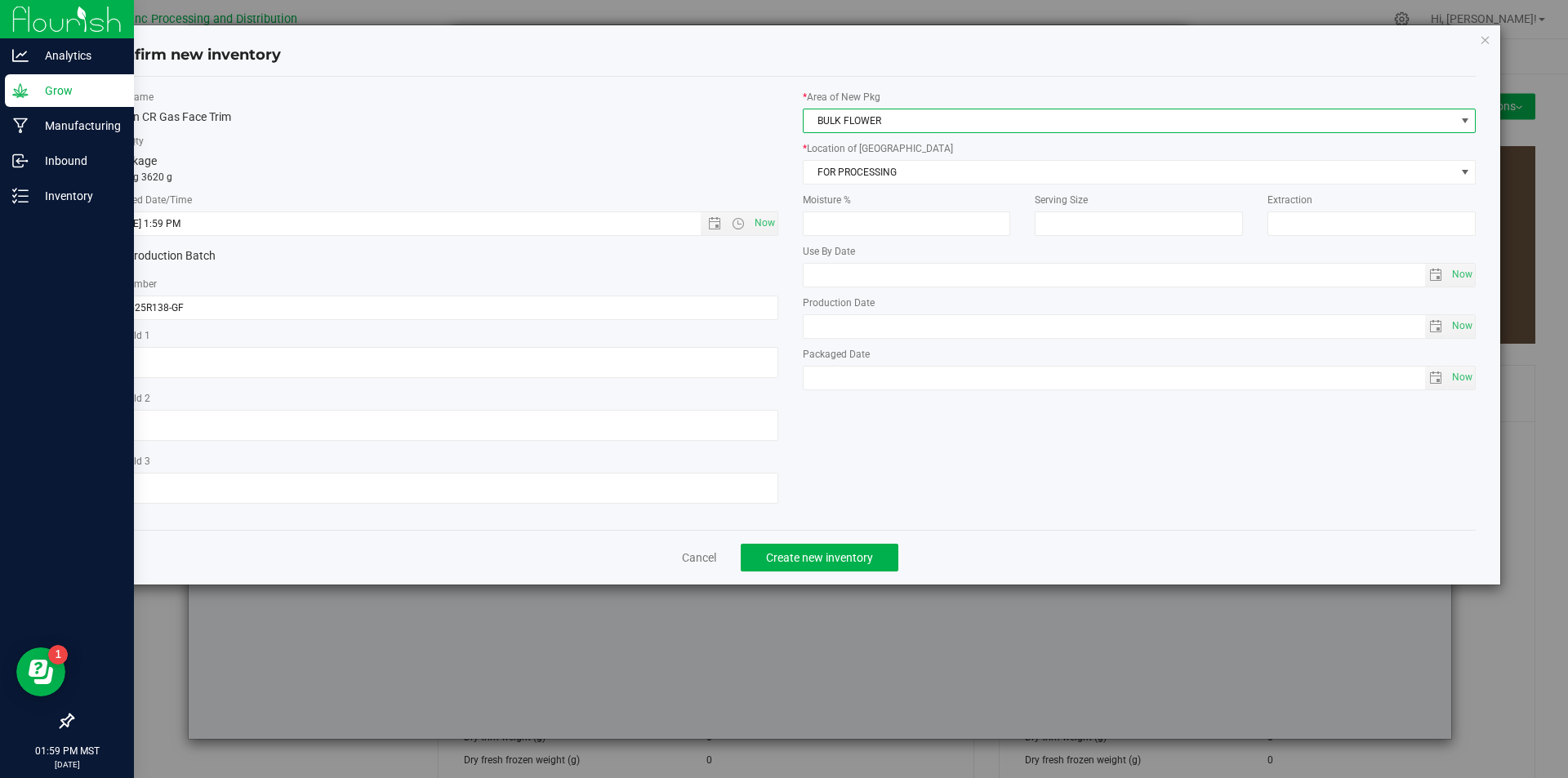
click at [860, 204] on label "Moisture %" at bounding box center [906, 200] width 208 height 14
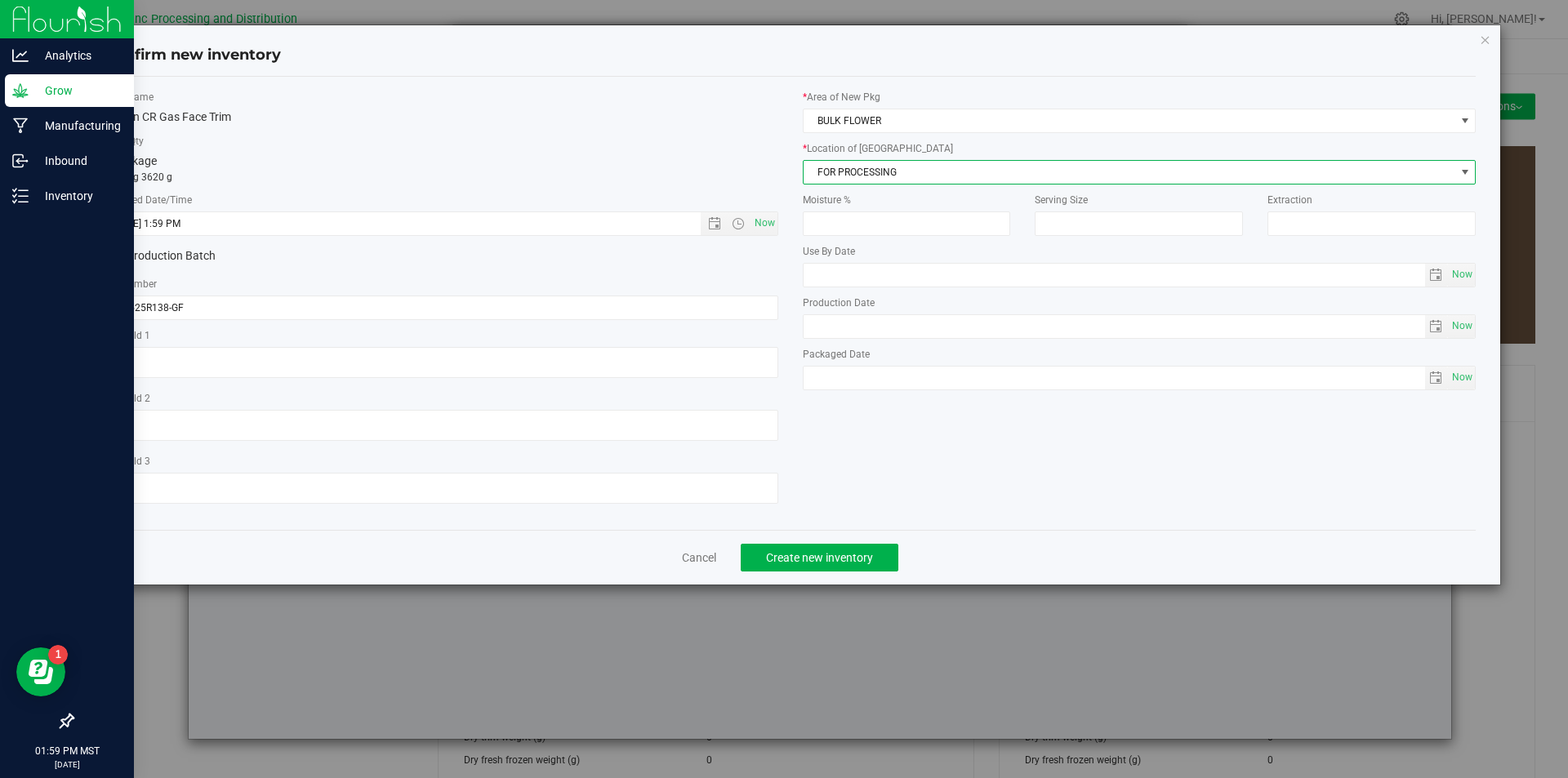
click at [868, 181] on span "FOR PROCESSING" at bounding box center [1129, 172] width 651 height 23
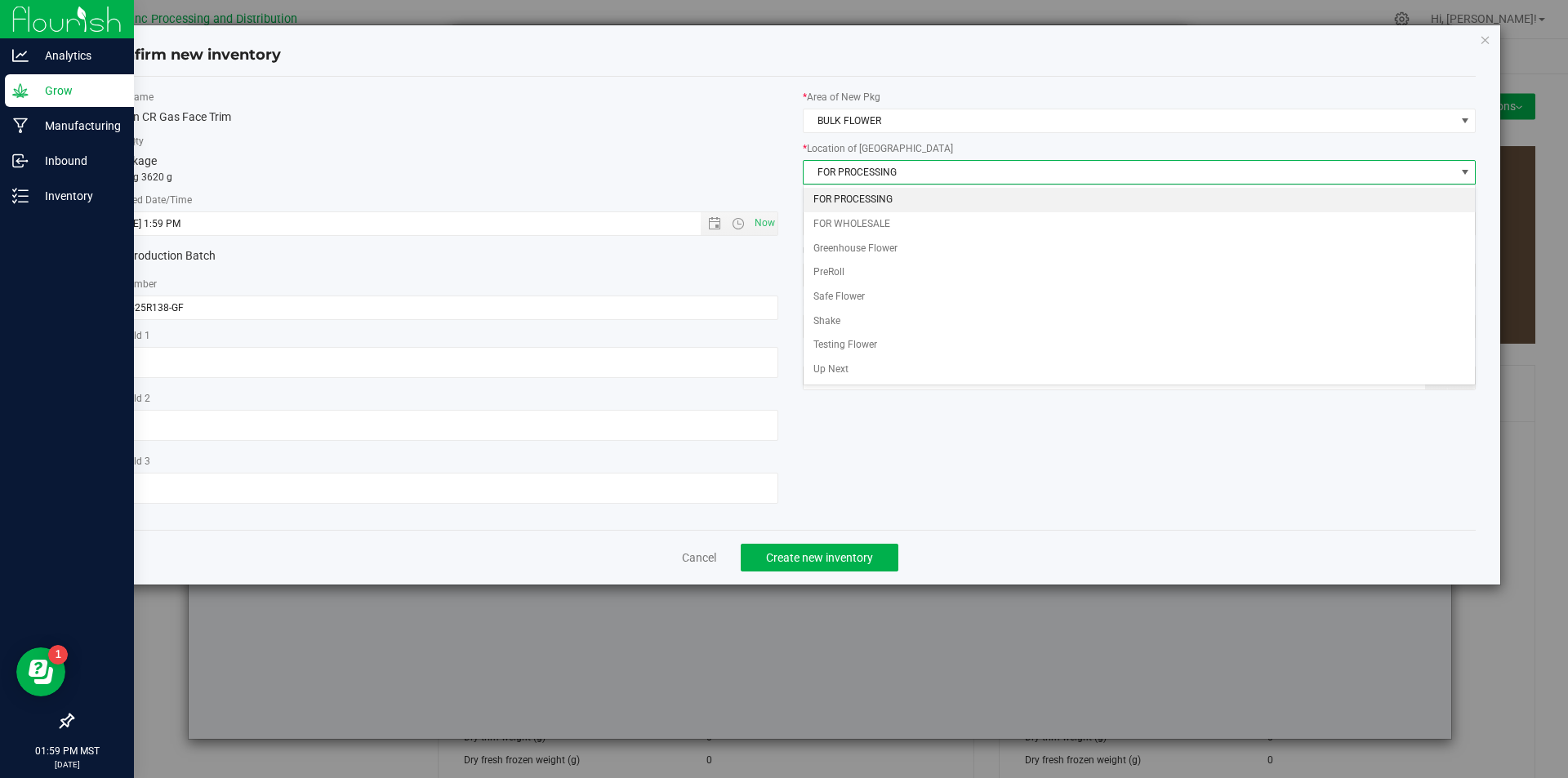
click at [852, 201] on li "FOR PROCESSING" at bounding box center [1139, 199] width 672 height 24
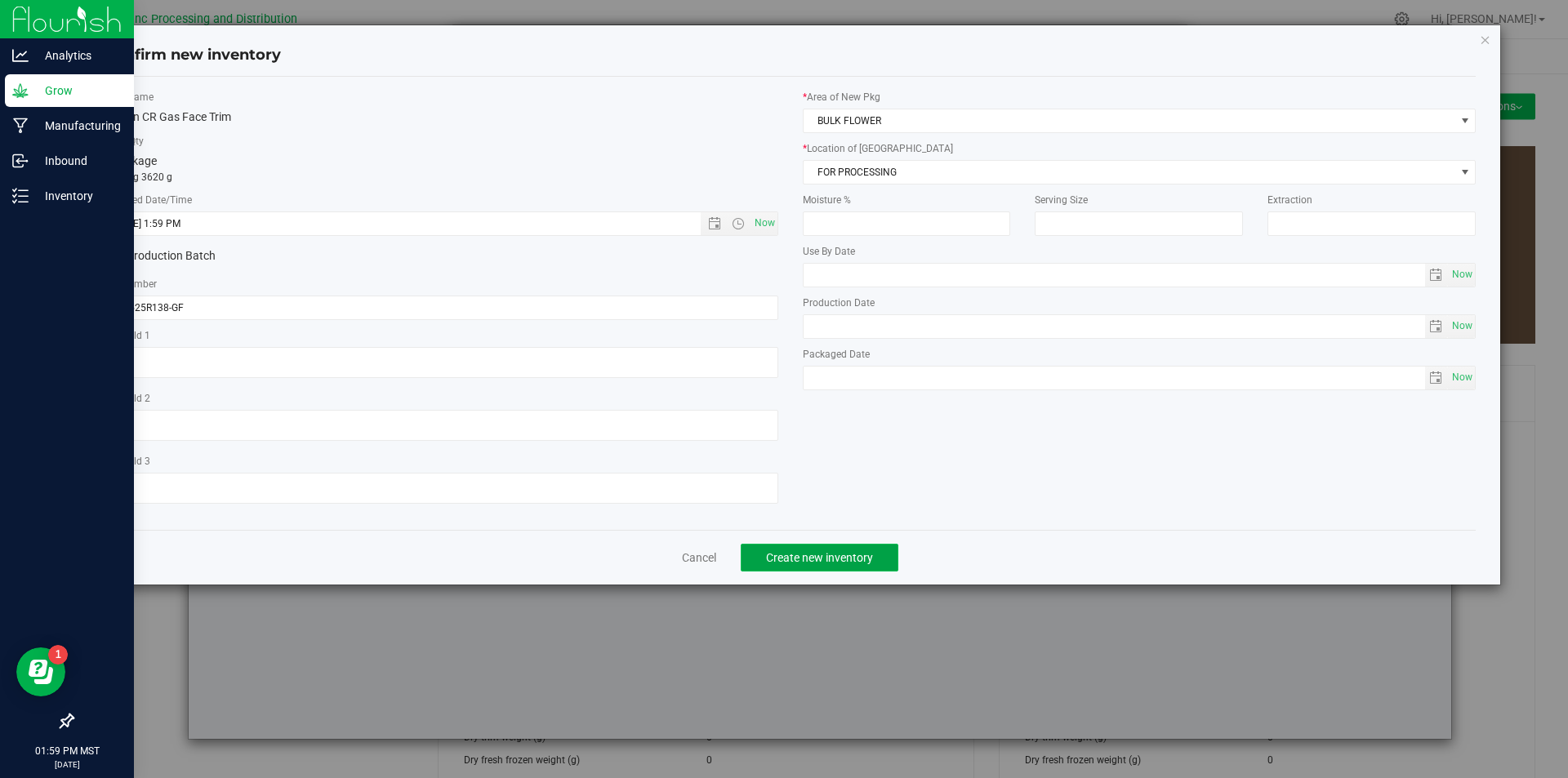
click at [824, 551] on span "Create new inventory" at bounding box center [819, 558] width 107 height 13
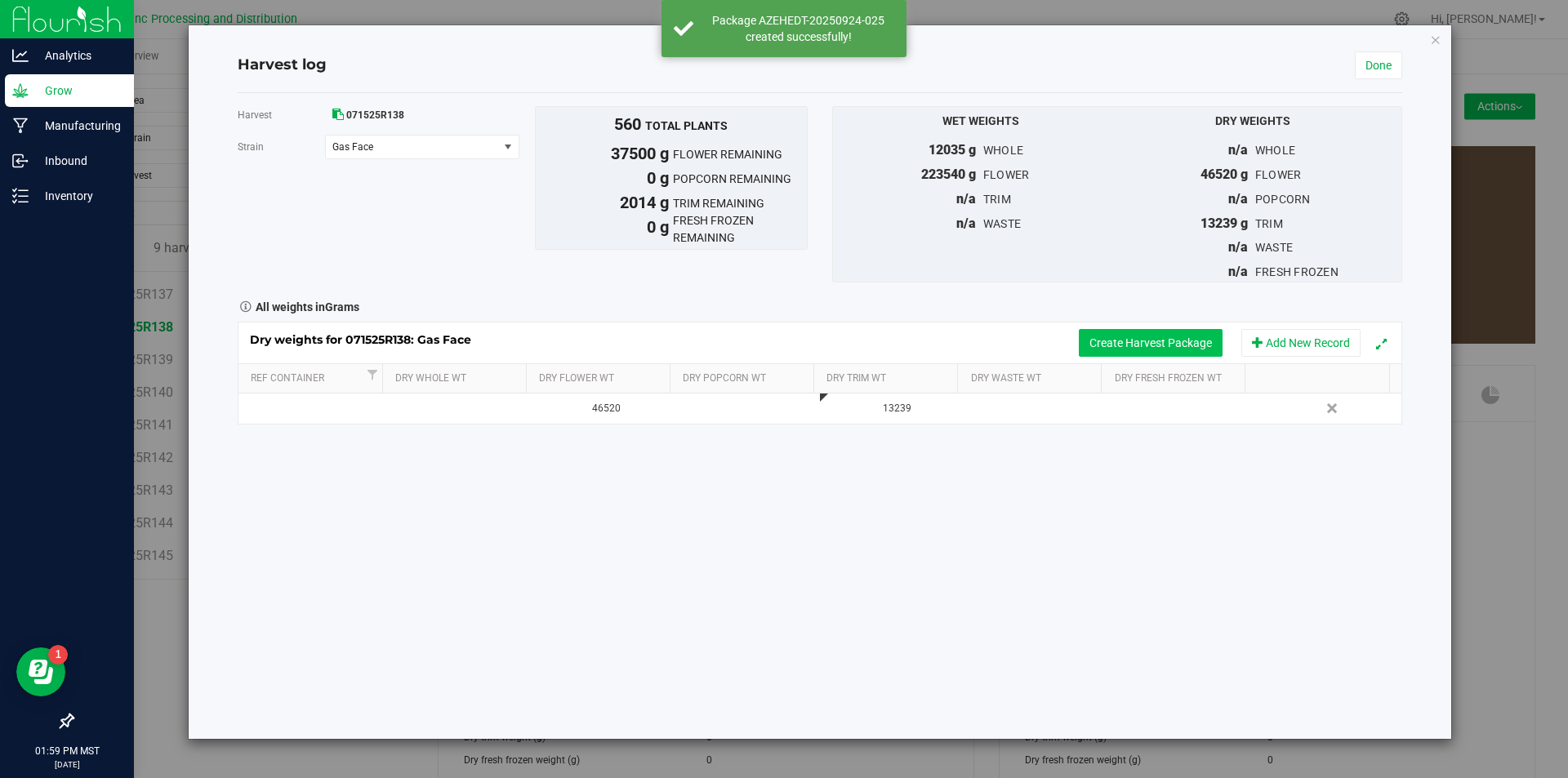
click at [1129, 340] on button "Create Harvest Package" at bounding box center [1151, 342] width 144 height 28
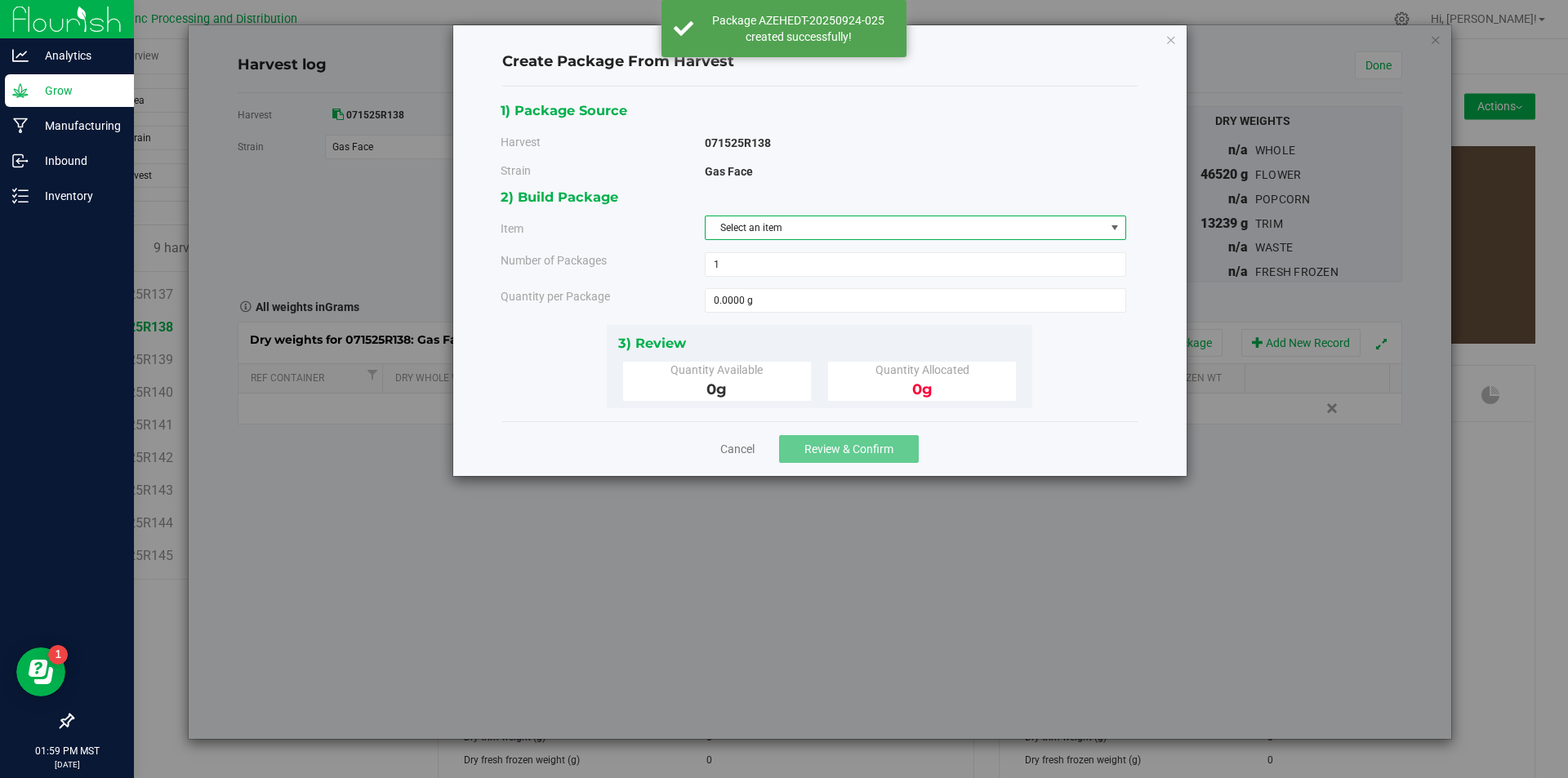
click at [967, 215] on span "Select an item" at bounding box center [915, 227] width 422 height 24
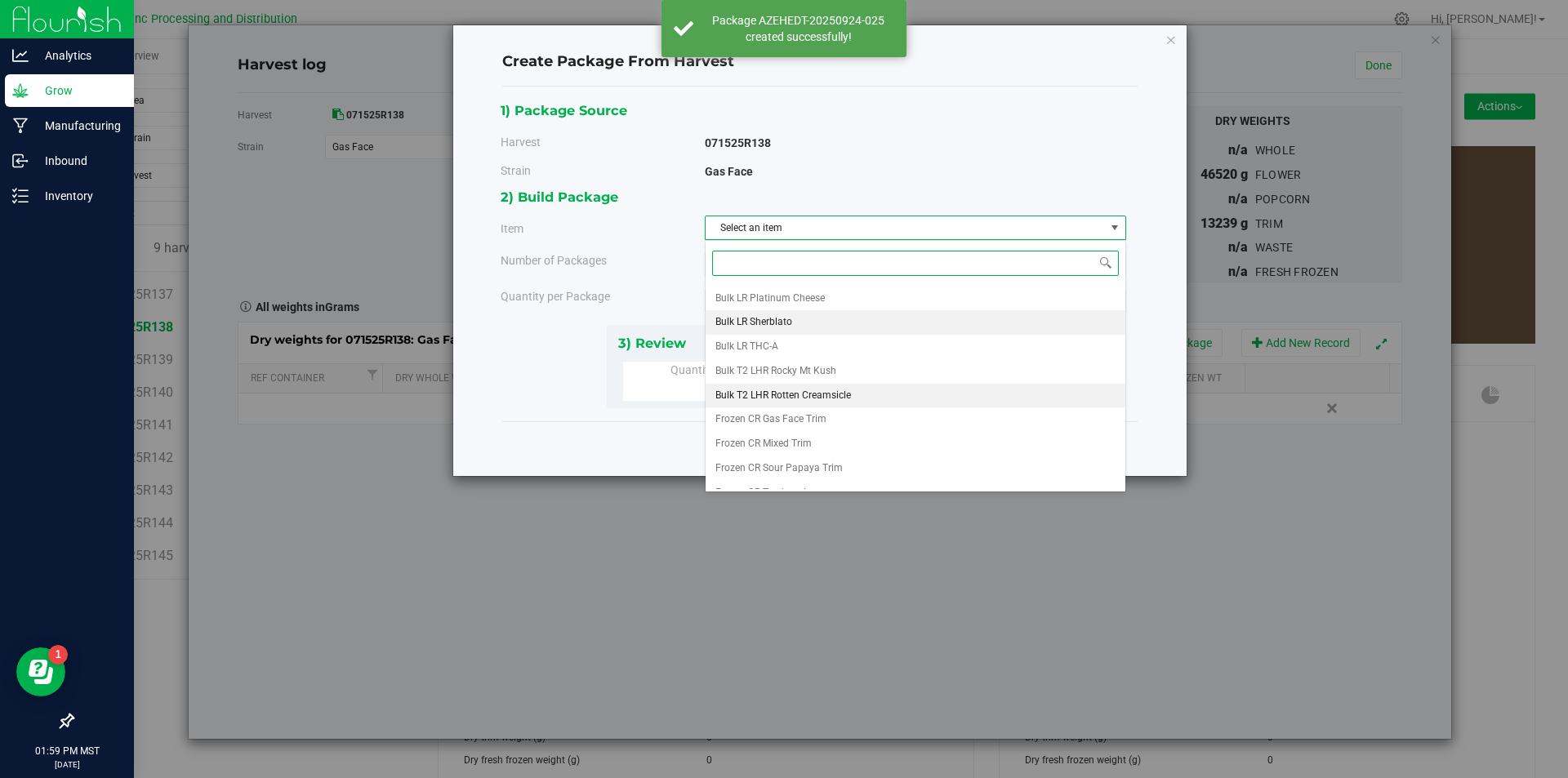
scroll to position [304, 0]
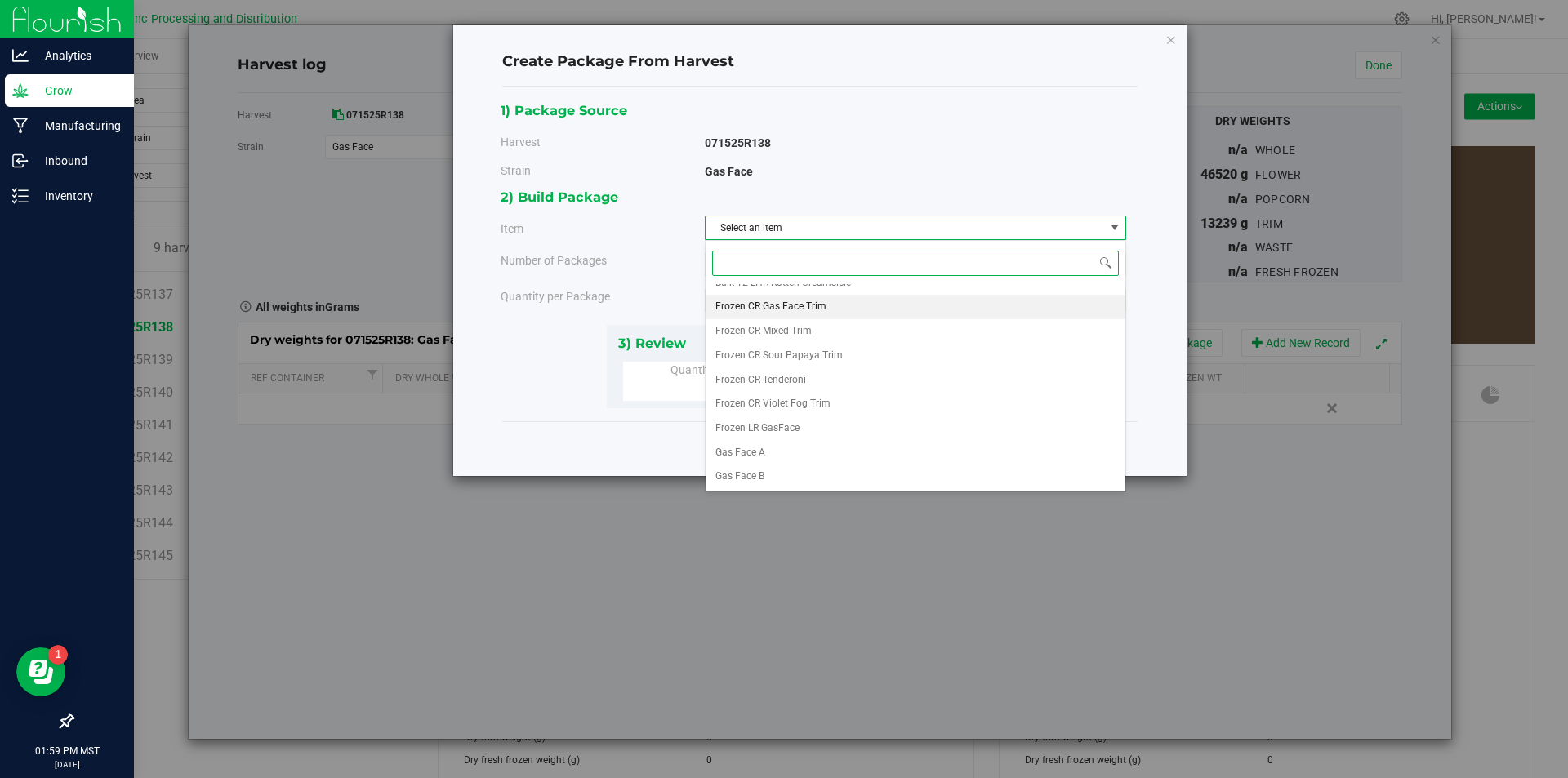
click at [891, 304] on li "Frozen CR Gas Face Trim" at bounding box center [915, 306] width 420 height 24
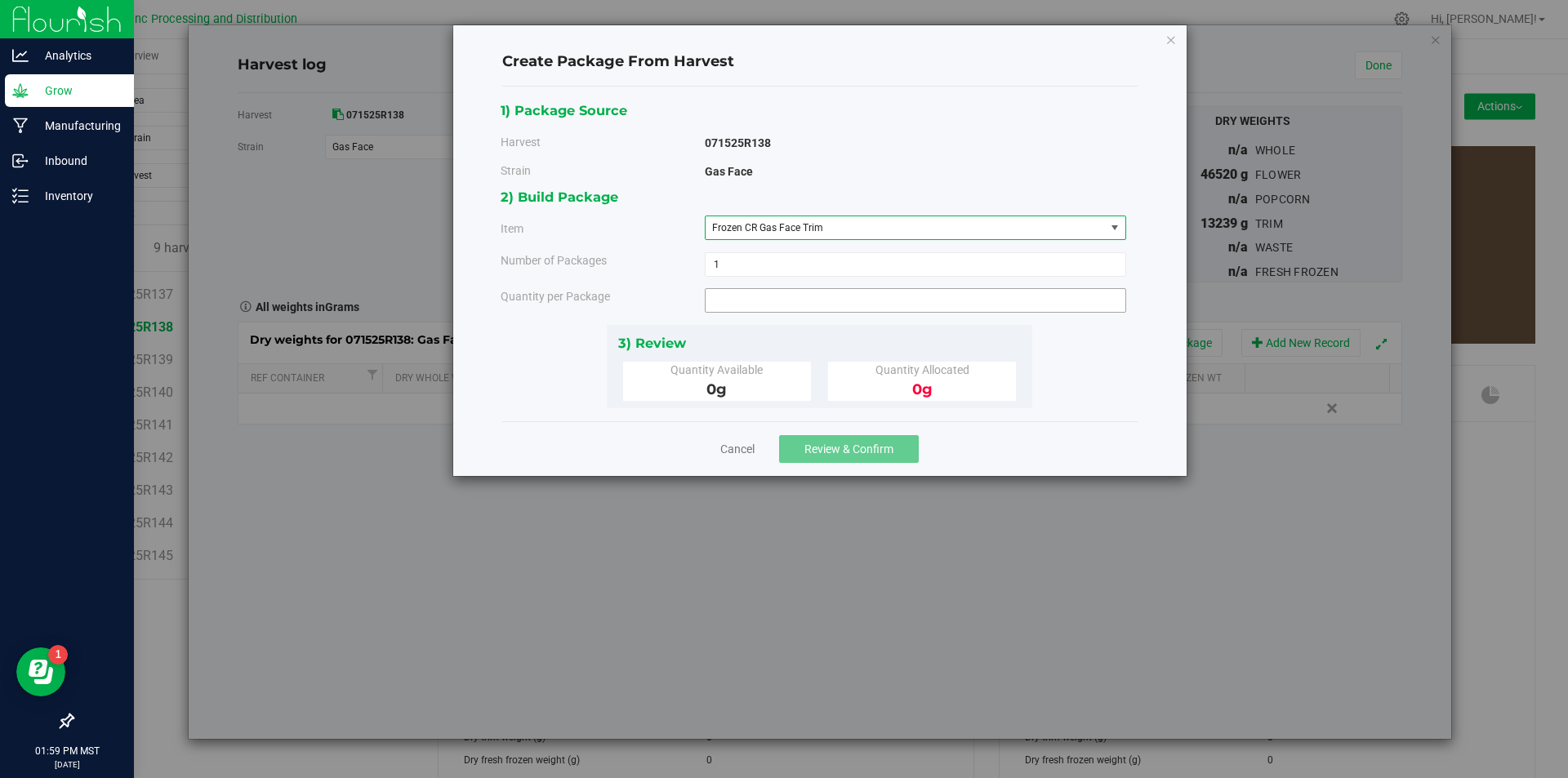
click at [867, 290] on span at bounding box center [915, 300] width 422 height 24
click at [0, 0] on input "text" at bounding box center [0, 0] width 0 height 0
type input "1090"
type input "1090.0000 g"
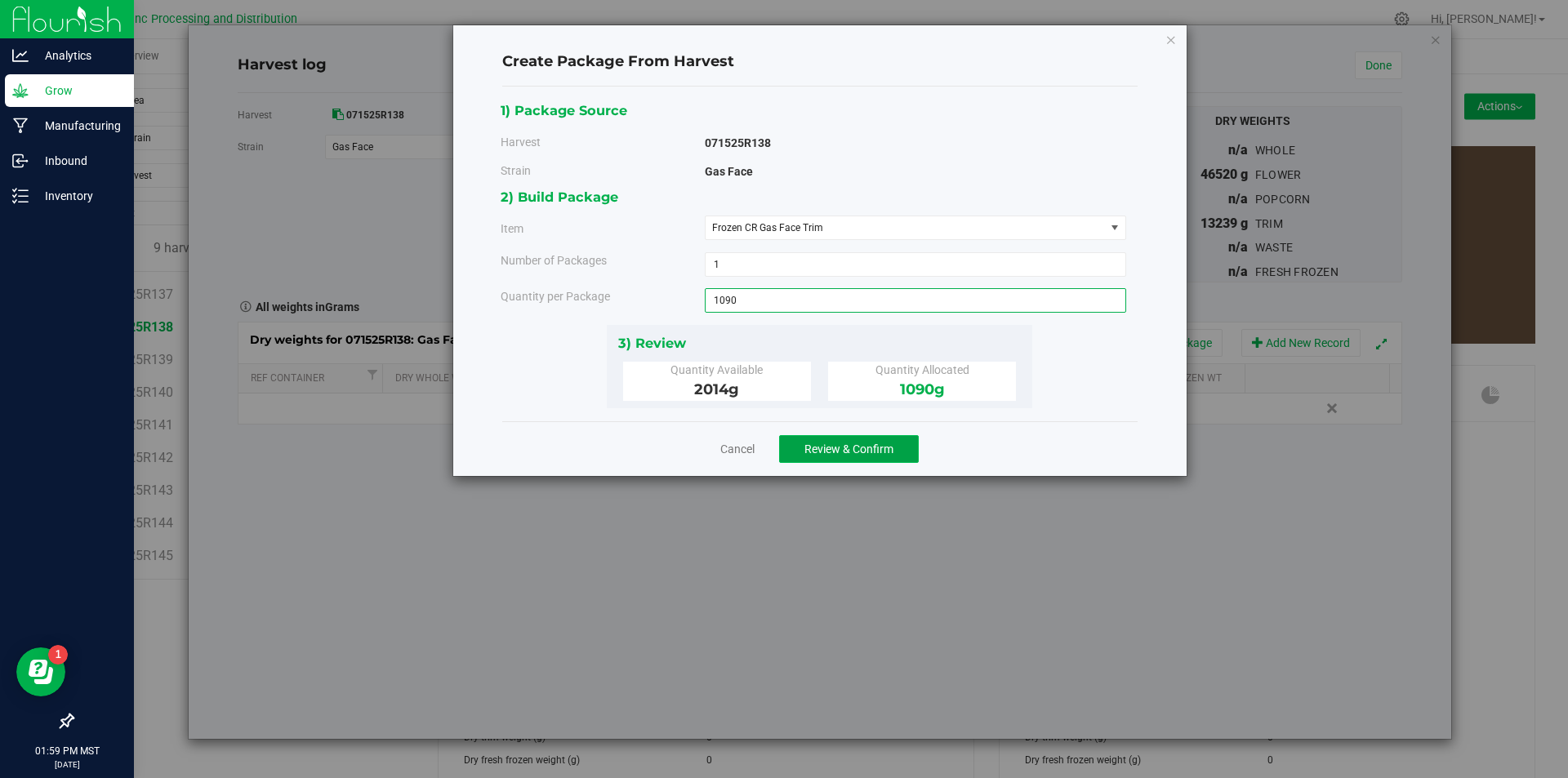
click at [844, 445] on span "Review & Confirm" at bounding box center [848, 450] width 89 height 13
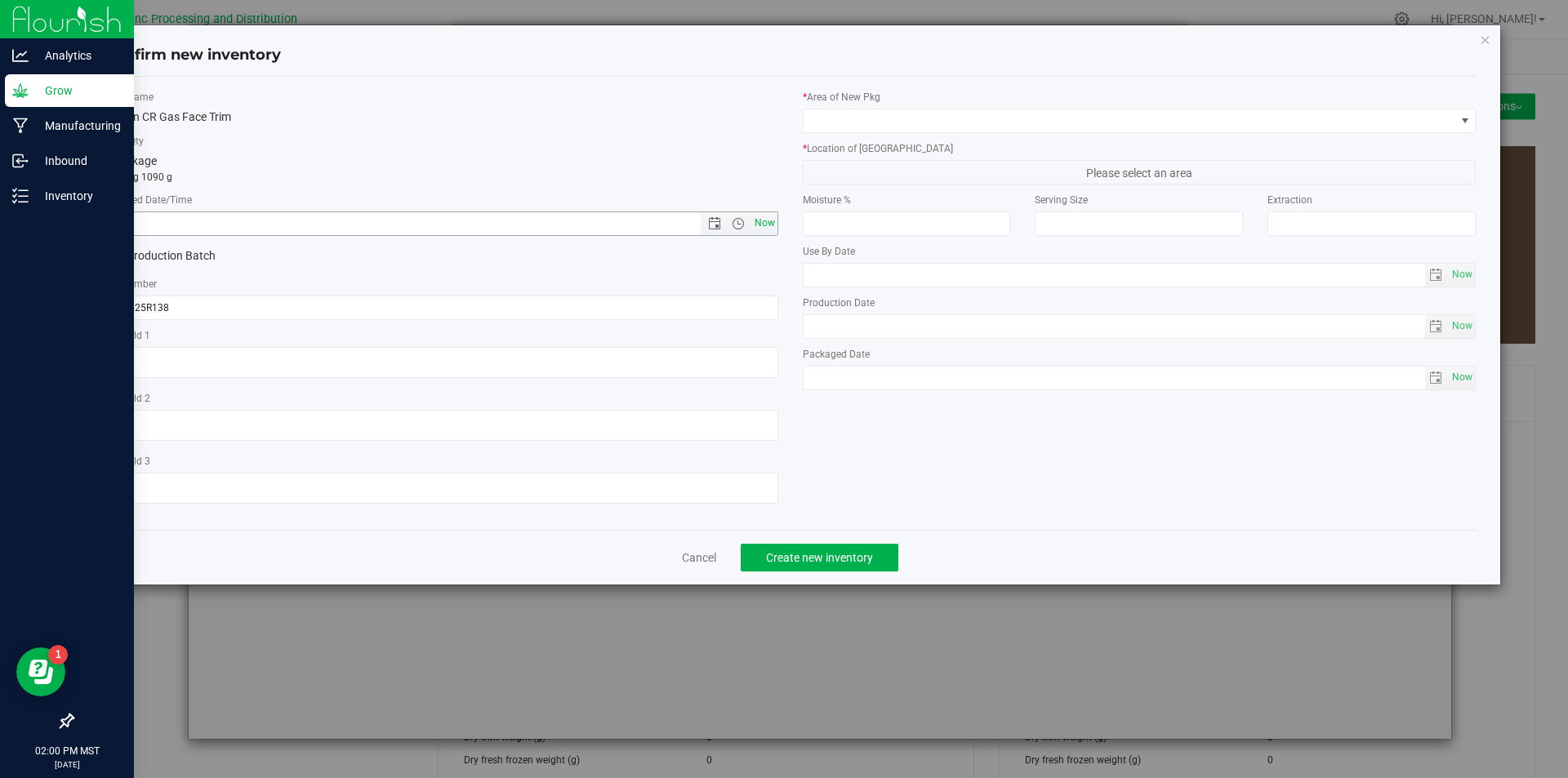
click at [767, 224] on span "Now" at bounding box center [764, 223] width 28 height 24
type input "[DATE] 2:00 PM"
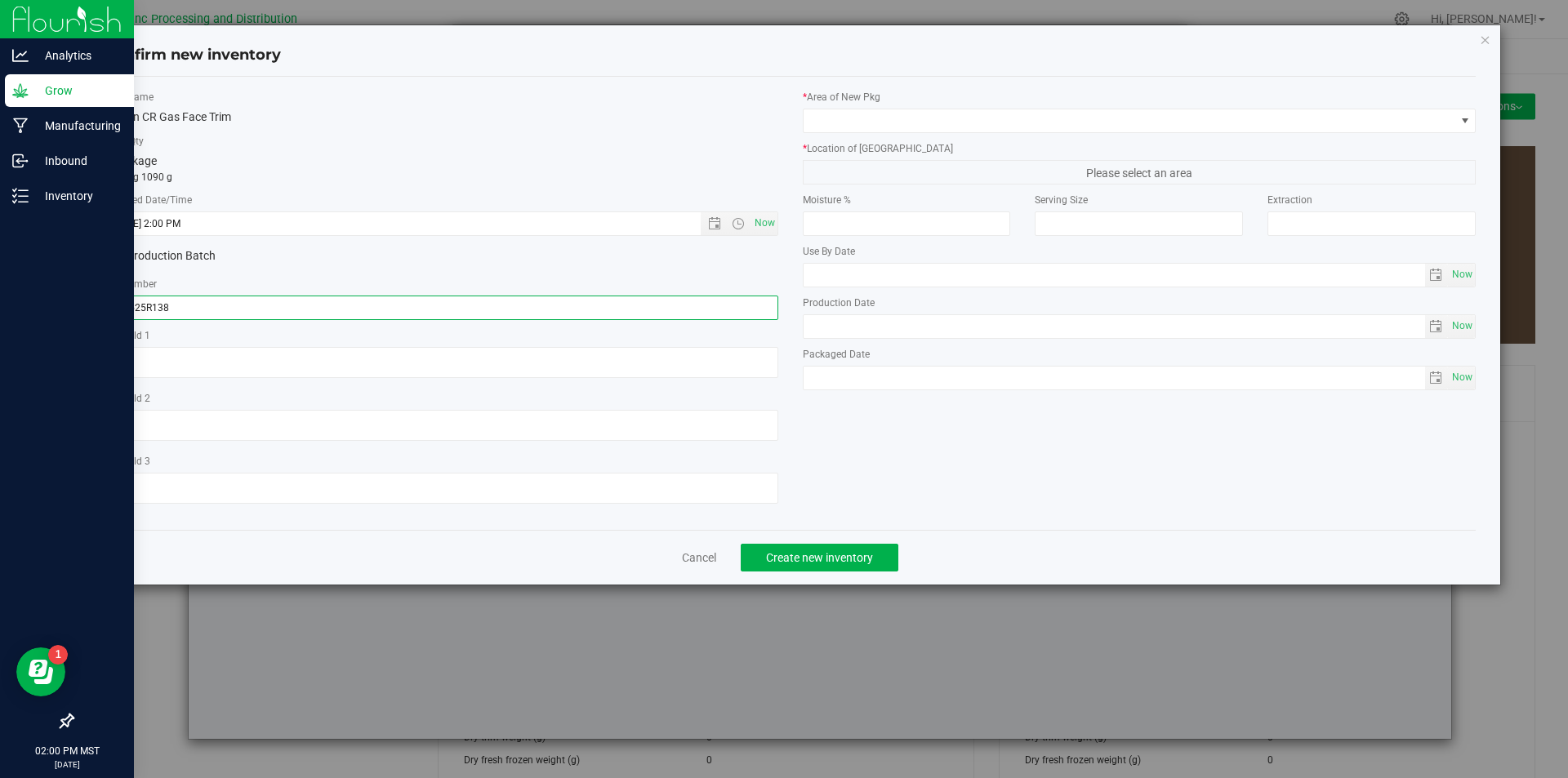
click at [191, 306] on input "071525R138" at bounding box center [441, 307] width 674 height 24
type input "071525R138-GF"
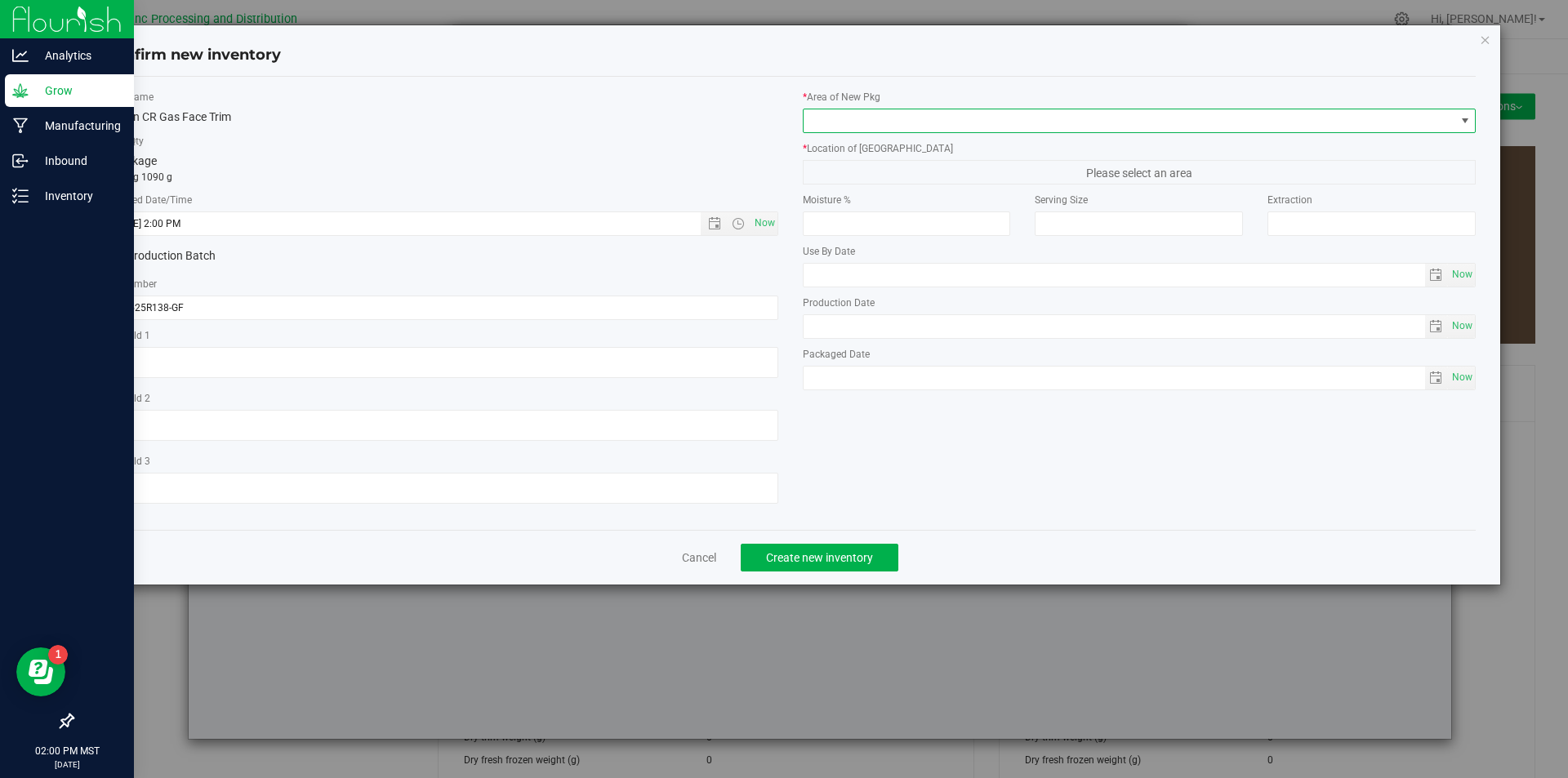
click at [921, 109] on span at bounding box center [1129, 121] width 651 height 23
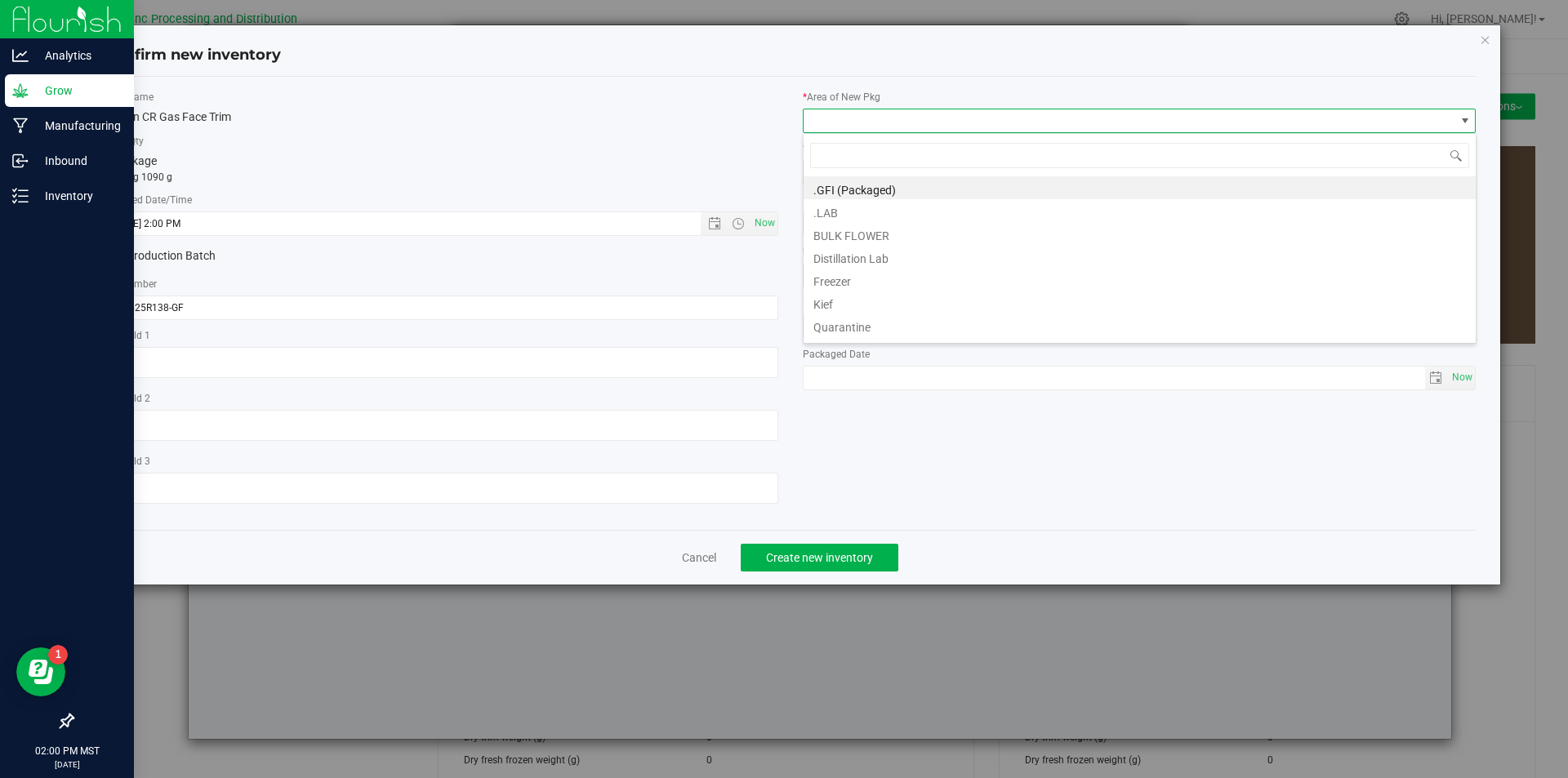
scroll to position [24, 674]
click at [921, 109] on span at bounding box center [1129, 121] width 651 height 23
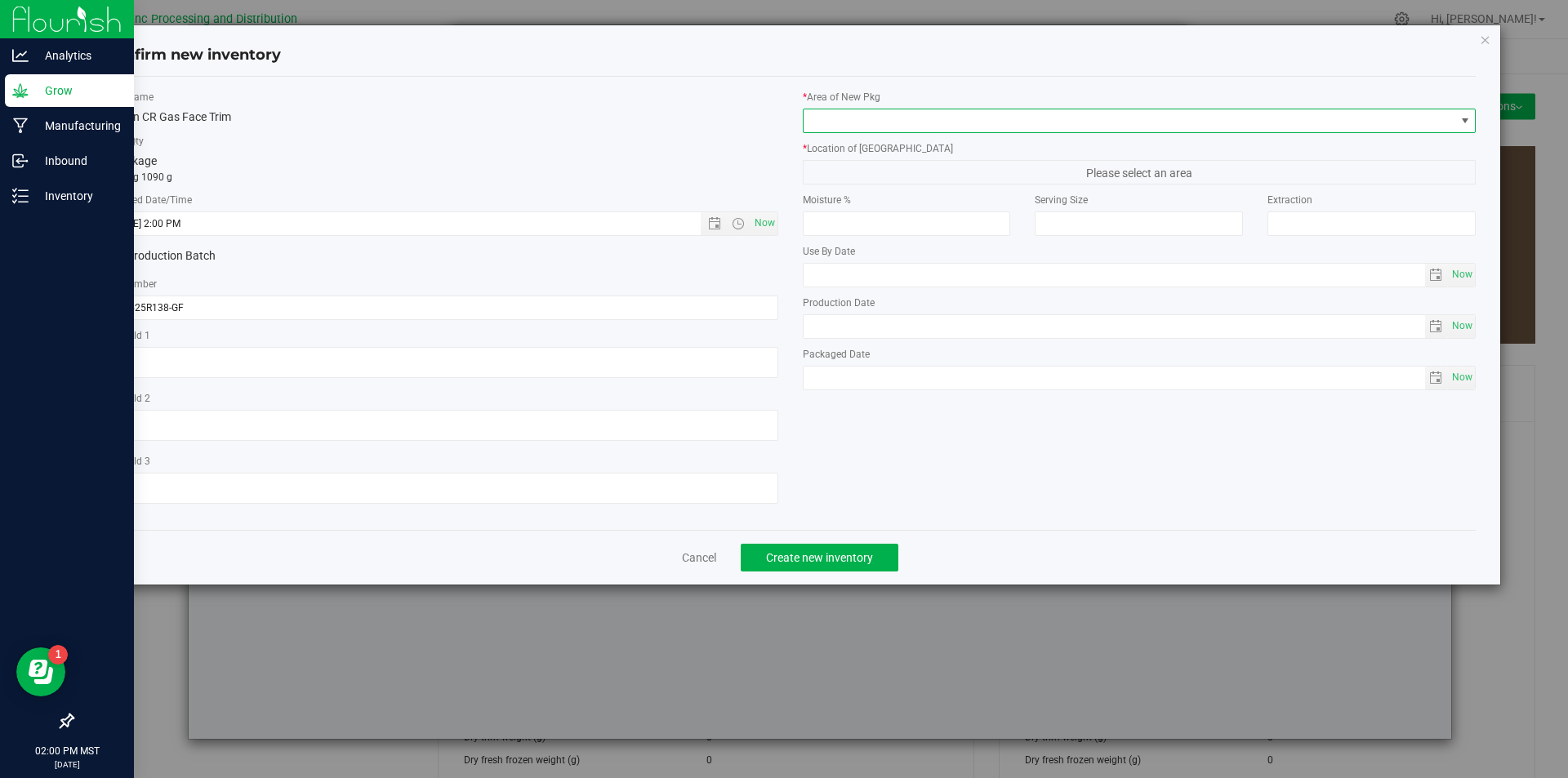
click at [920, 110] on span at bounding box center [1129, 121] width 651 height 23
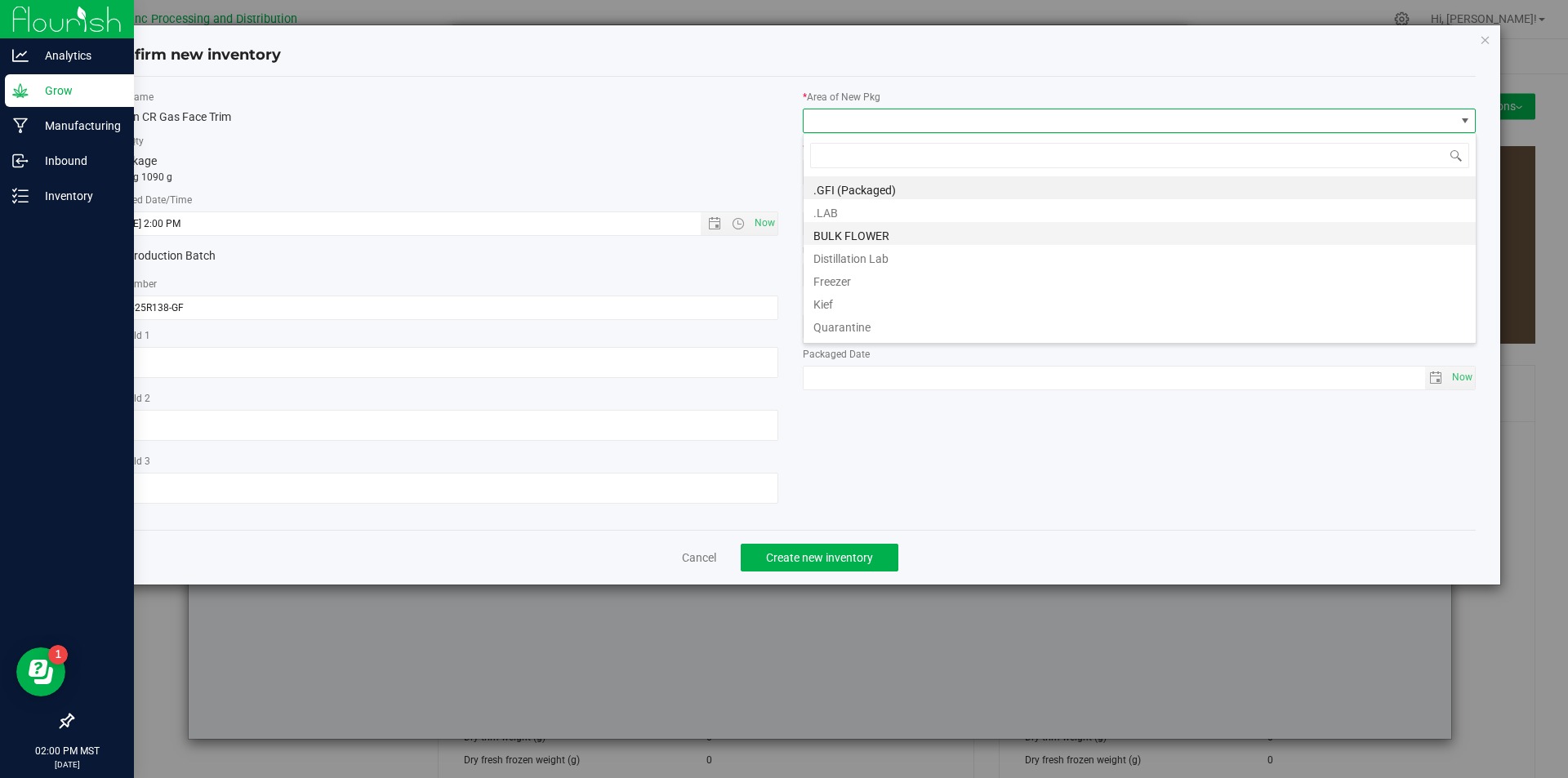
click at [850, 234] on li "BULK FLOWER" at bounding box center [1139, 233] width 672 height 23
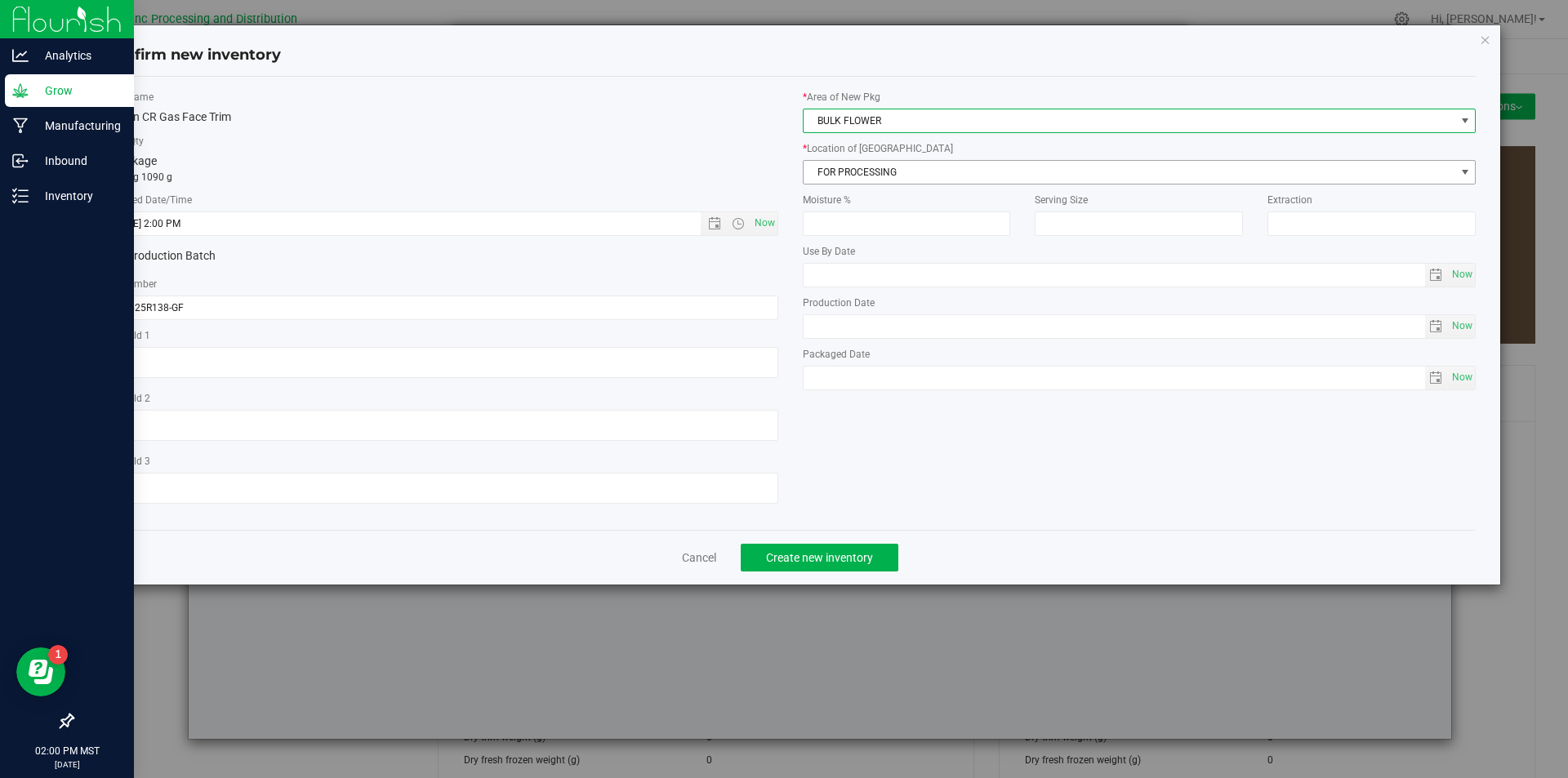
click at [862, 166] on span "FOR PROCESSING" at bounding box center [1129, 172] width 651 height 23
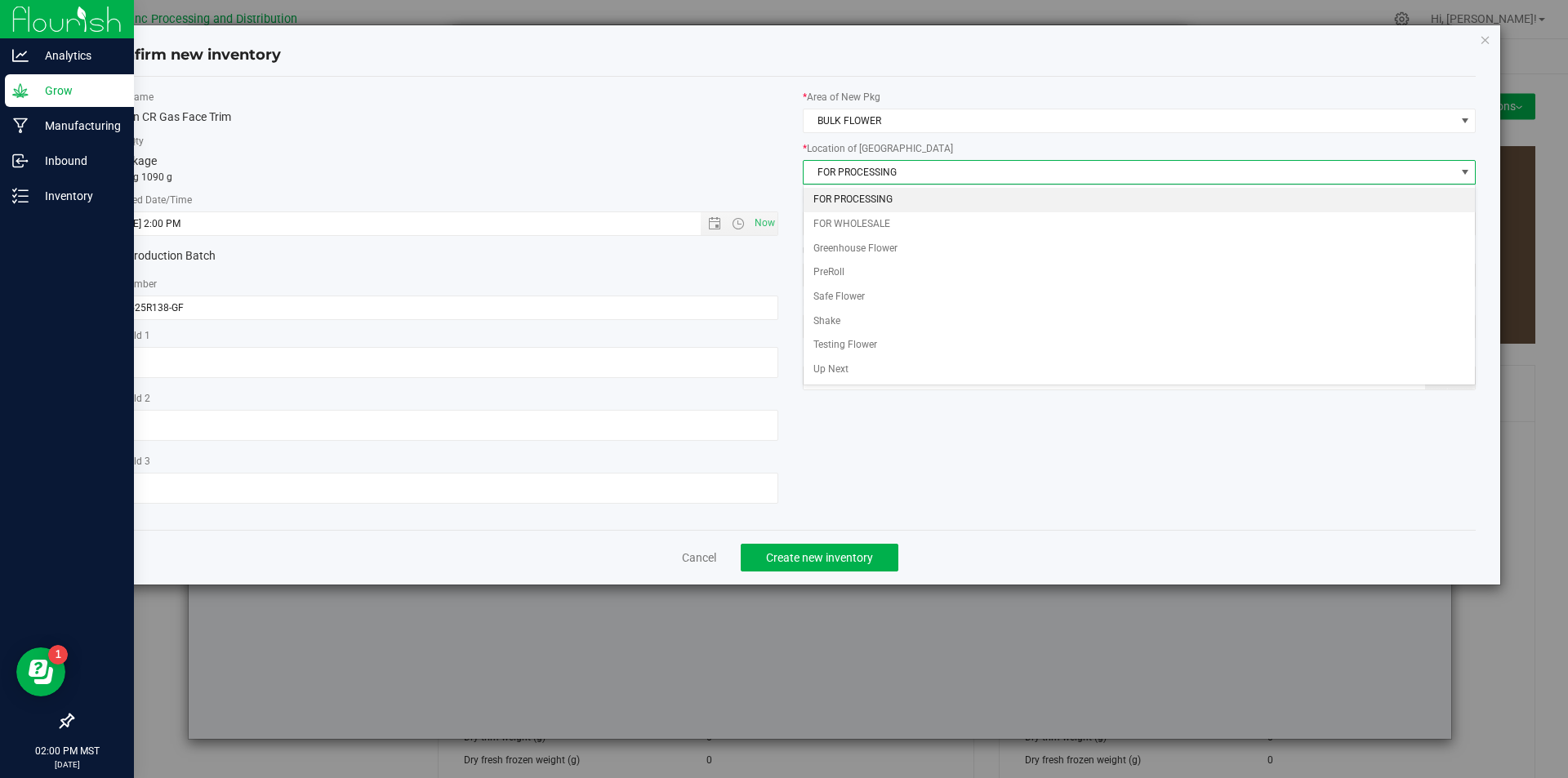
click at [856, 188] on li "FOR PROCESSING" at bounding box center [1139, 199] width 672 height 24
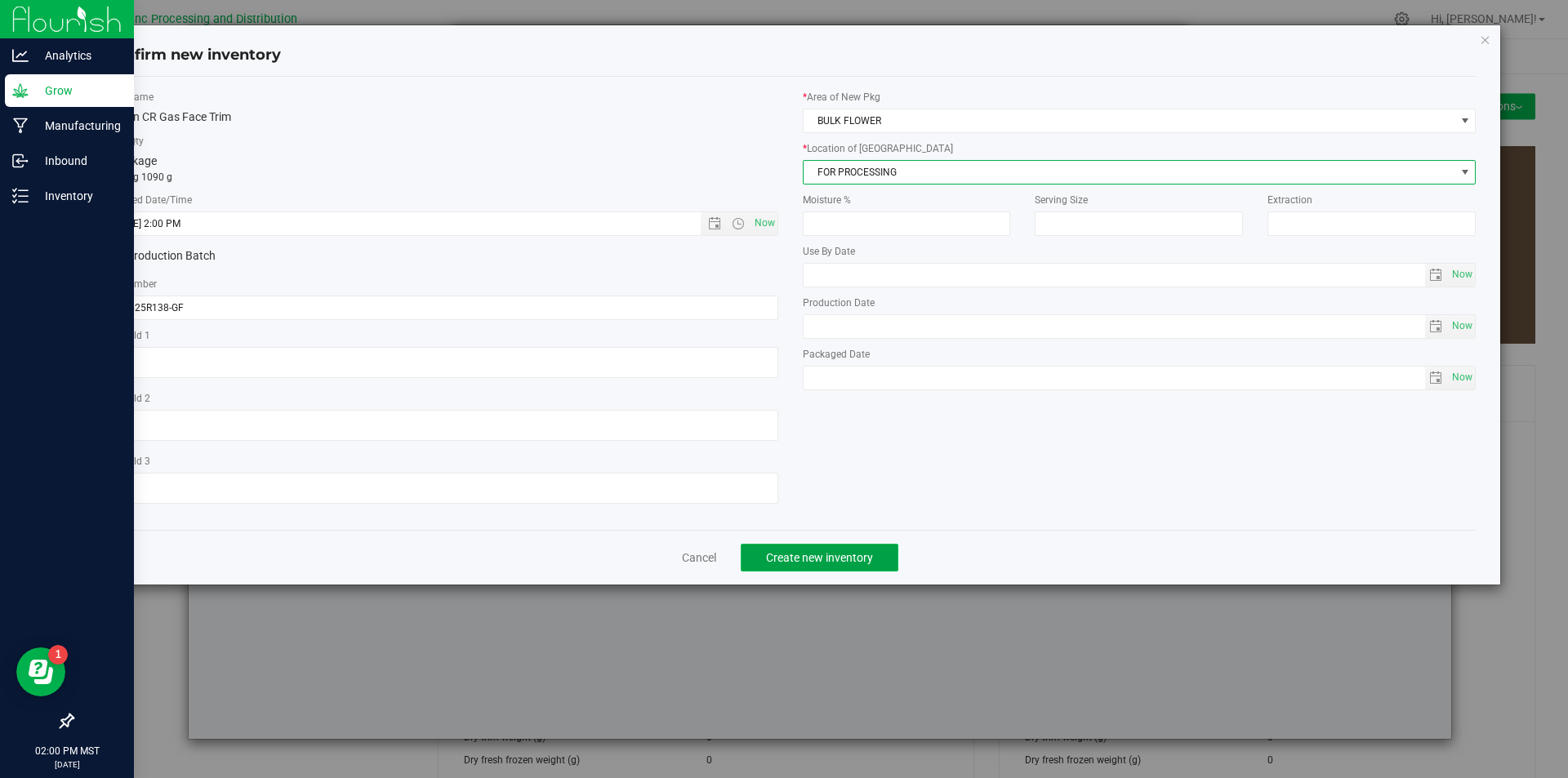
click at [807, 569] on button "Create new inventory" at bounding box center [820, 557] width 158 height 28
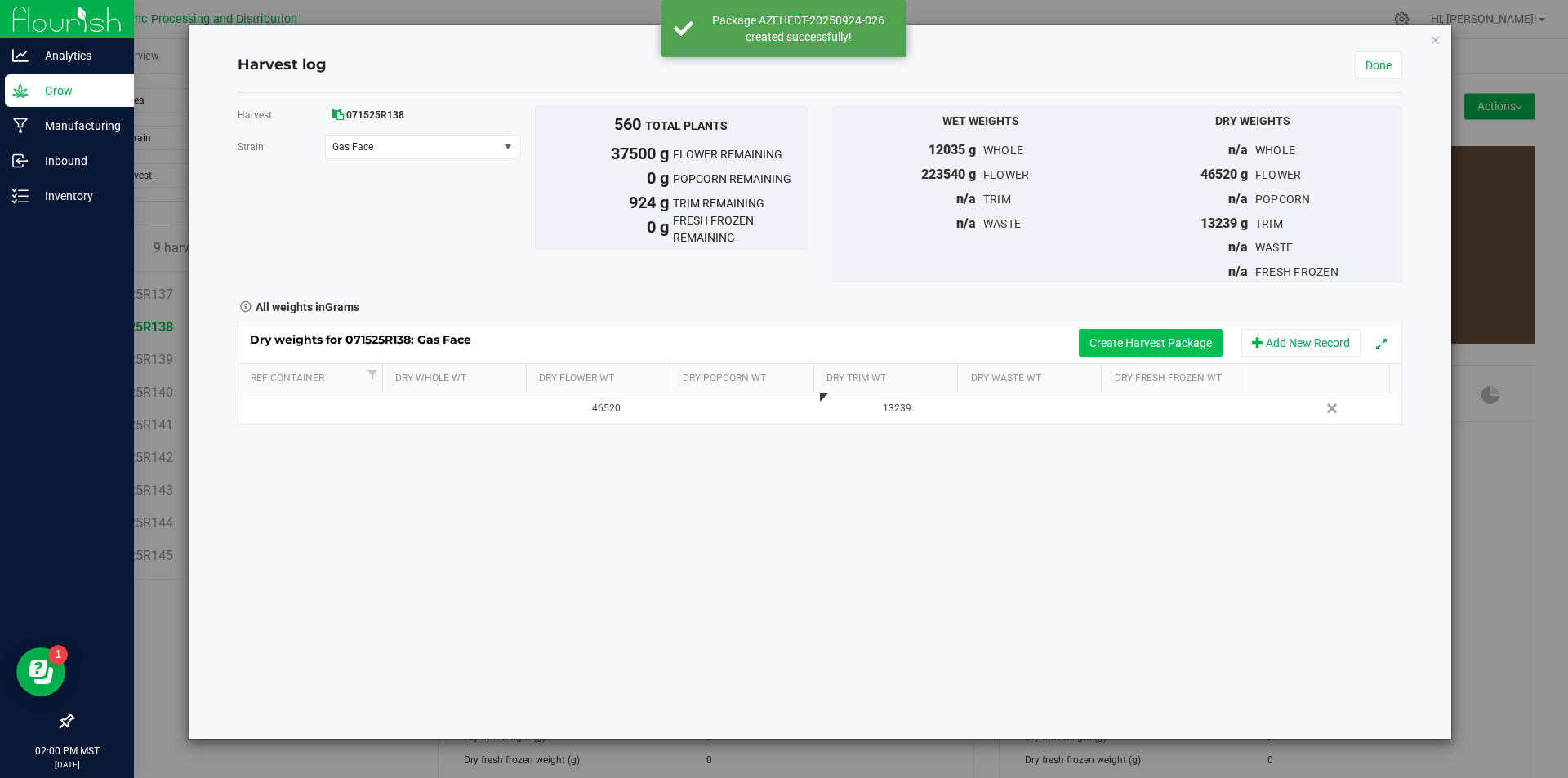
click at [1139, 334] on button "Create Harvest Package" at bounding box center [1151, 342] width 144 height 28
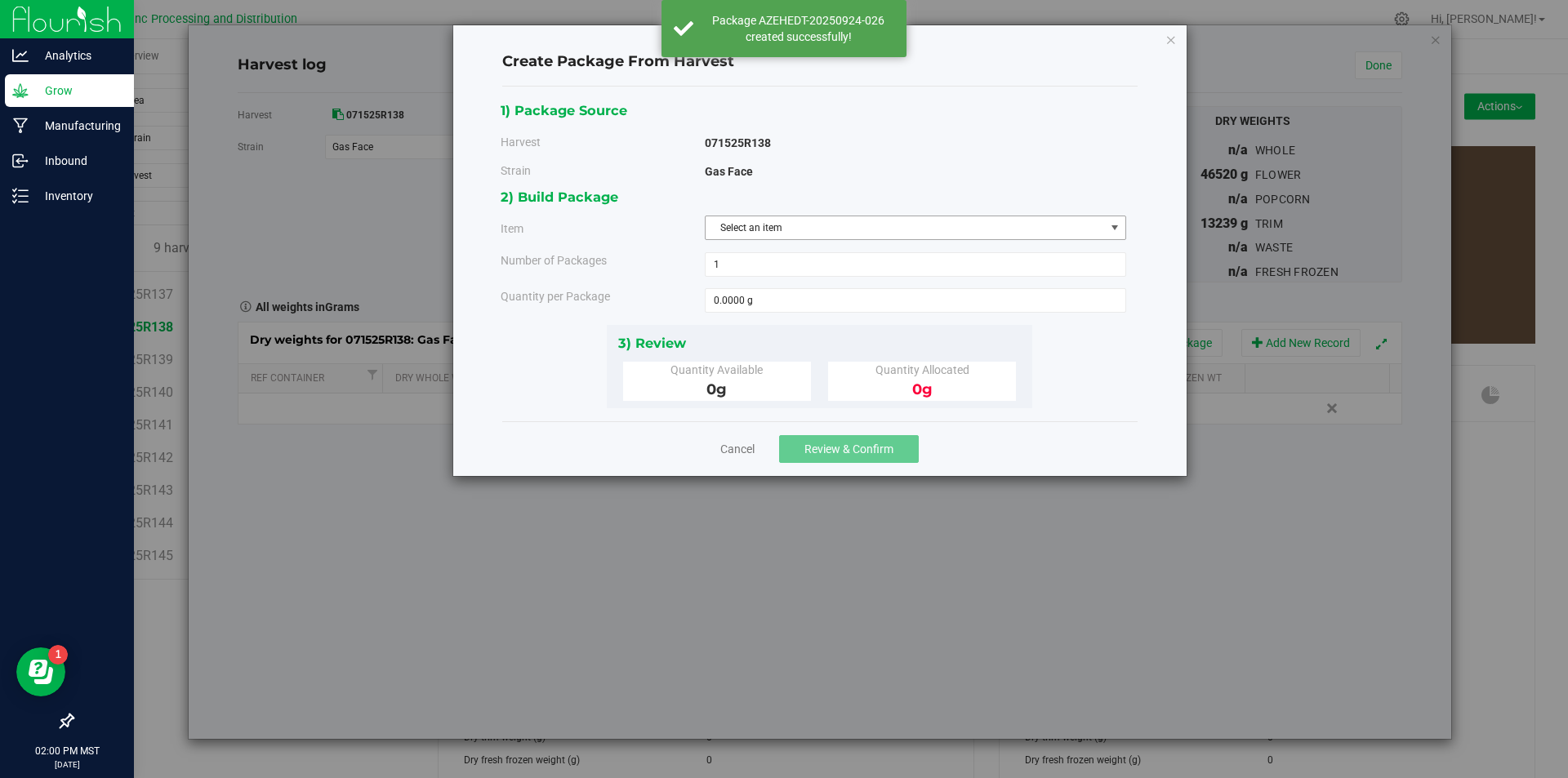
click at [772, 230] on span "Select an item" at bounding box center [905, 228] width 400 height 23
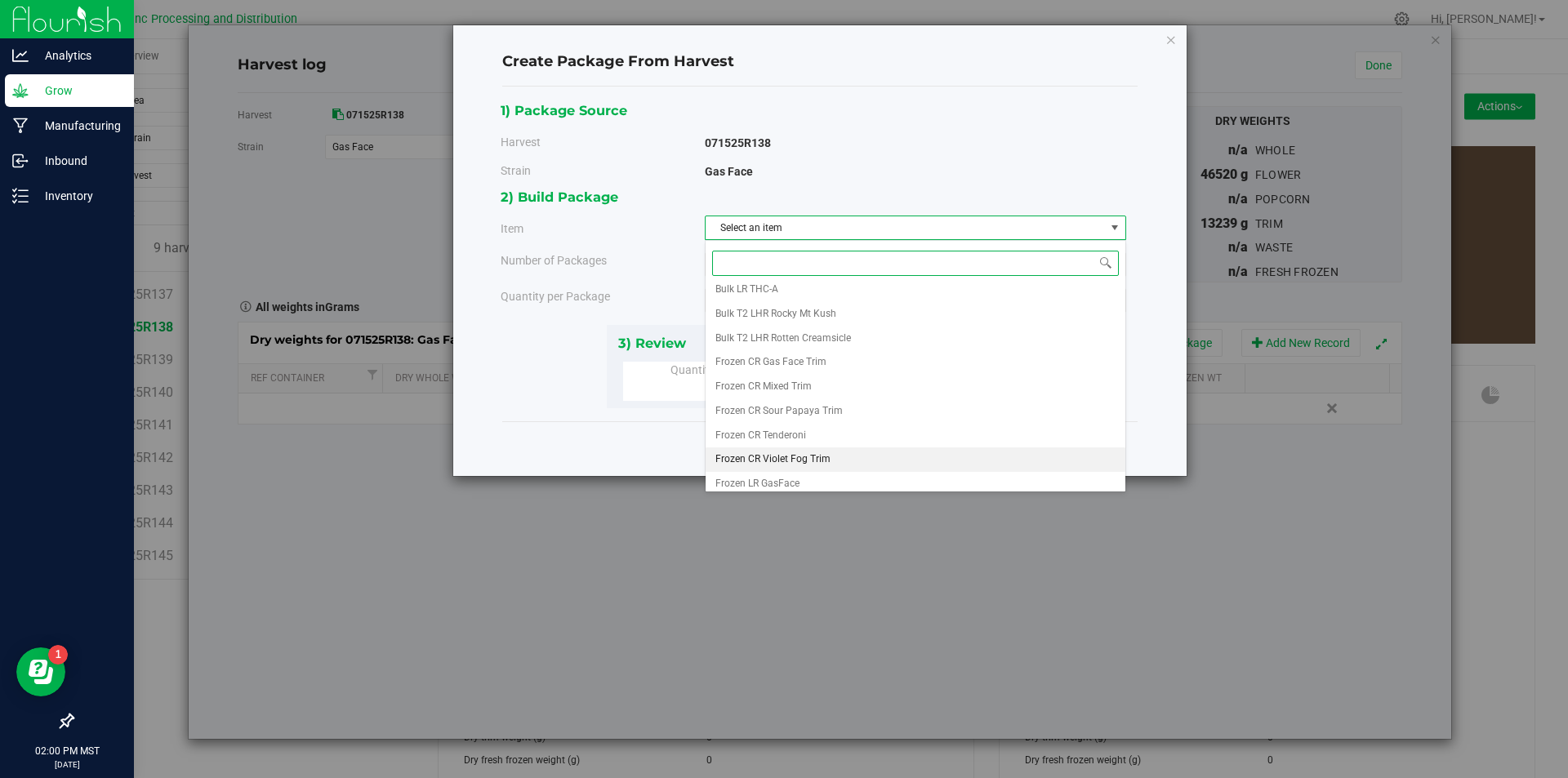
scroll to position [223, 0]
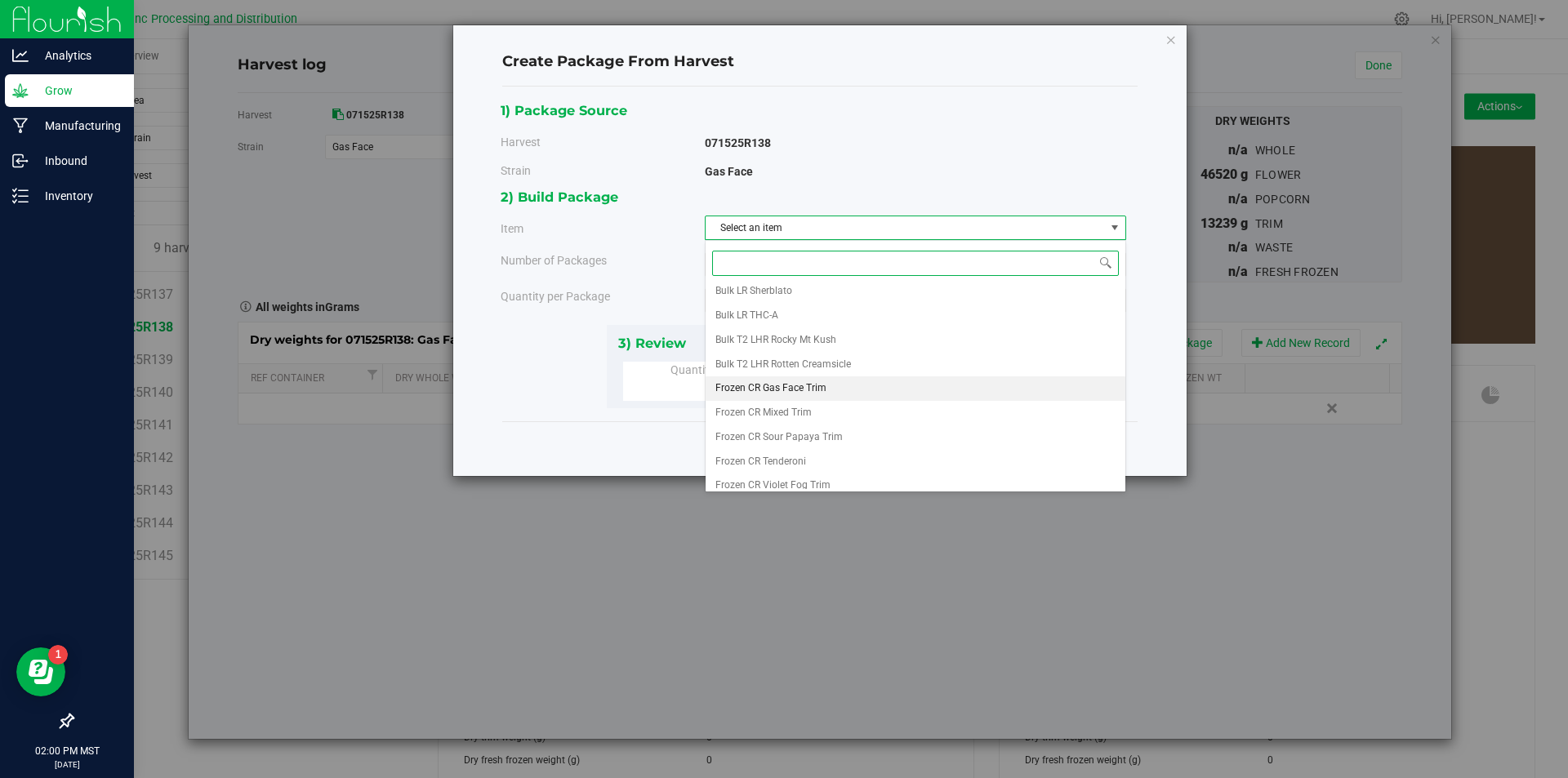
click at [817, 394] on span "Frozen CR Gas Face Trim" at bounding box center [771, 388] width 111 height 21
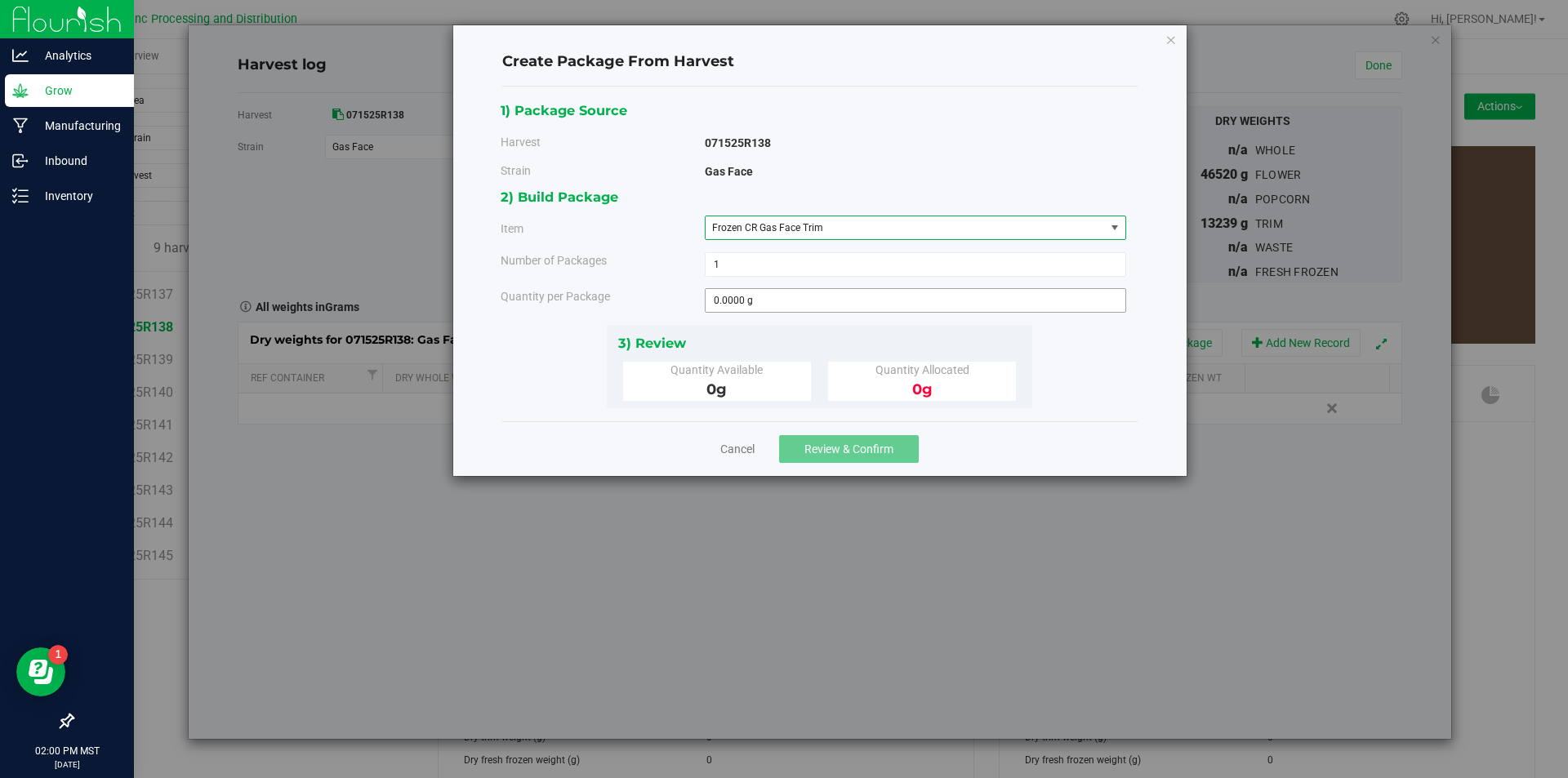
click at [766, 288] on span "0.0000 g 0" at bounding box center [915, 300] width 422 height 24
click at [757, 302] on span at bounding box center [915, 300] width 422 height 24
type input "924"
type input "924.0000 g"
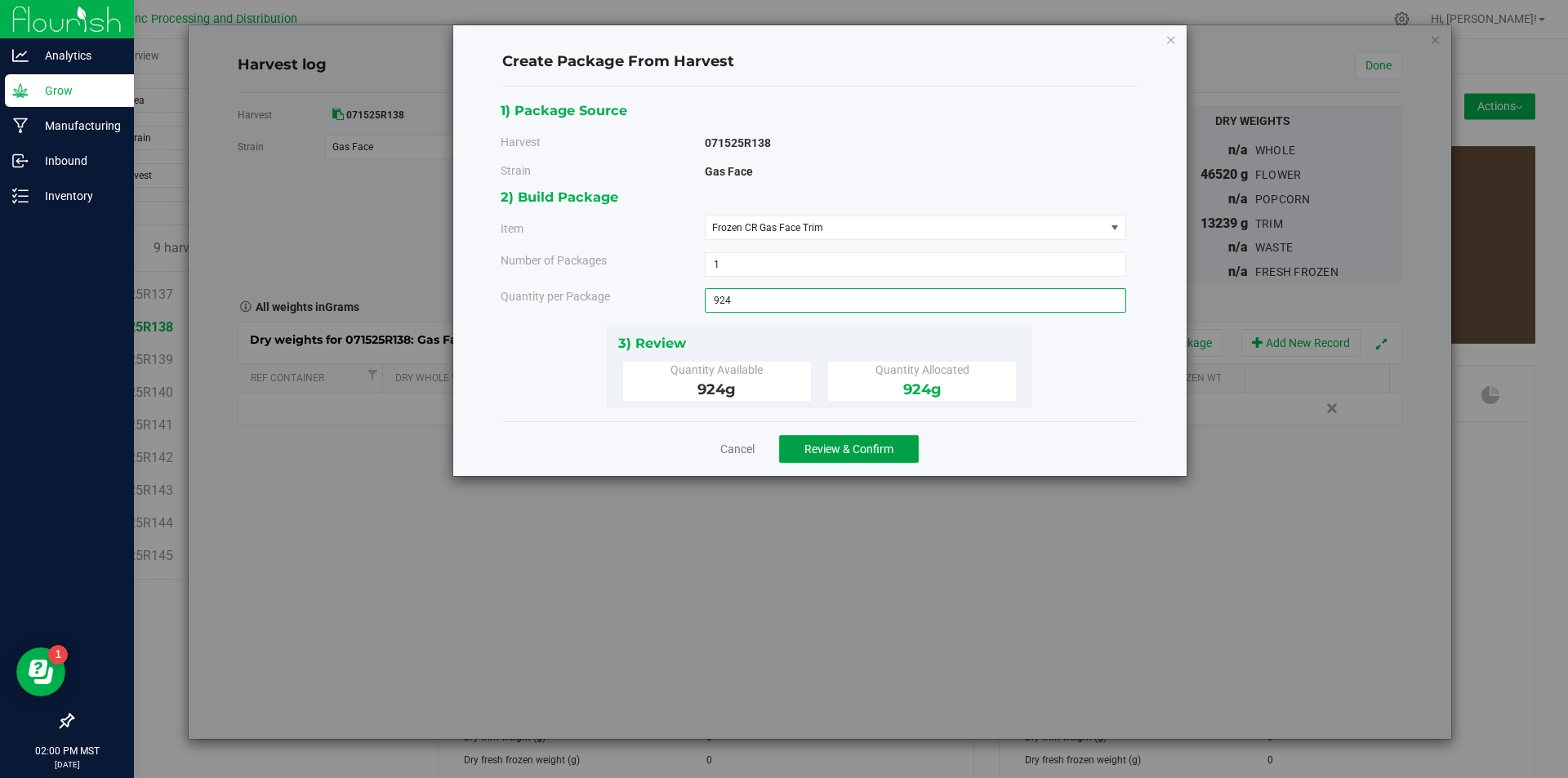
click at [876, 437] on button "Review & Confirm" at bounding box center [848, 449] width 139 height 28
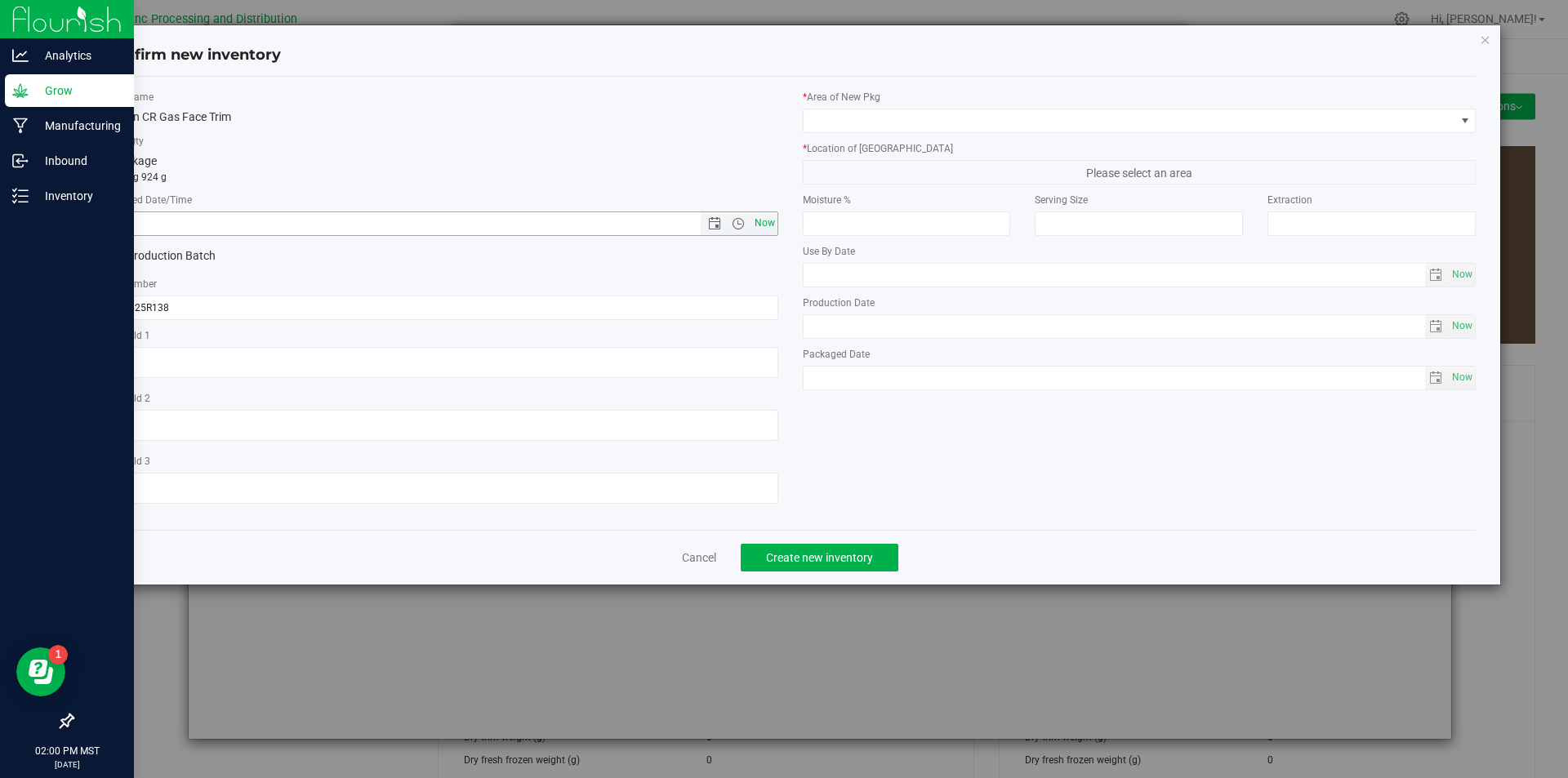
click at [769, 223] on span "Now" at bounding box center [764, 223] width 28 height 24
type input "[DATE] 2:00 PM"
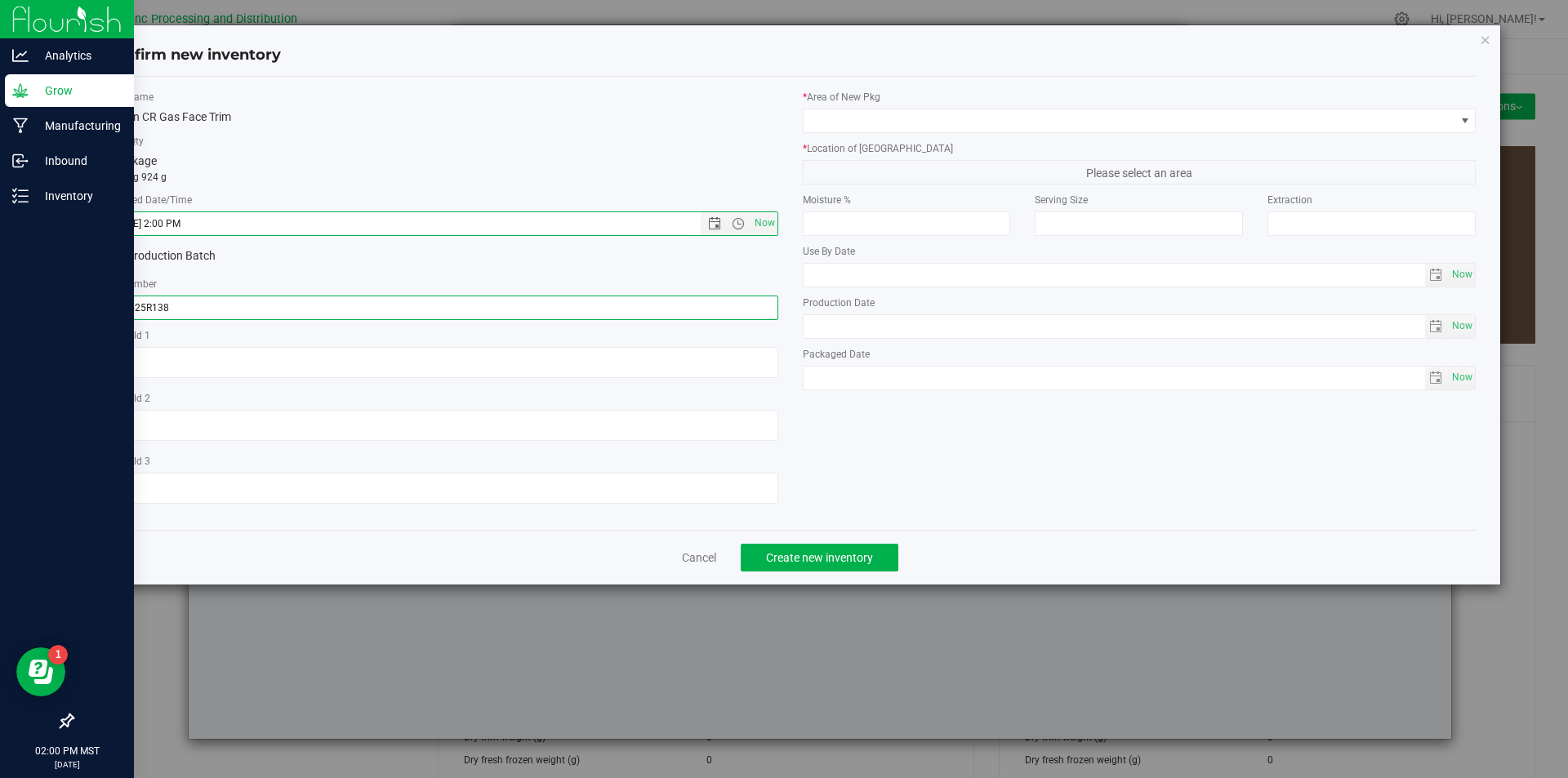
click at [187, 302] on input "071525R138" at bounding box center [441, 307] width 674 height 24
type input "071525R138-GF"
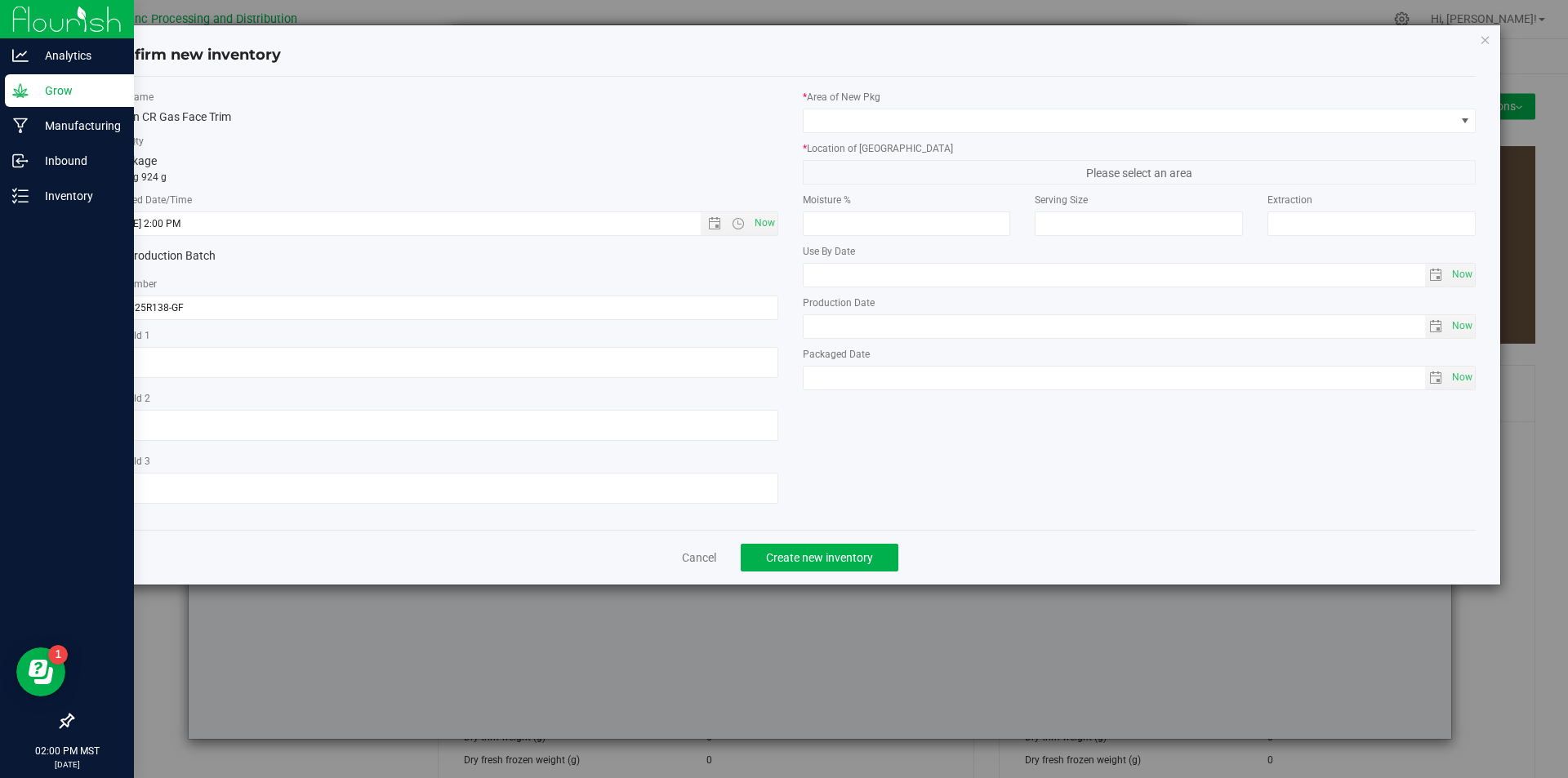
click at [876, 134] on div "* Area of [GEOGRAPHIC_DATA] * Location of [GEOGRAPHIC_DATA] Please select an ar…" at bounding box center [1139, 243] width 698 height 308
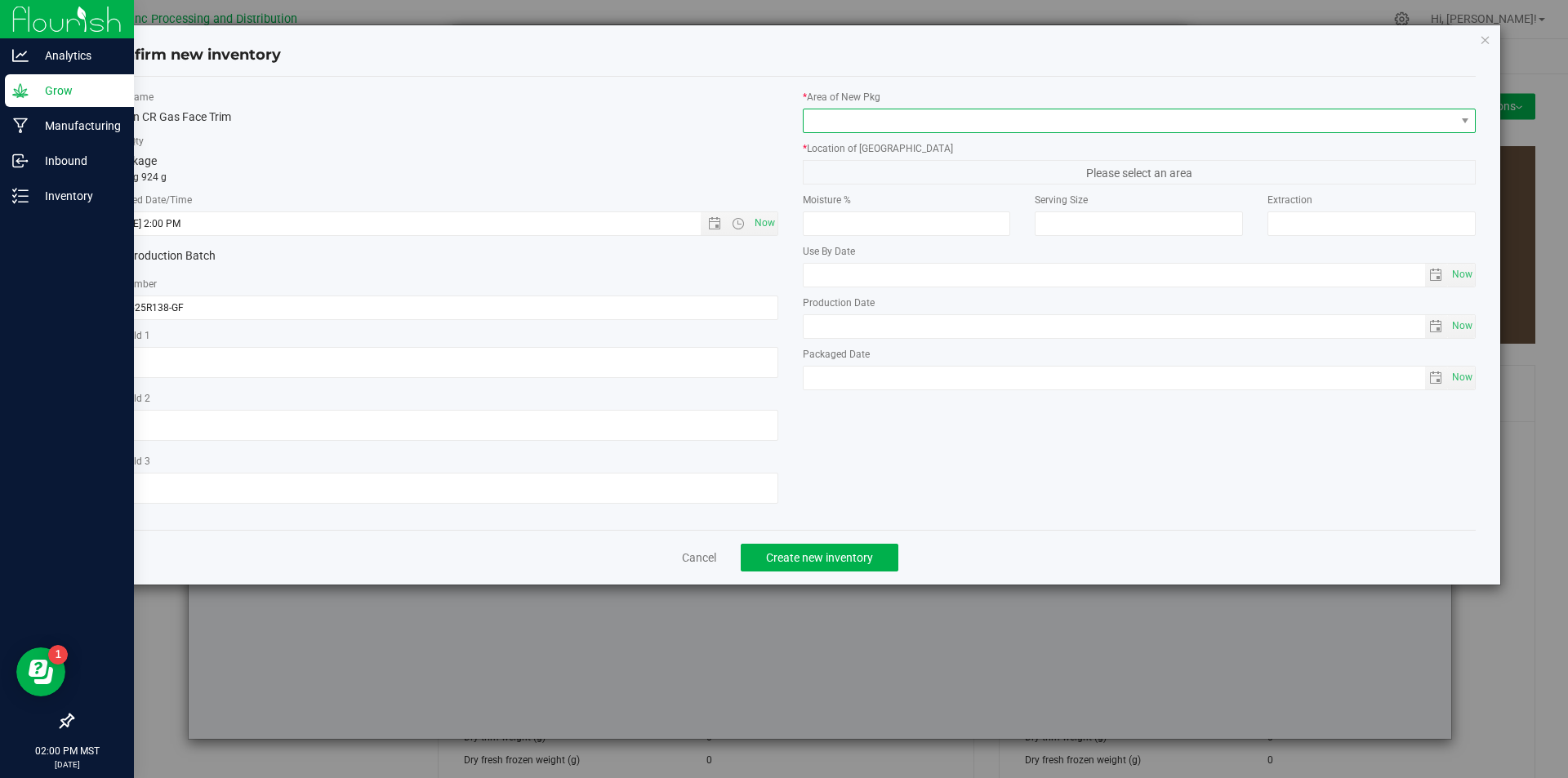
click at [877, 128] on span at bounding box center [1129, 121] width 651 height 23
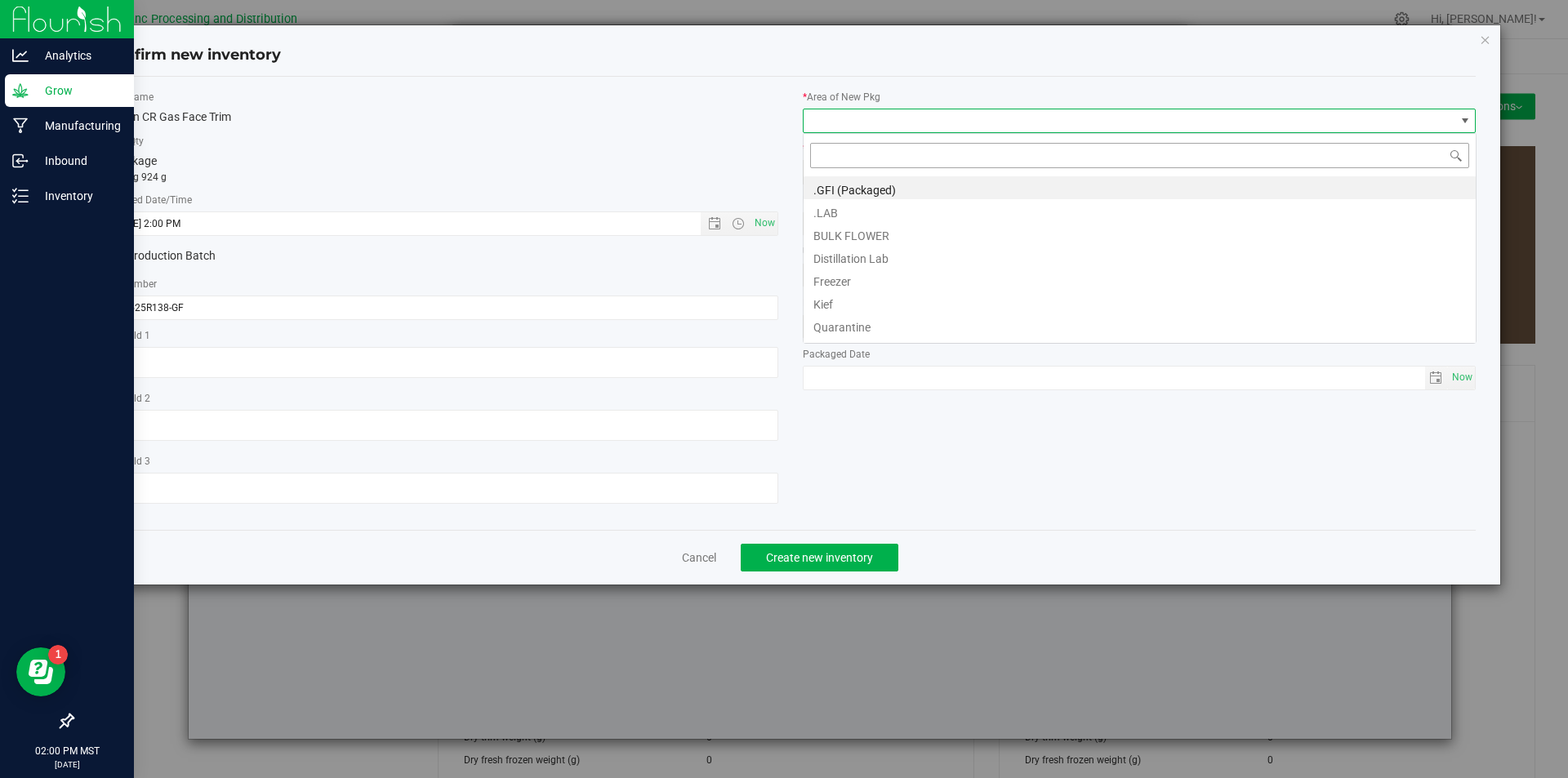
scroll to position [24, 674]
click at [843, 229] on li "BULK FLOWER" at bounding box center [1139, 233] width 672 height 23
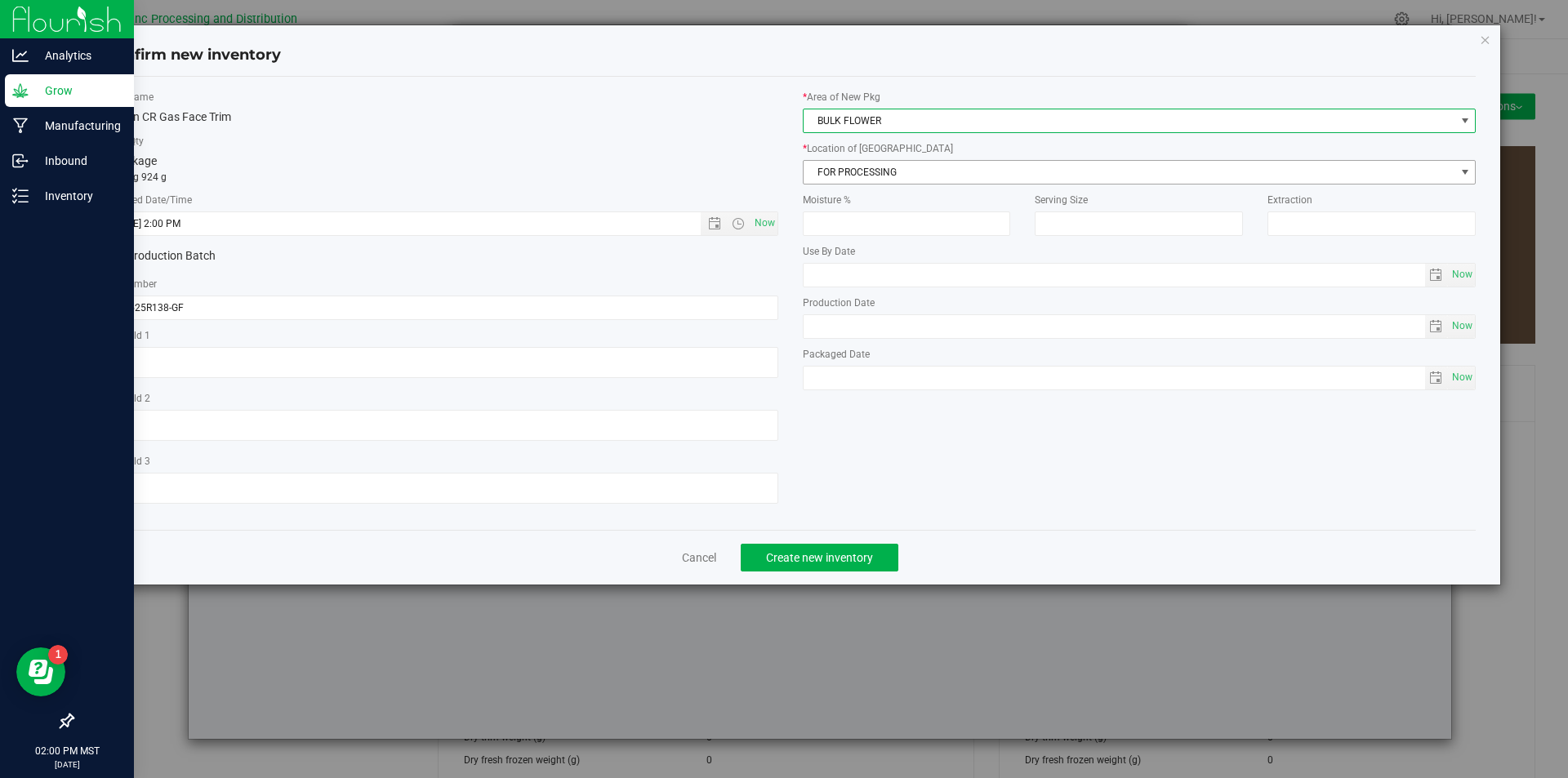
drag, startPoint x: 835, startPoint y: 157, endPoint x: 840, endPoint y: 165, distance: 9.4
click at [835, 158] on div "* Location of [GEOGRAPHIC_DATA] FOR PROCESSING FOR PROCESSING FOR WHOLESALE Gre…" at bounding box center [1139, 162] width 674 height 43
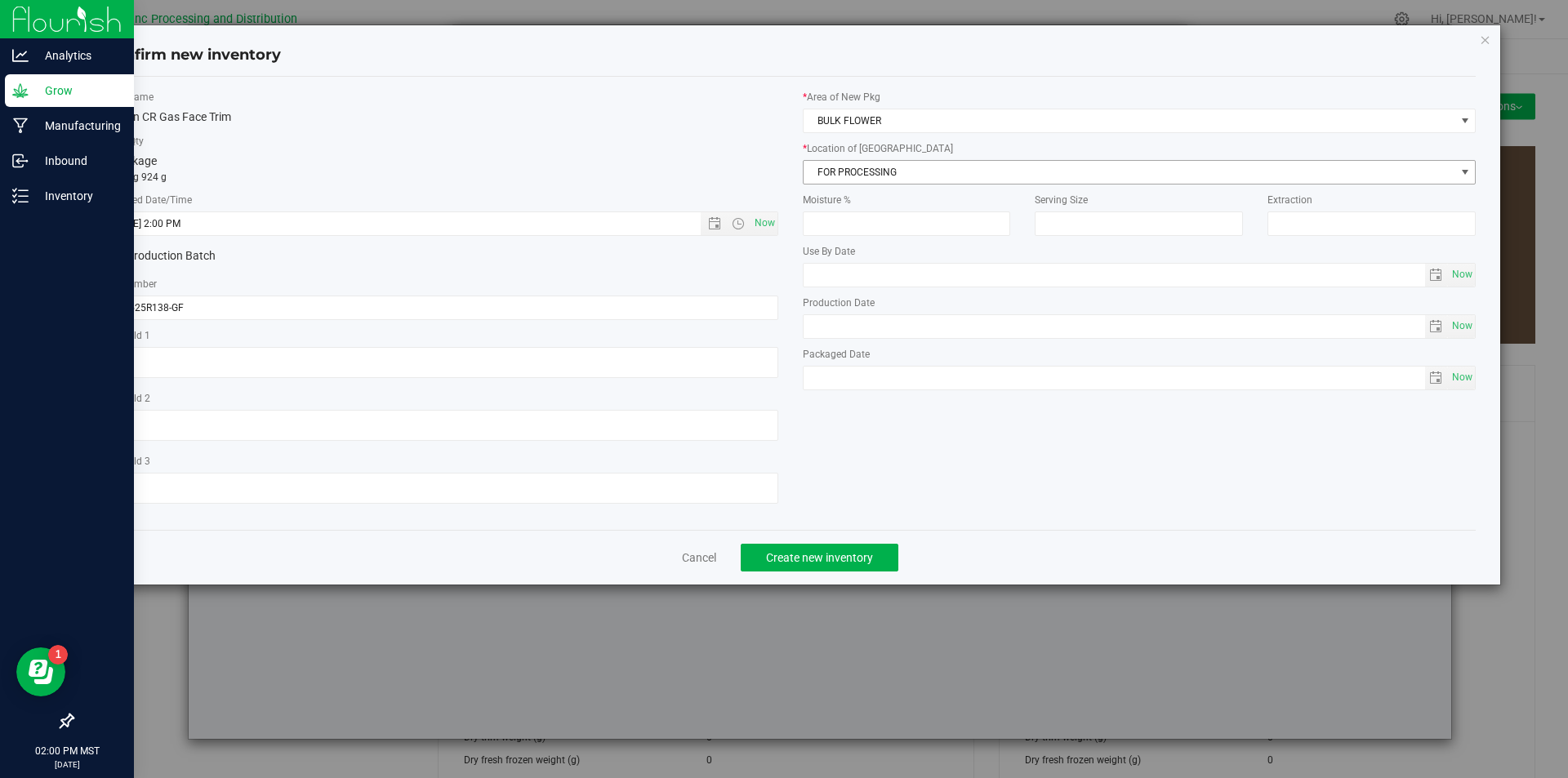
click at [841, 177] on span "FOR PROCESSING" at bounding box center [1129, 172] width 651 height 23
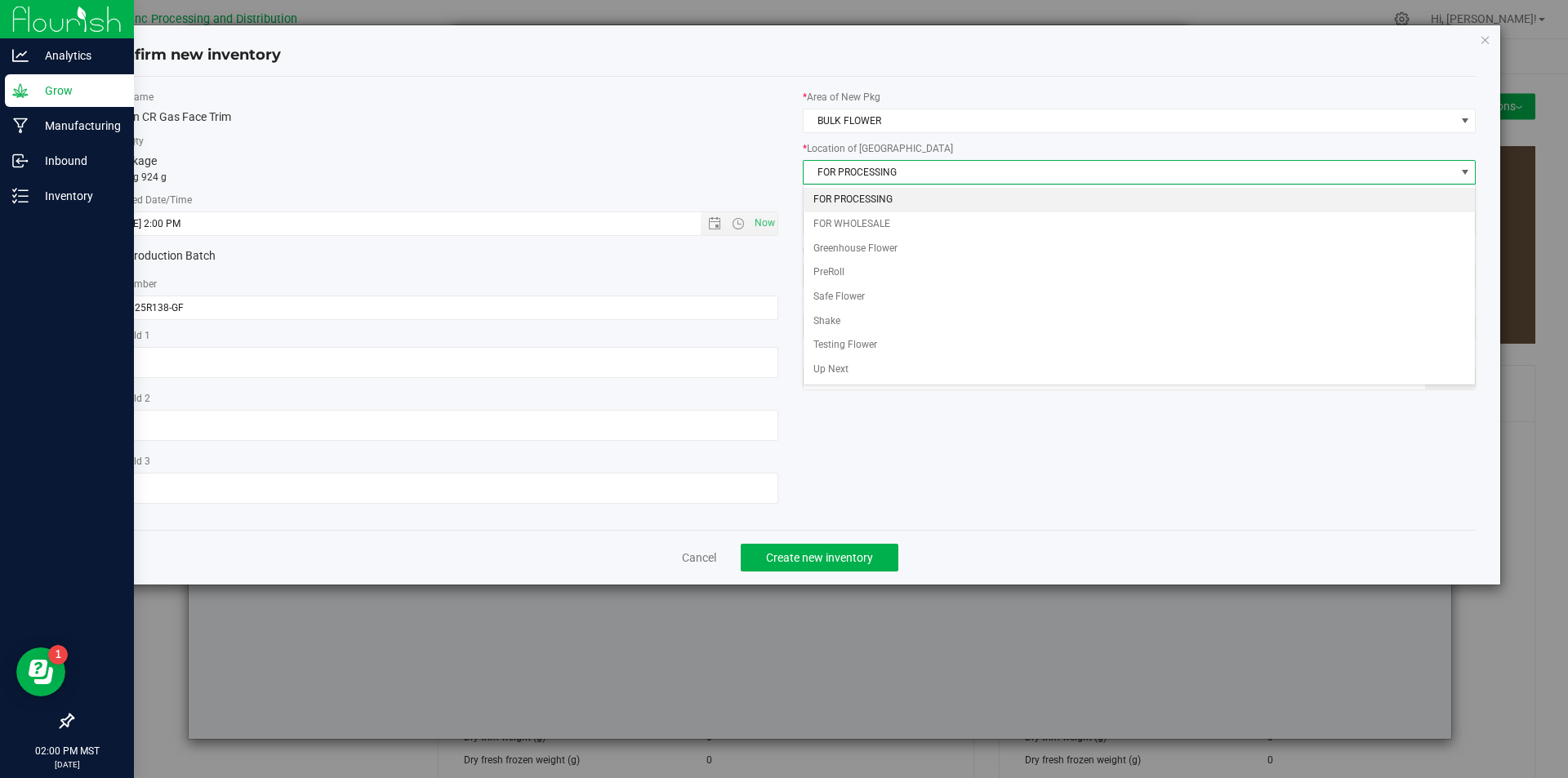
click at [846, 206] on li "FOR PROCESSING" at bounding box center [1139, 199] width 672 height 24
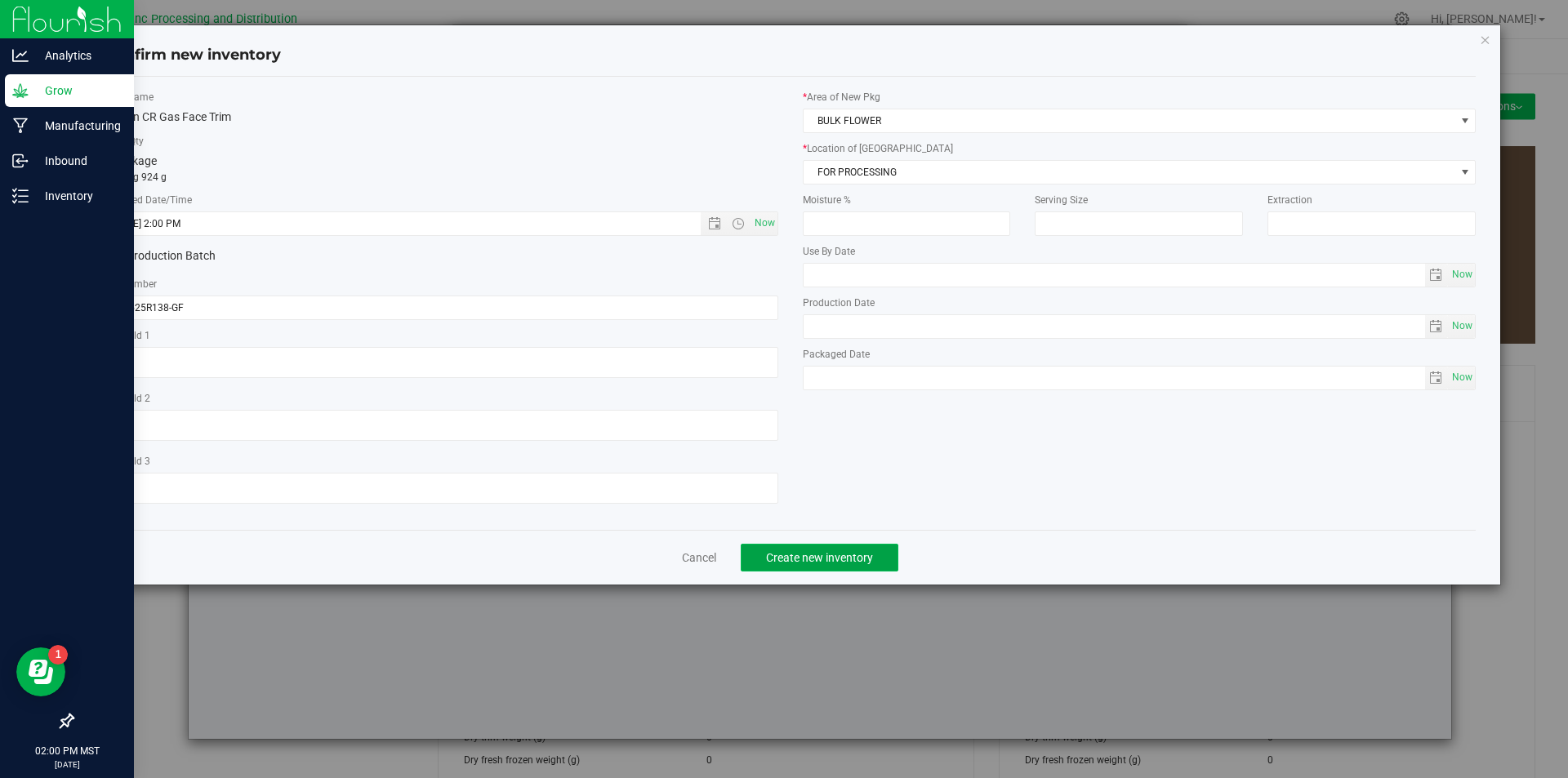
click at [832, 568] on button "Create new inventory" at bounding box center [820, 557] width 158 height 28
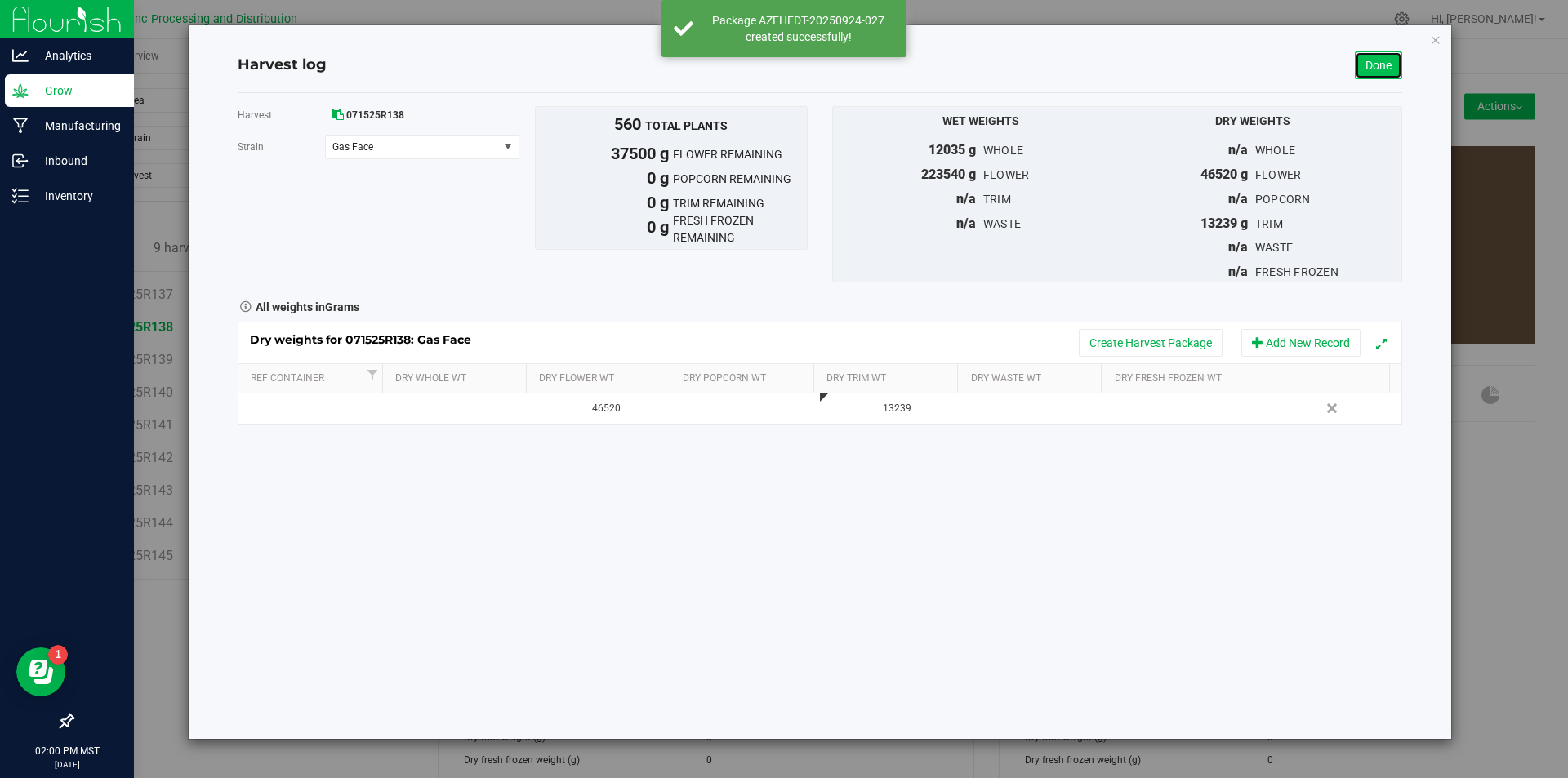
click at [1381, 64] on link "Done" at bounding box center [1378, 65] width 47 height 28
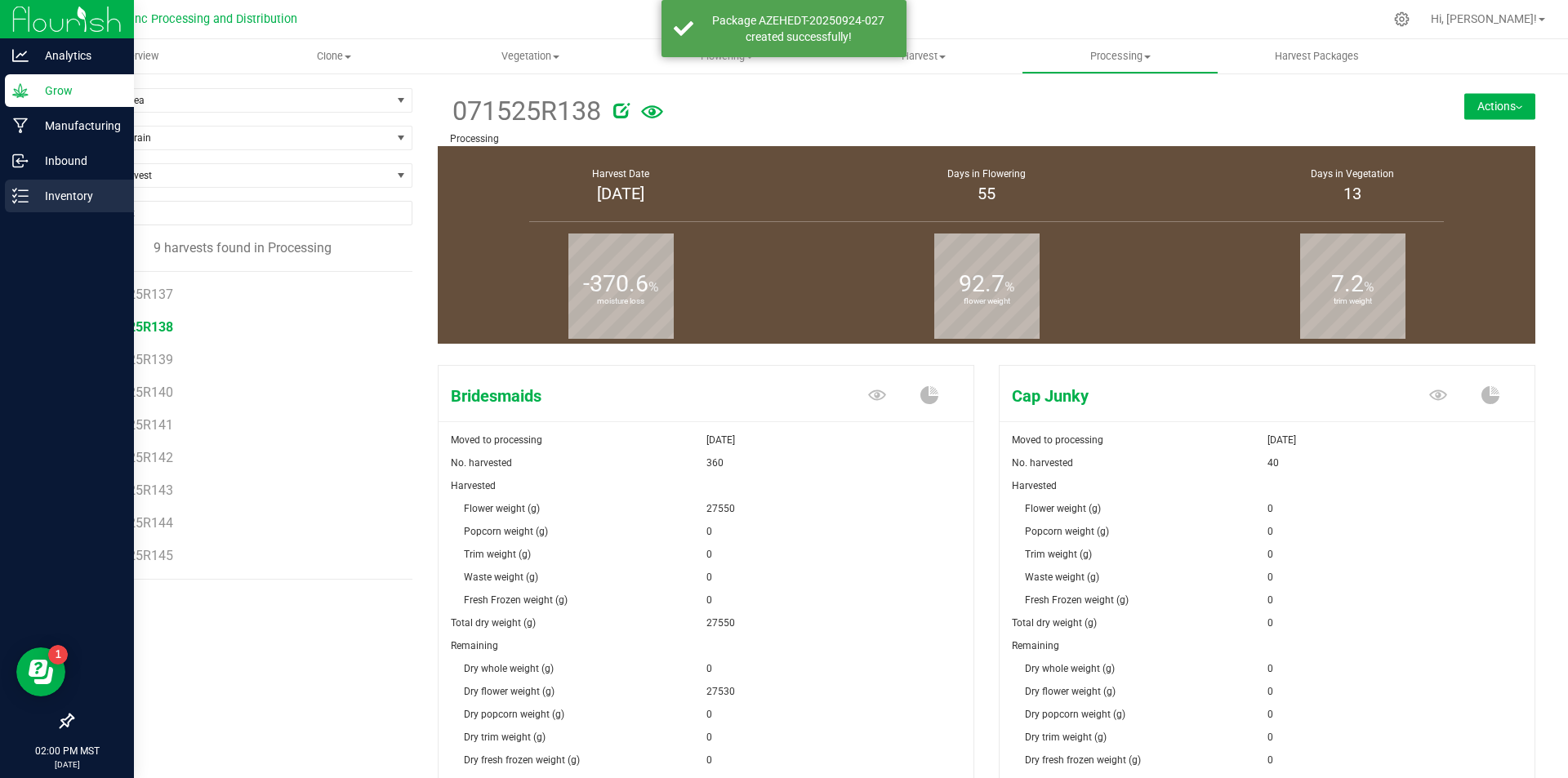
click at [38, 197] on p "Inventory" at bounding box center [78, 196] width 98 height 19
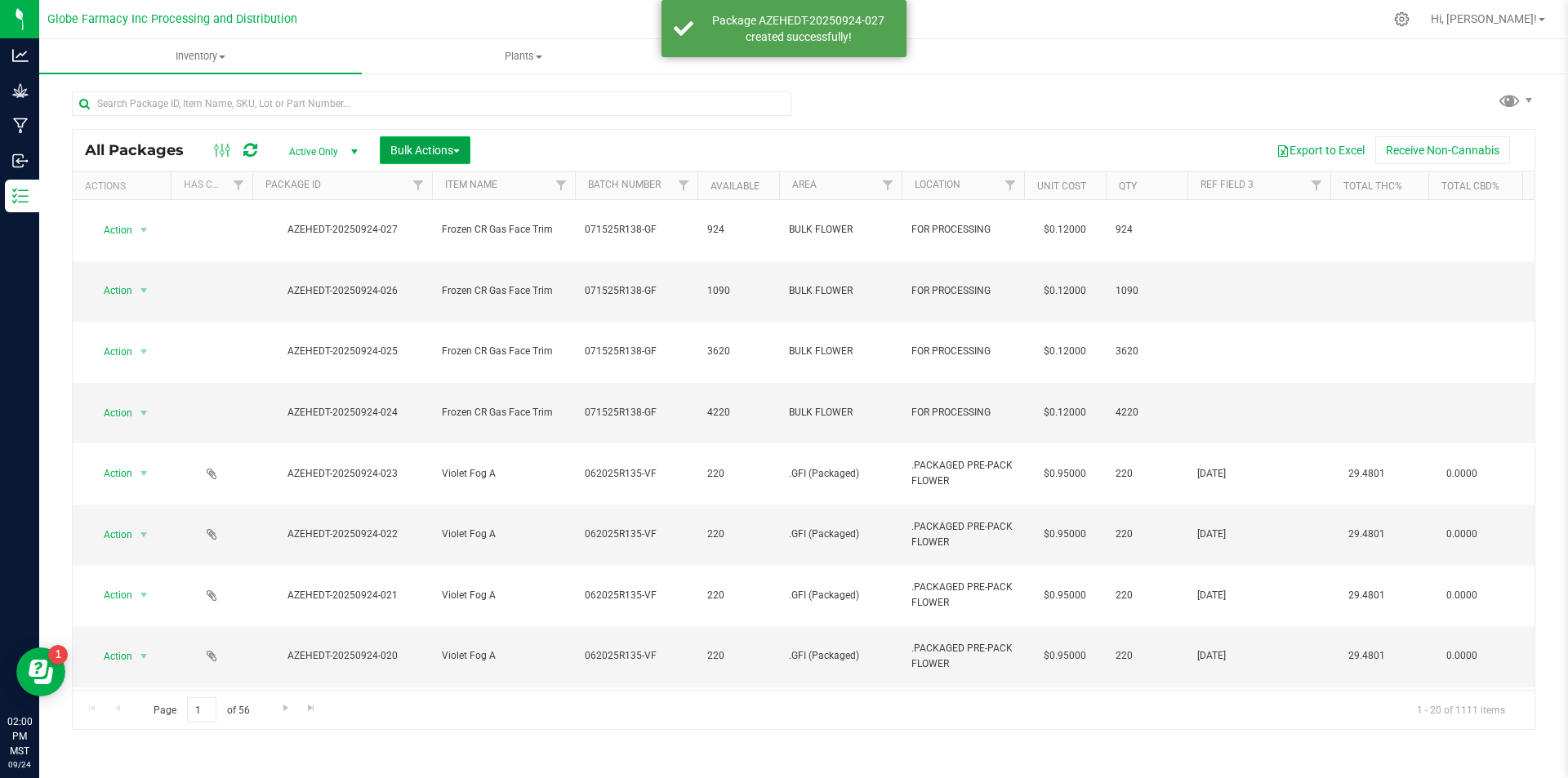
click at [430, 146] on span "Bulk Actions" at bounding box center [425, 151] width 69 height 13
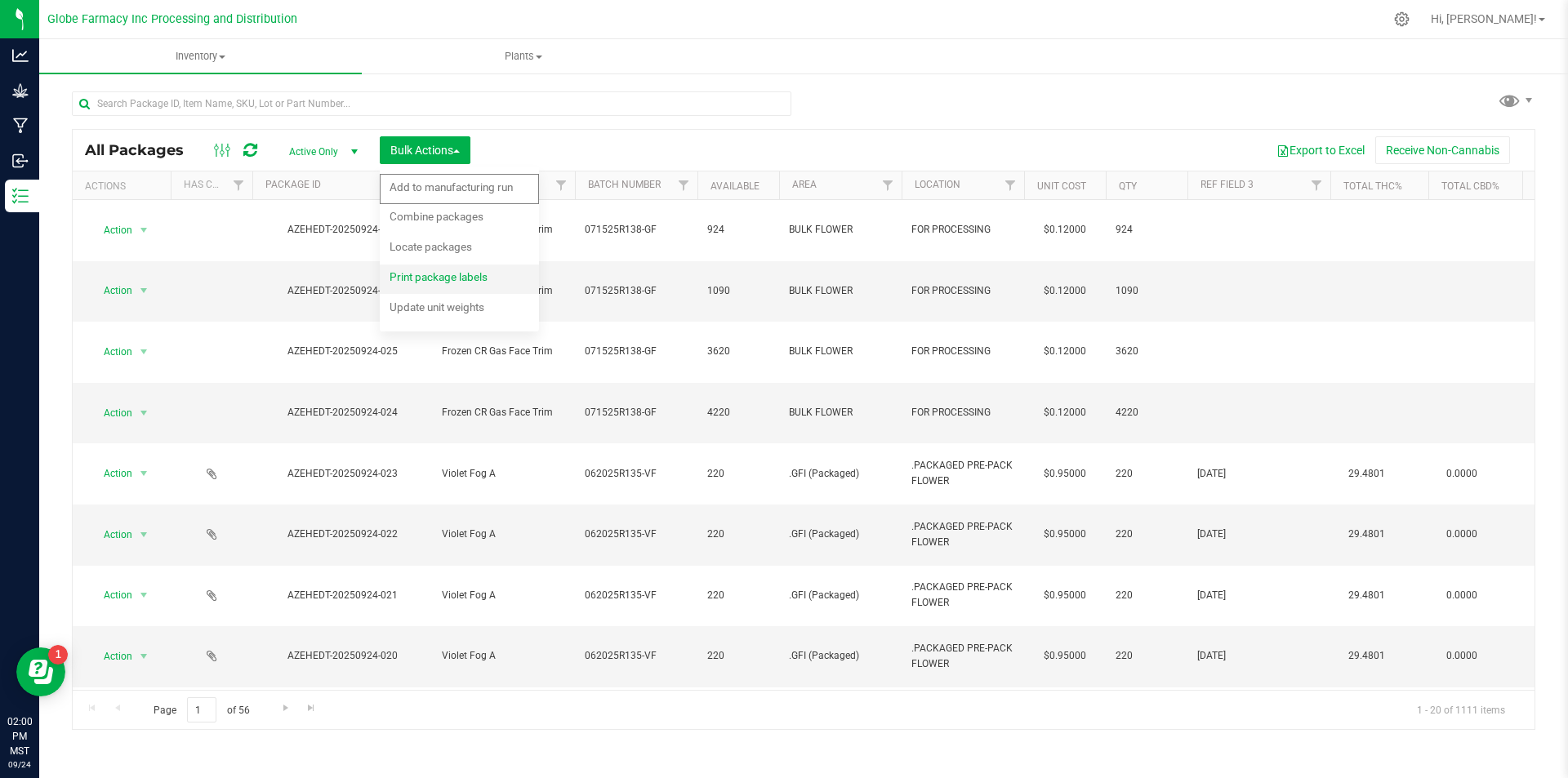
click at [464, 283] on span "Print package labels" at bounding box center [438, 277] width 98 height 13
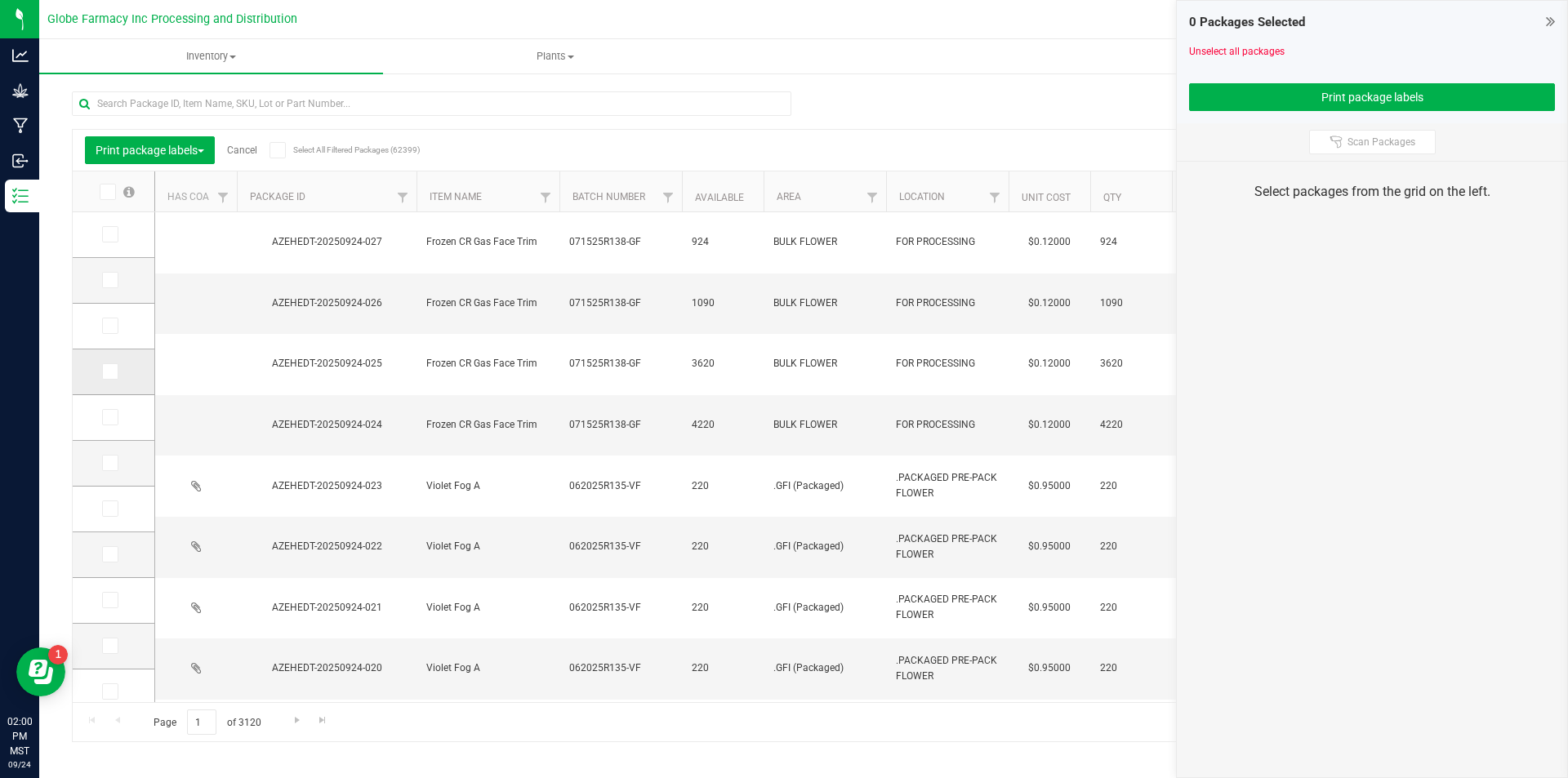
click at [110, 372] on icon at bounding box center [109, 372] width 11 height 0
click at [0, 0] on input "checkbox" at bounding box center [0, 0] width 0 height 0
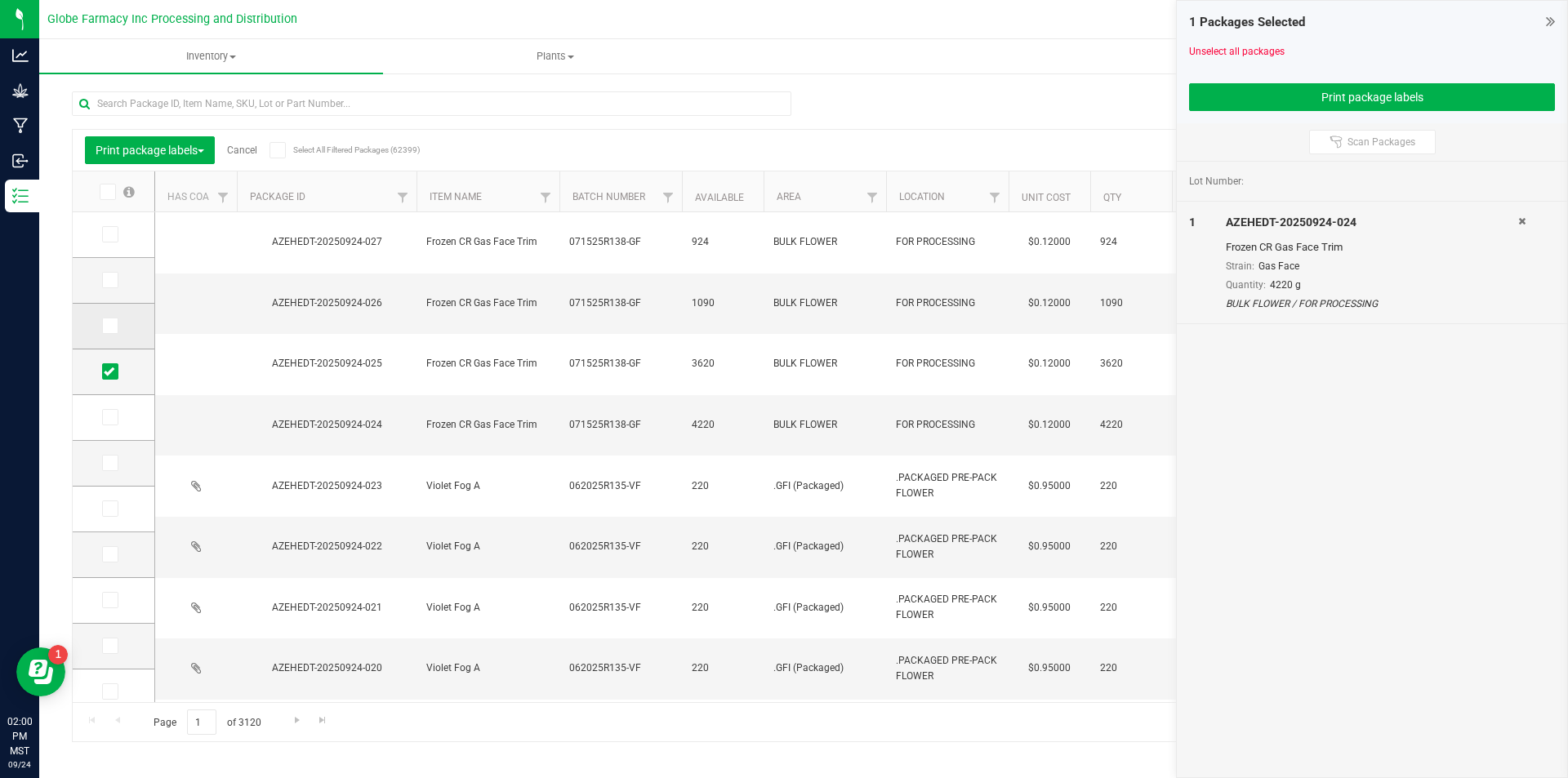
click at [114, 327] on span at bounding box center [110, 326] width 16 height 16
click at [0, 0] on input "checkbox" at bounding box center [0, 0] width 0 height 0
click at [113, 280] on icon at bounding box center [109, 280] width 11 height 0
click at [0, 0] on input "checkbox" at bounding box center [0, 0] width 0 height 0
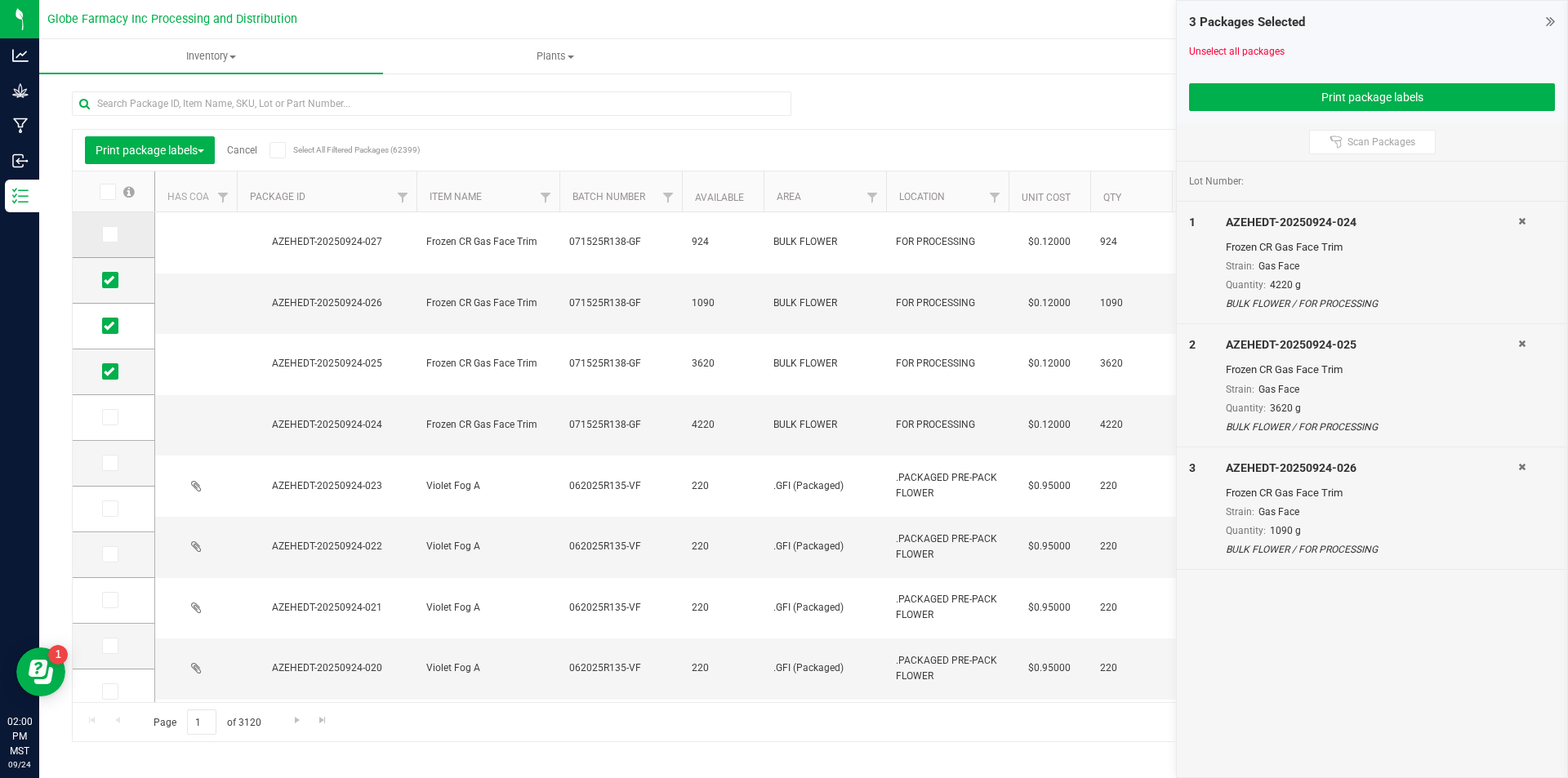
click at [110, 234] on icon at bounding box center [109, 234] width 11 height 0
click at [0, 0] on input "checkbox" at bounding box center [0, 0] width 0 height 0
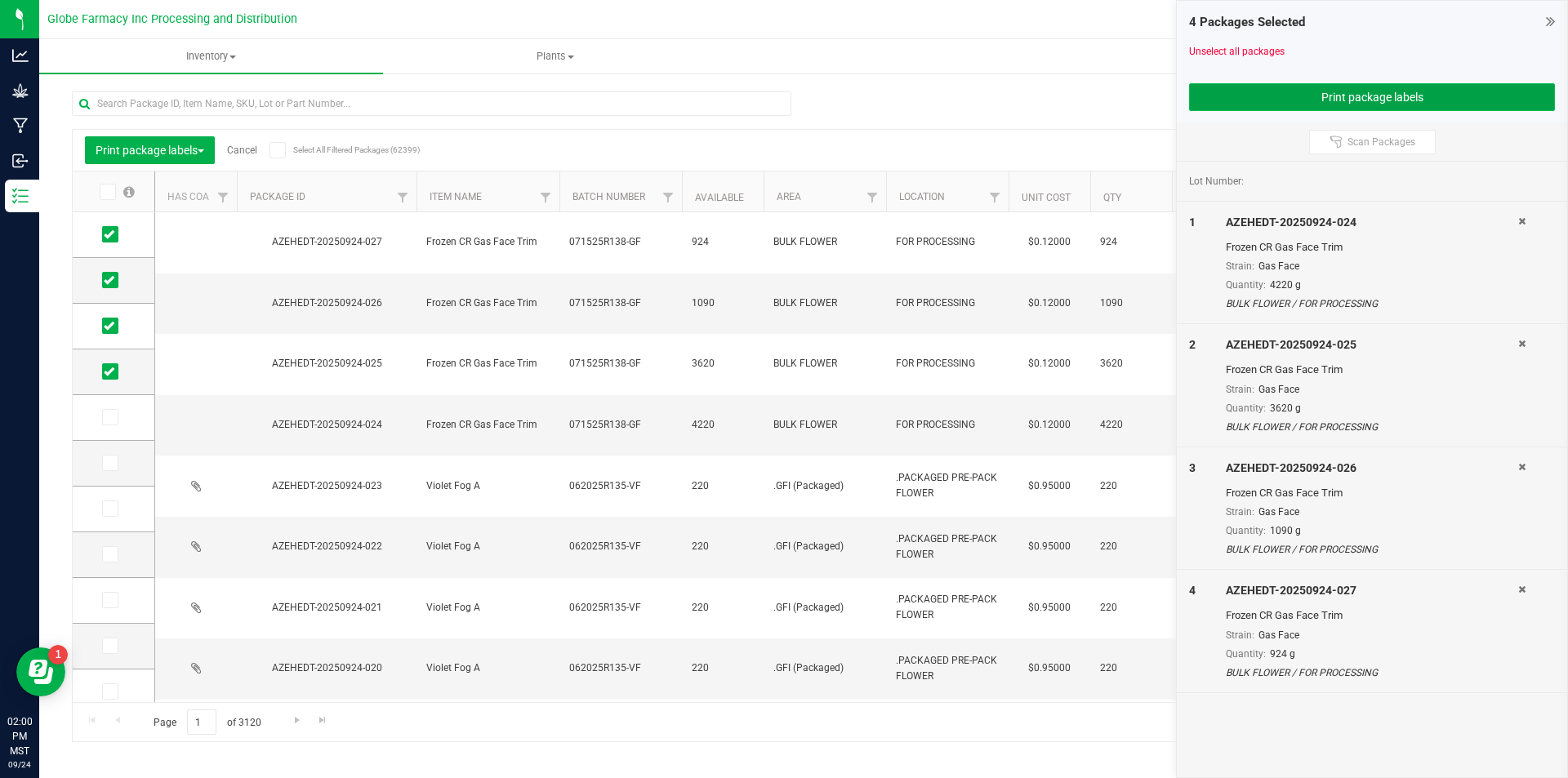
click at [1250, 95] on button "Print package labels" at bounding box center [1371, 97] width 366 height 28
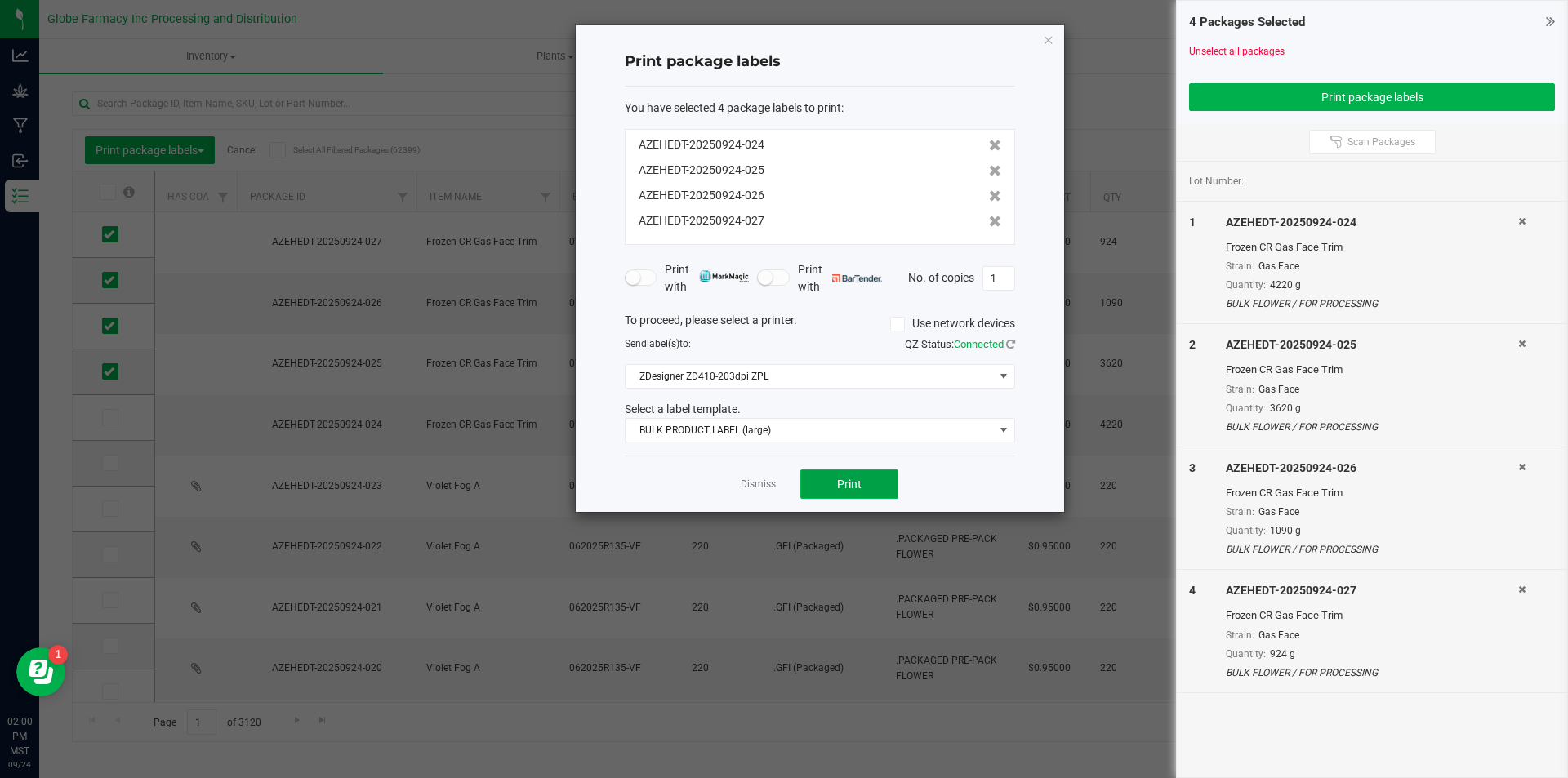
click at [851, 475] on button "Print" at bounding box center [849, 484] width 98 height 30
